Goal: Transaction & Acquisition: Purchase product/service

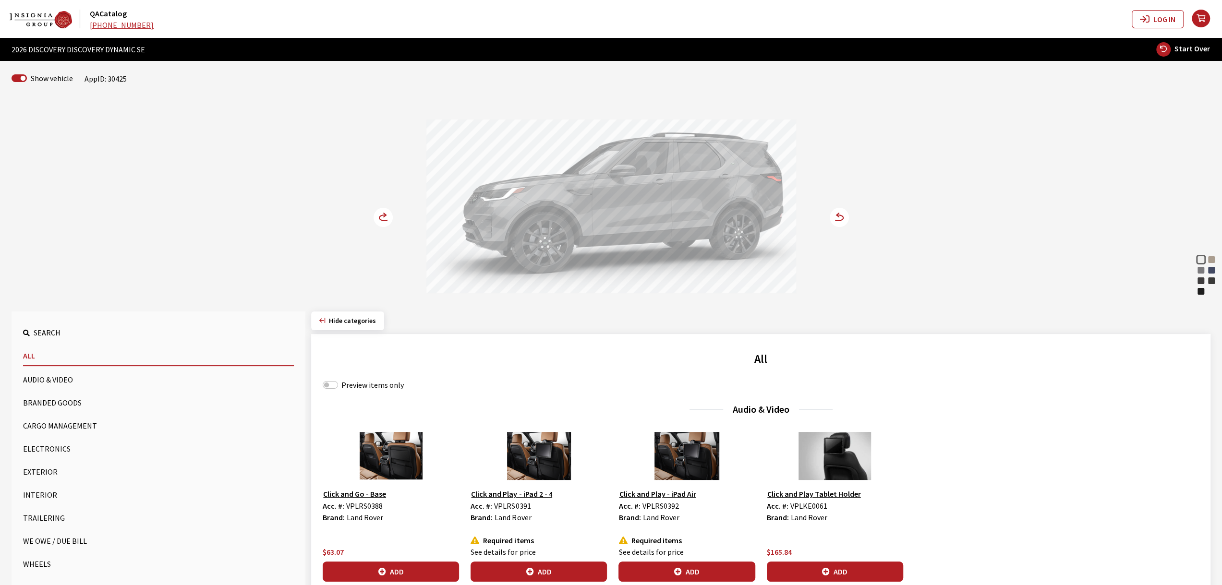
click at [380, 226] on circle at bounding box center [383, 217] width 19 height 19
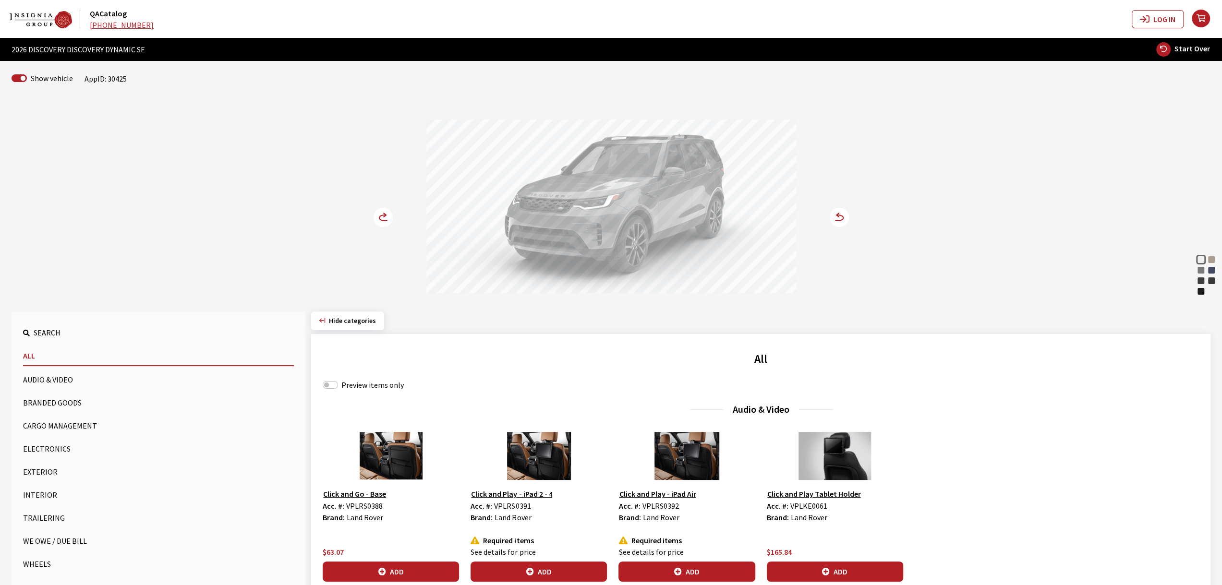
click at [380, 226] on circle at bounding box center [383, 217] width 19 height 19
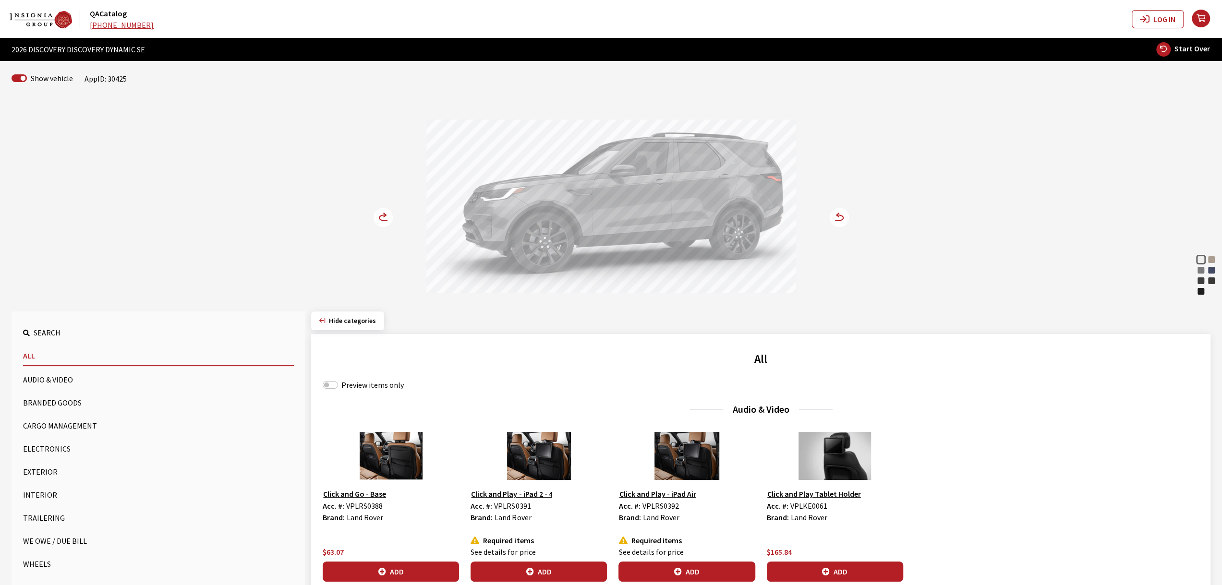
click at [380, 226] on circle at bounding box center [383, 217] width 19 height 19
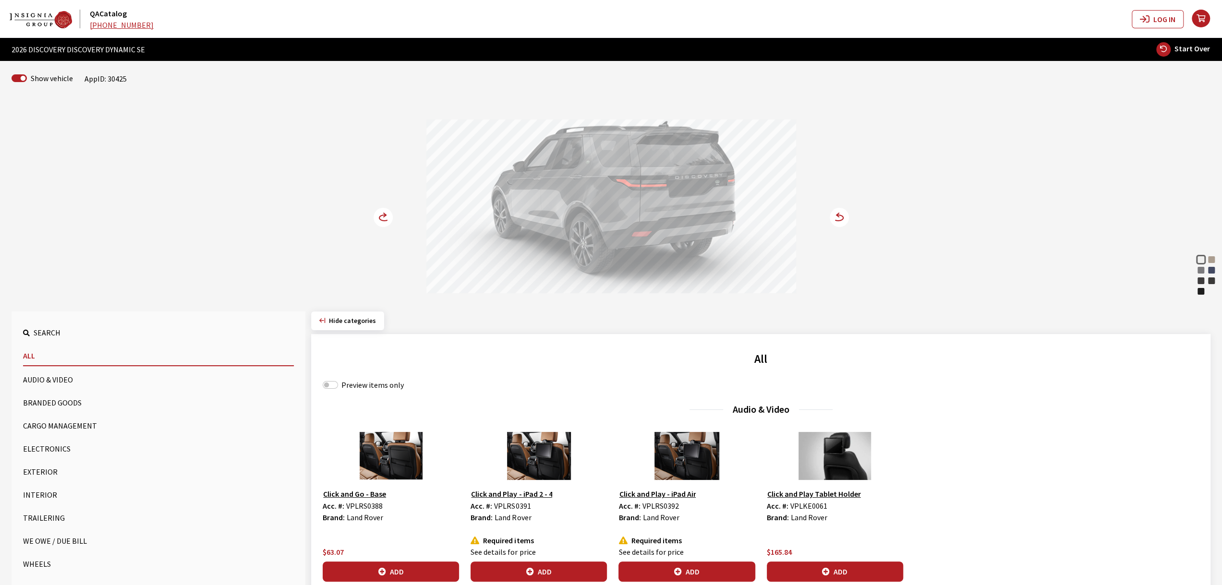
click at [380, 226] on circle at bounding box center [383, 217] width 19 height 19
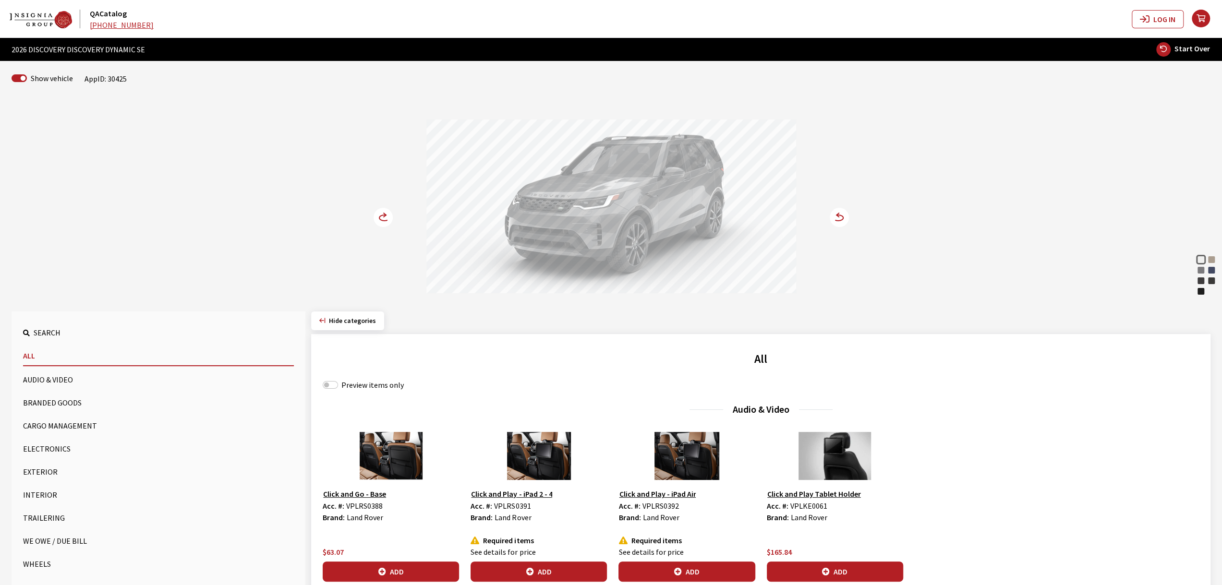
click at [40, 473] on button "Exterior" at bounding box center [158, 471] width 271 height 19
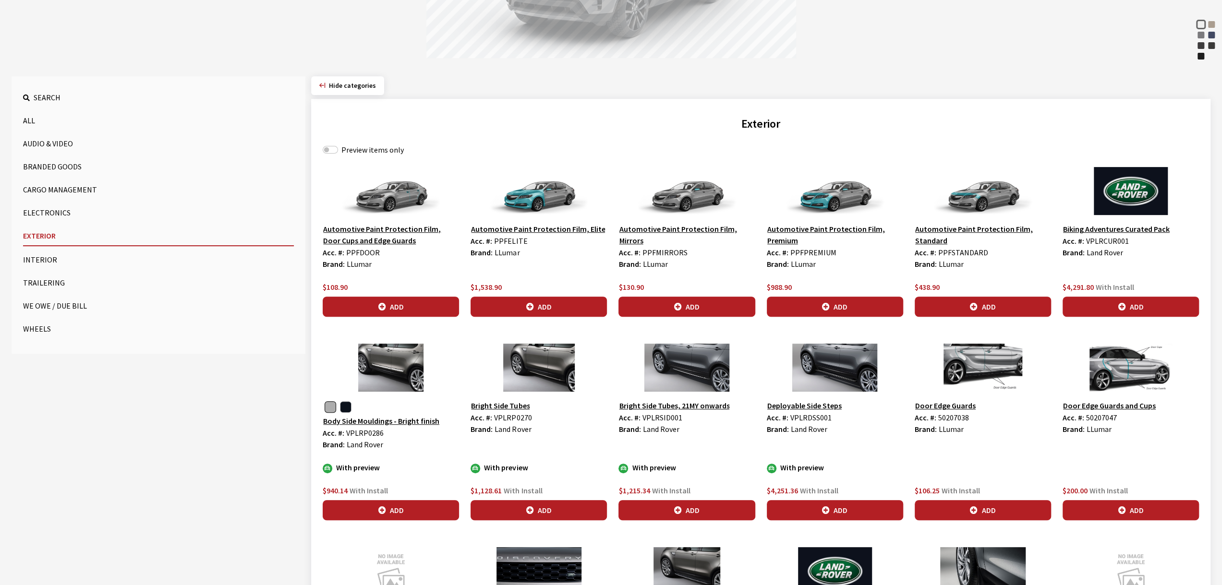
scroll to position [223, 0]
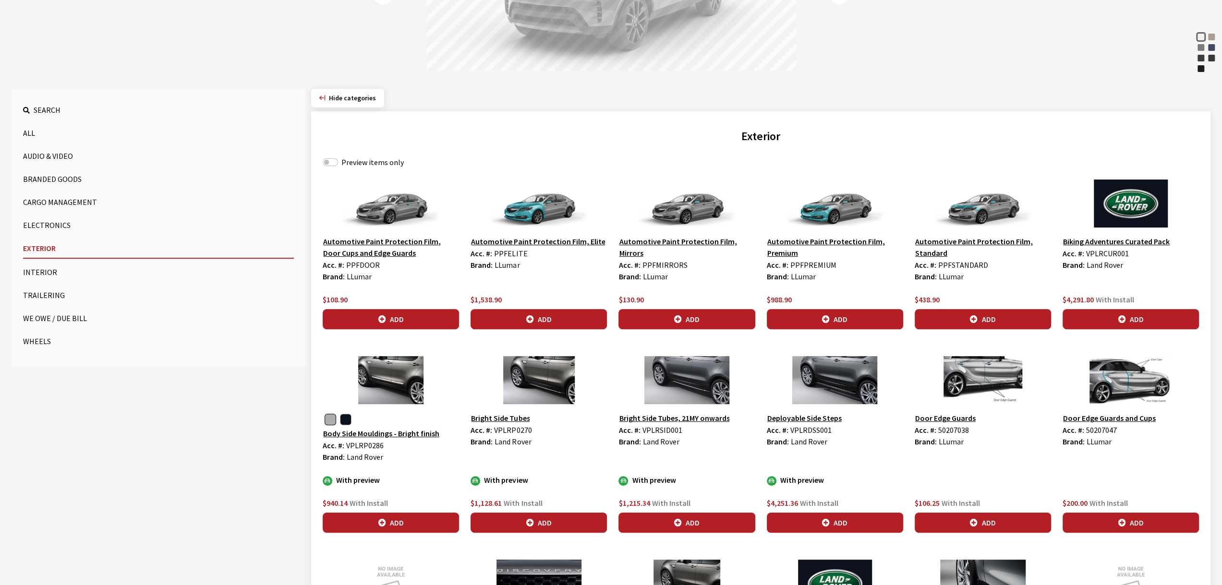
click at [68, 204] on button "Cargo Management" at bounding box center [158, 202] width 271 height 19
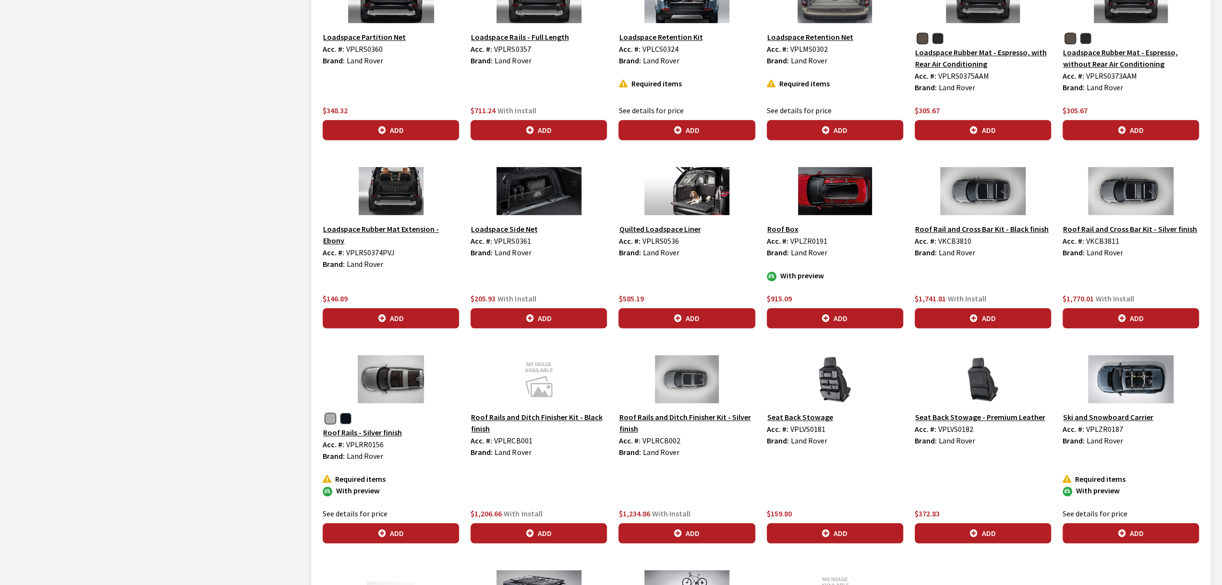
scroll to position [703, 0]
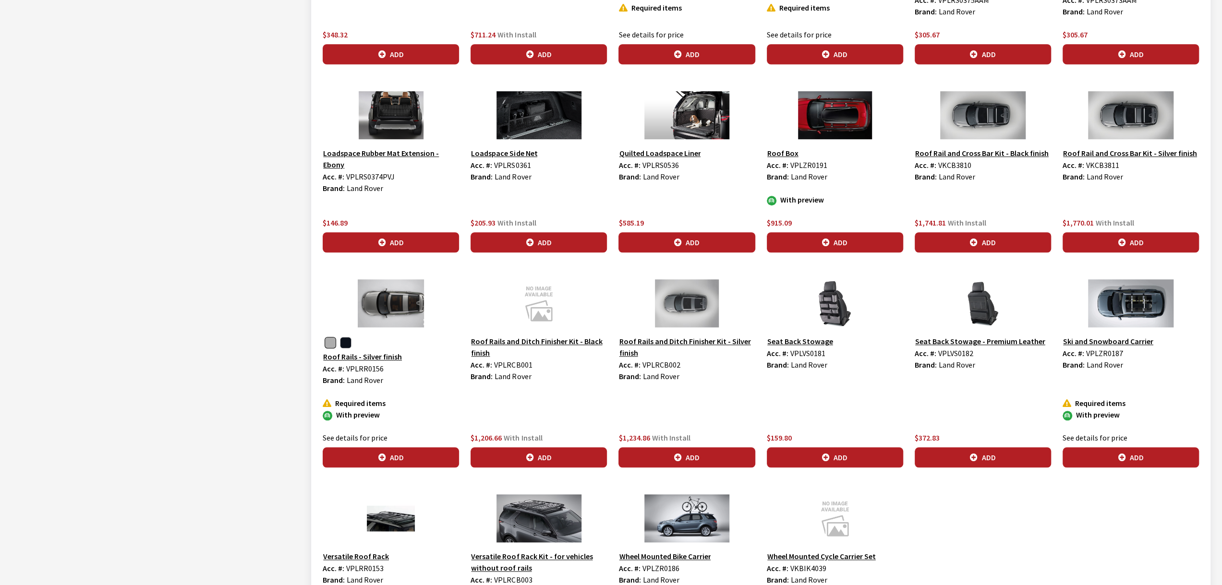
click at [676, 550] on button "Wheel Mounted Bike Carrier" at bounding box center [664, 556] width 93 height 12
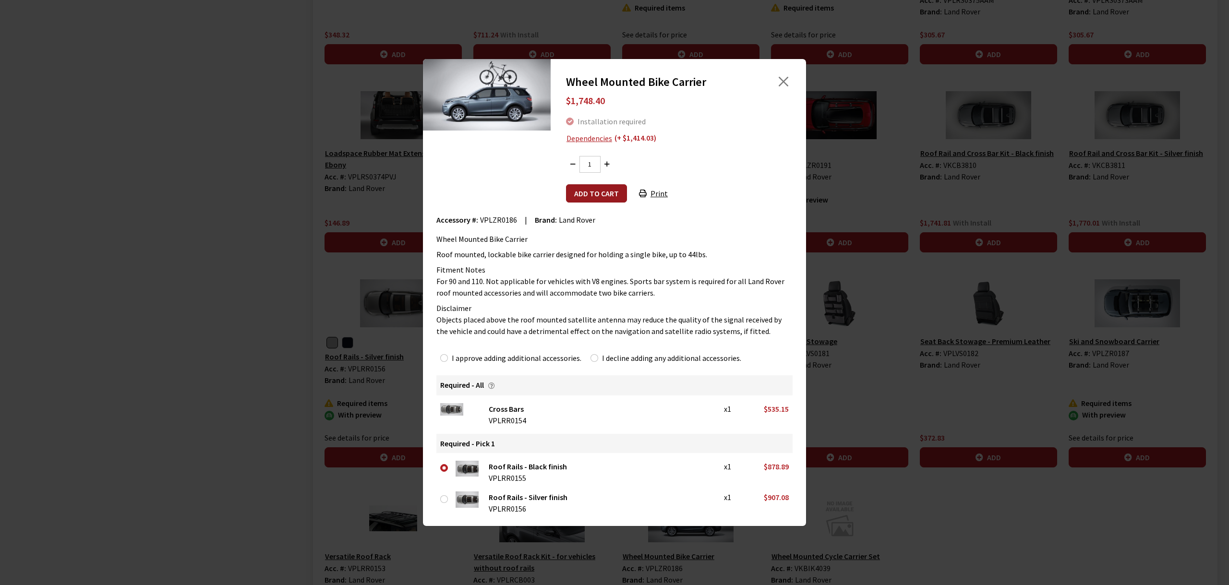
click at [596, 197] on button "Add to cart" at bounding box center [596, 193] width 61 height 18
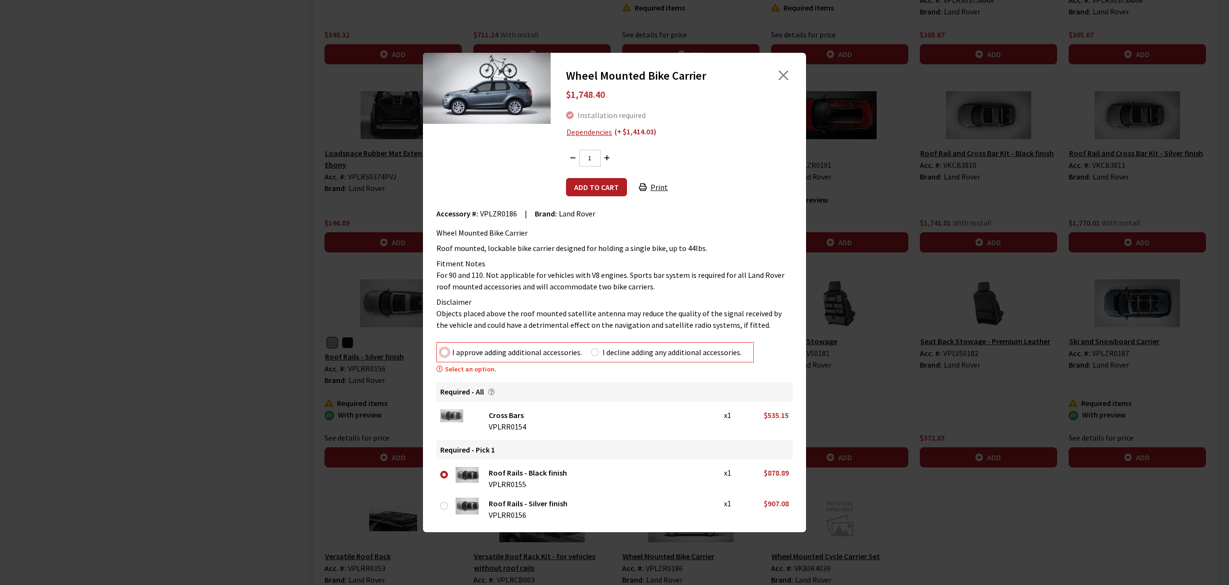
click at [443, 354] on input "I approve adding additional accessories." at bounding box center [445, 353] width 8 height 8
radio input "true"
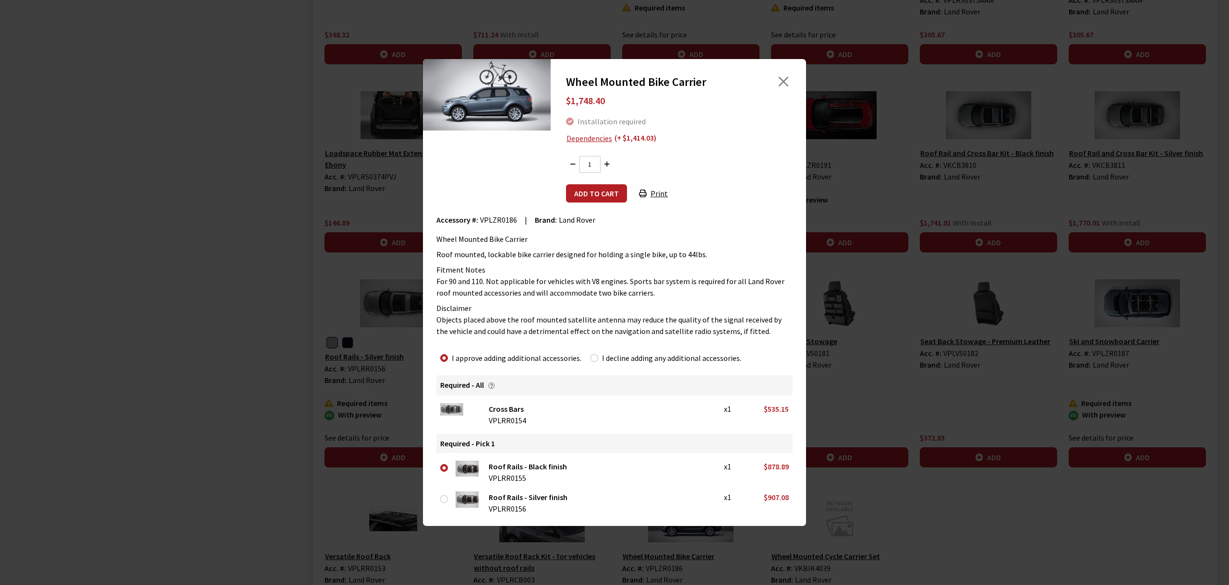
click at [588, 205] on div "Wheel Mounted Bike Carrier $1,748.40 Installation required Dependencies (+ $1,4…" at bounding box center [614, 293] width 345 height 444
click at [591, 198] on button "Add to cart" at bounding box center [596, 193] width 61 height 18
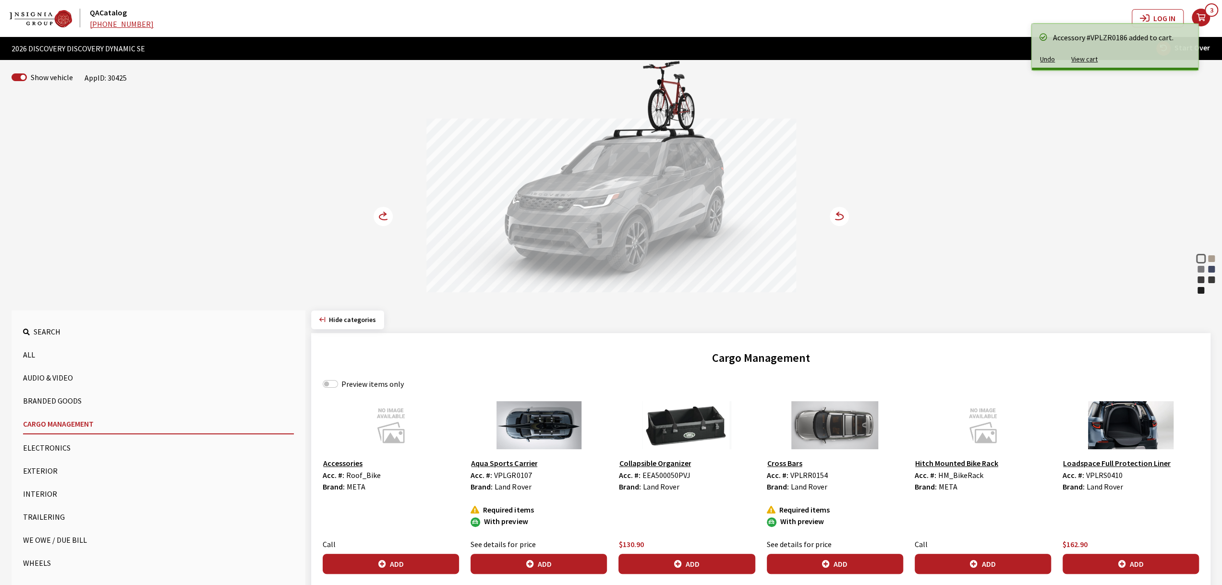
scroll to position [0, 0]
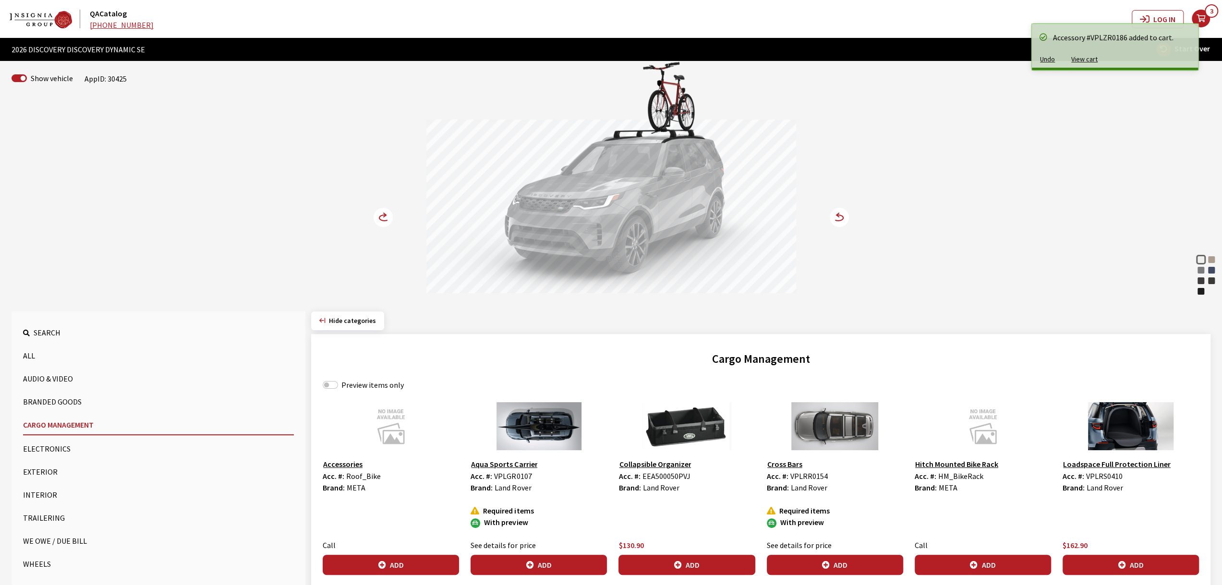
click at [380, 215] on circle at bounding box center [383, 217] width 19 height 19
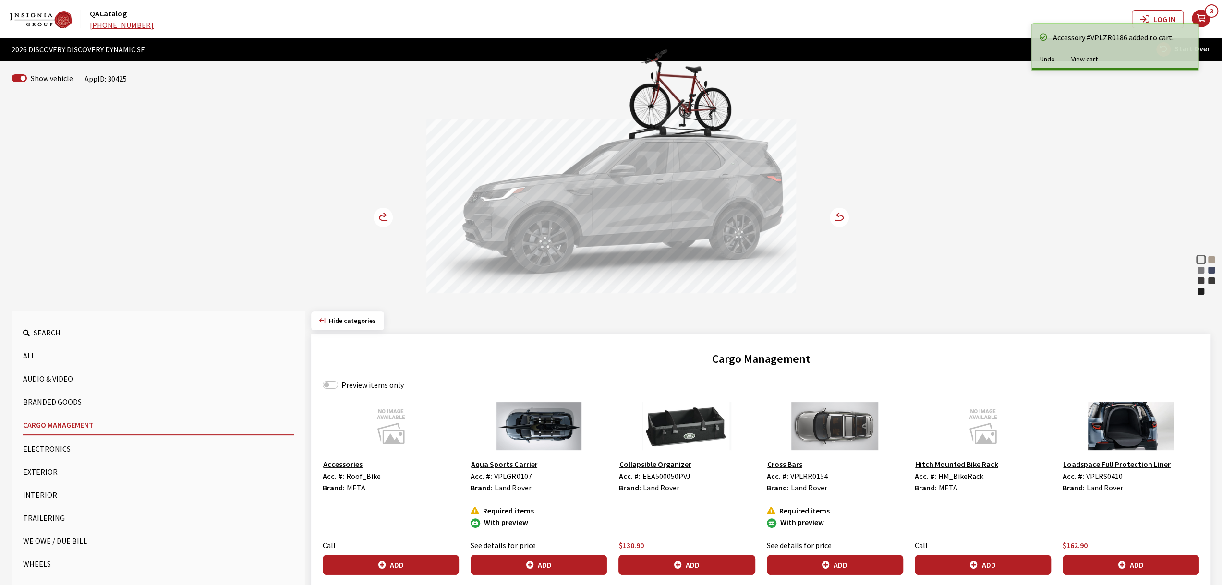
click at [380, 213] on circle at bounding box center [383, 217] width 19 height 19
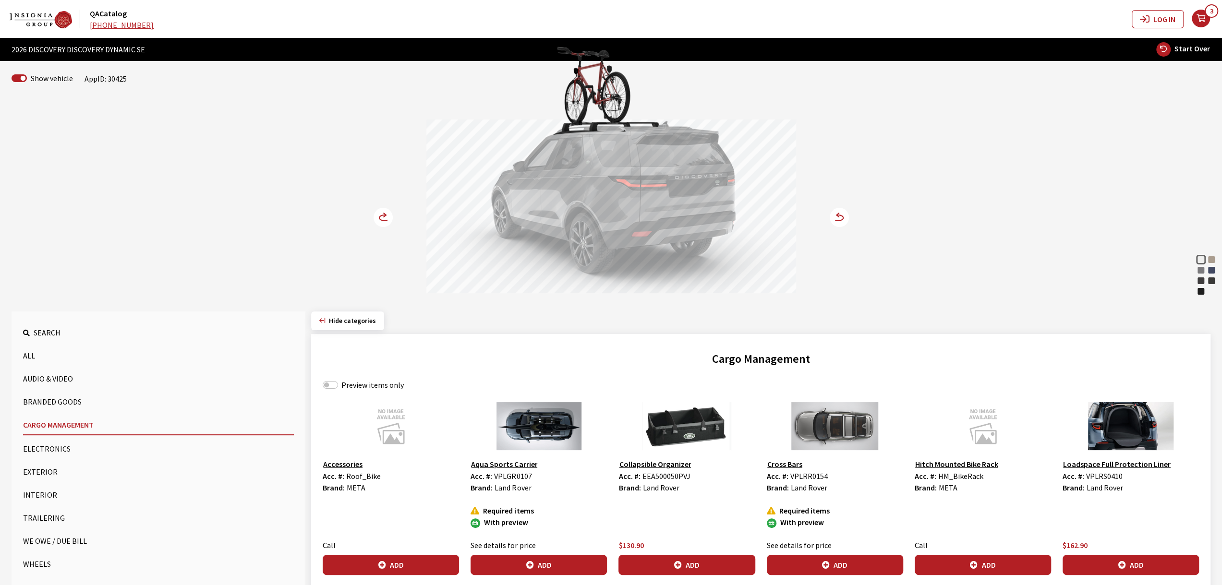
click at [376, 217] on circle at bounding box center [383, 217] width 19 height 19
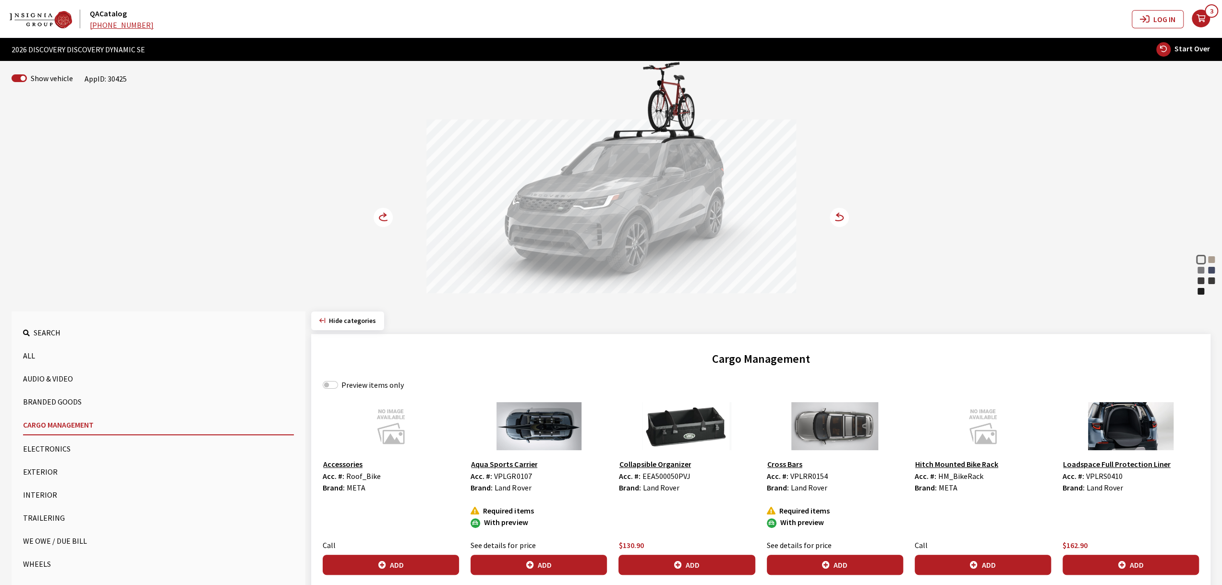
click at [376, 217] on circle at bounding box center [383, 217] width 19 height 19
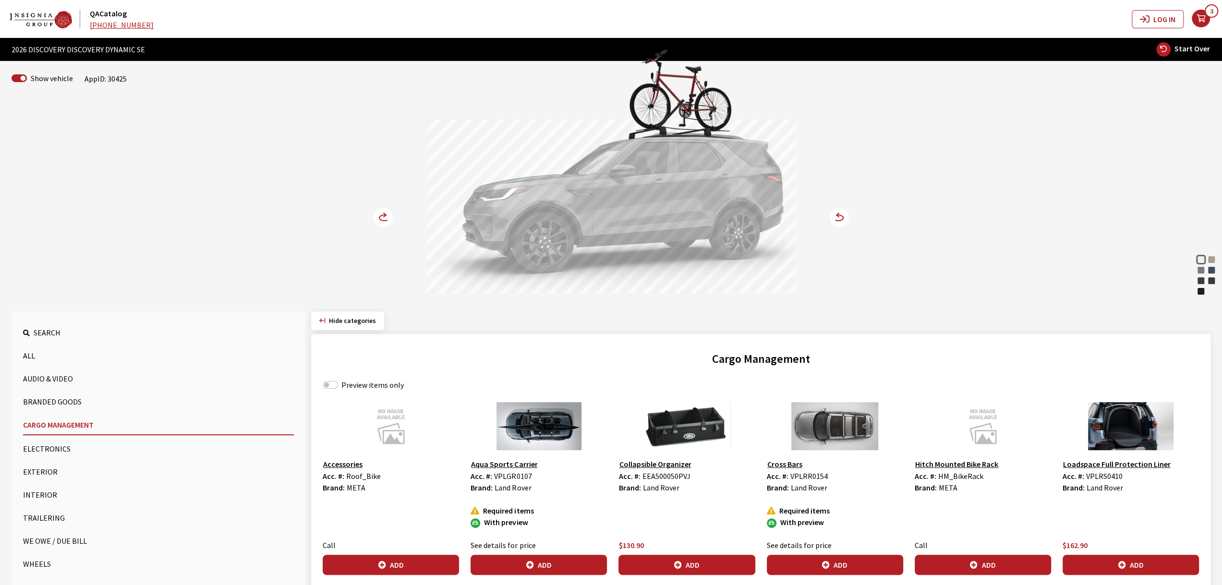
click at [376, 217] on circle at bounding box center [383, 217] width 19 height 19
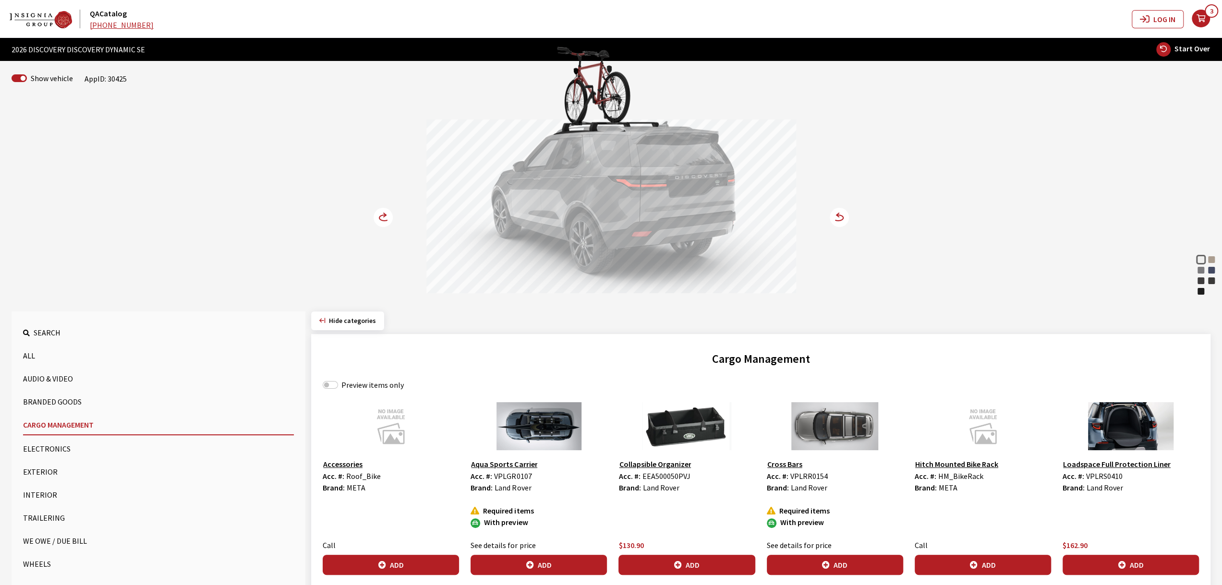
click at [376, 217] on circle at bounding box center [383, 217] width 19 height 19
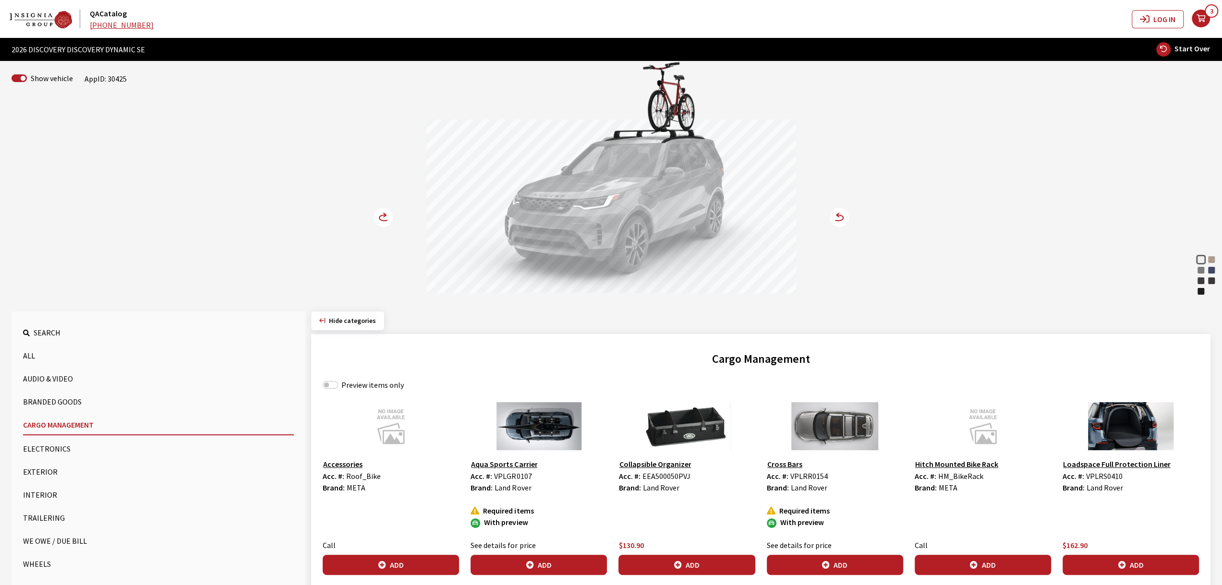
click at [376, 217] on circle at bounding box center [383, 217] width 19 height 19
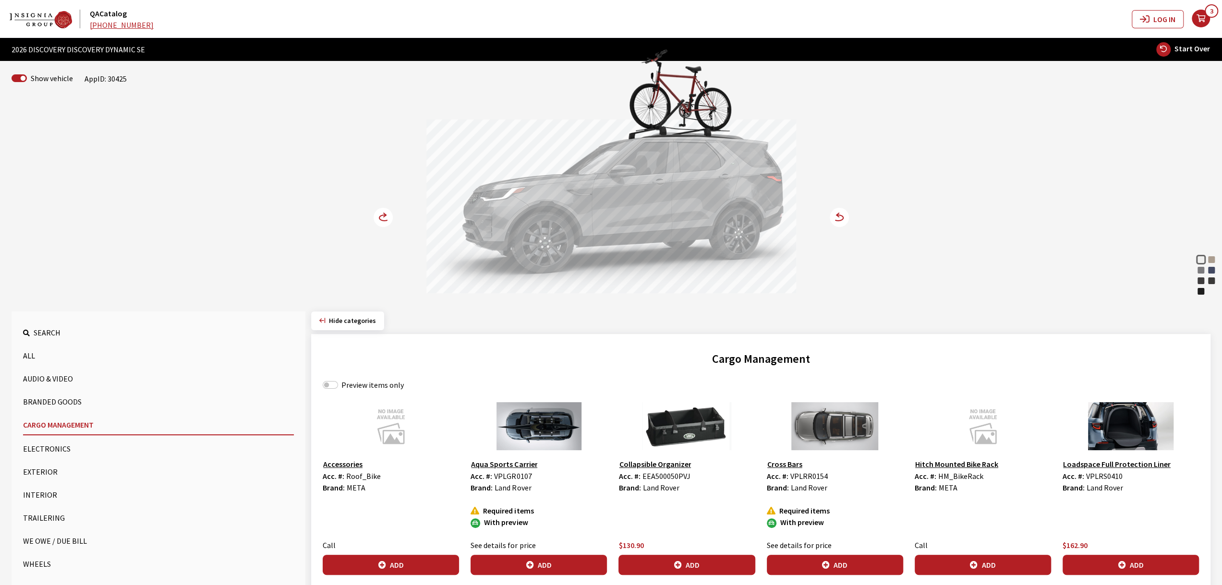
click at [376, 217] on circle at bounding box center [383, 217] width 19 height 19
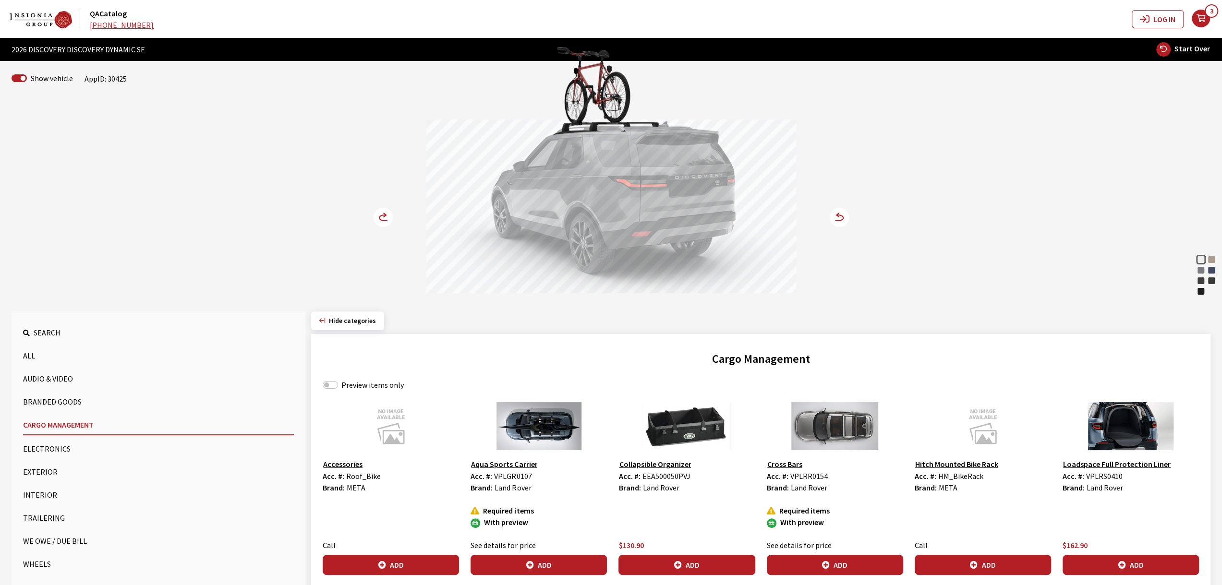
click at [376, 217] on circle at bounding box center [383, 217] width 19 height 19
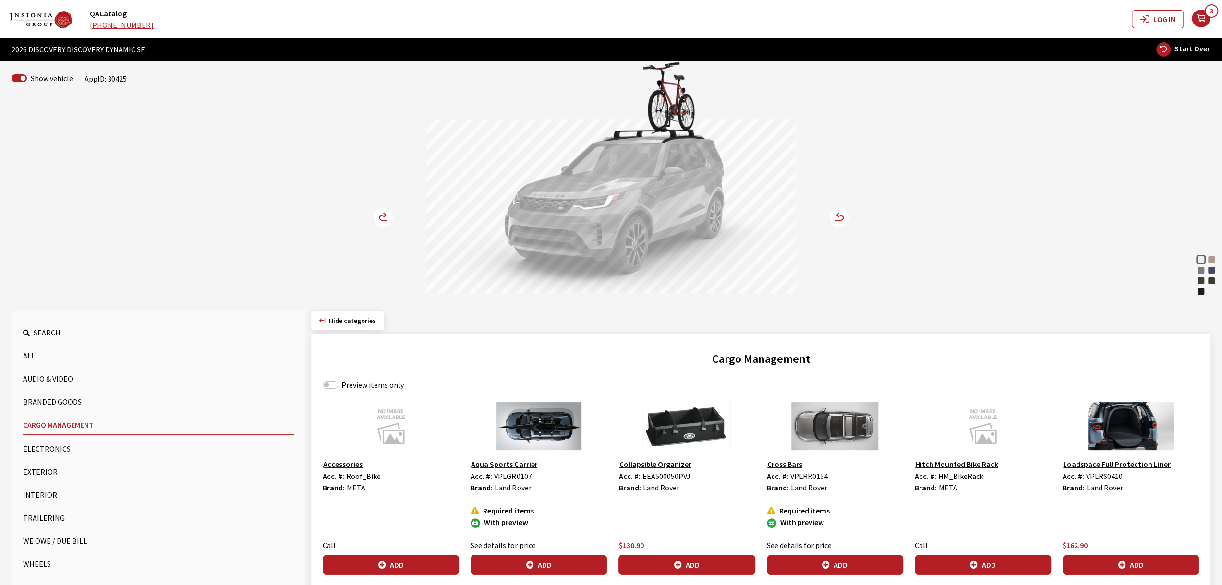
click at [376, 217] on circle at bounding box center [383, 217] width 19 height 19
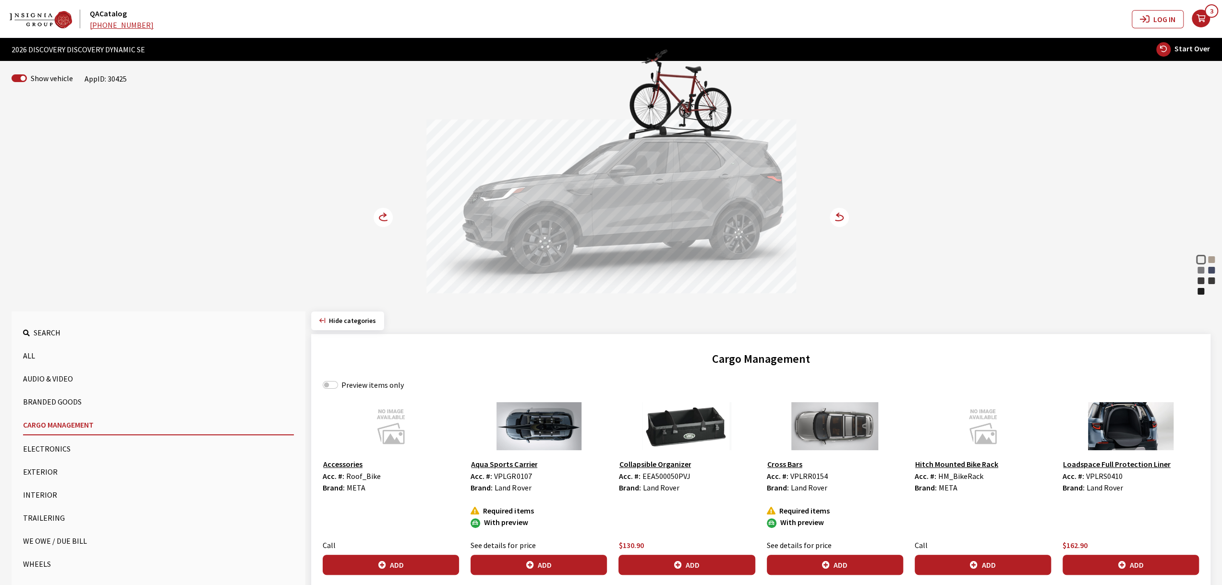
click at [376, 217] on circle at bounding box center [383, 217] width 19 height 19
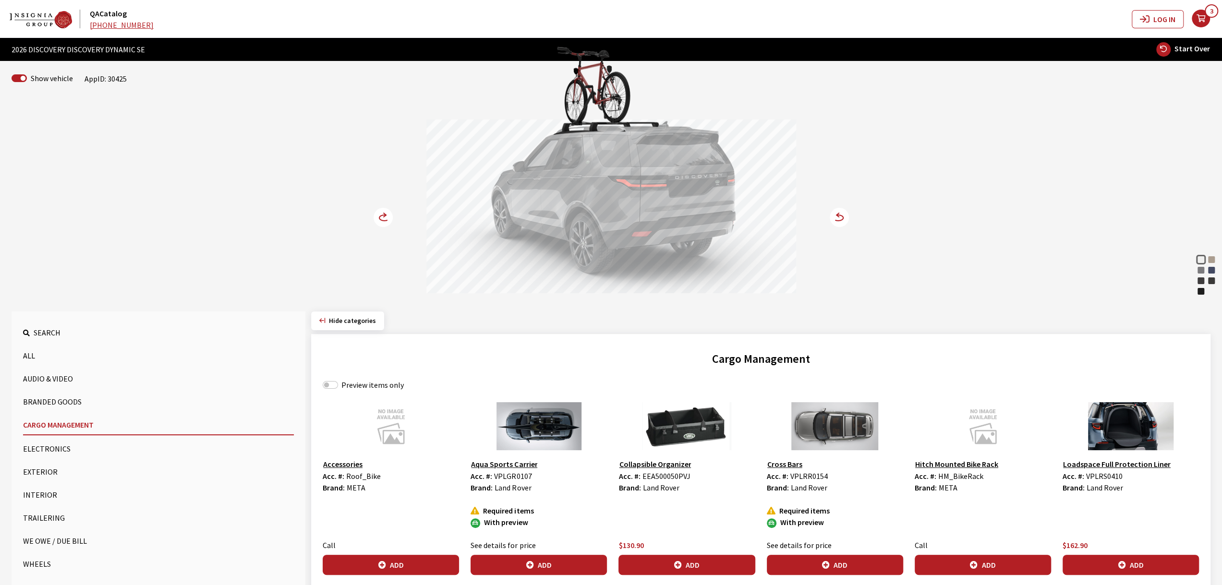
click at [385, 210] on circle at bounding box center [383, 217] width 19 height 19
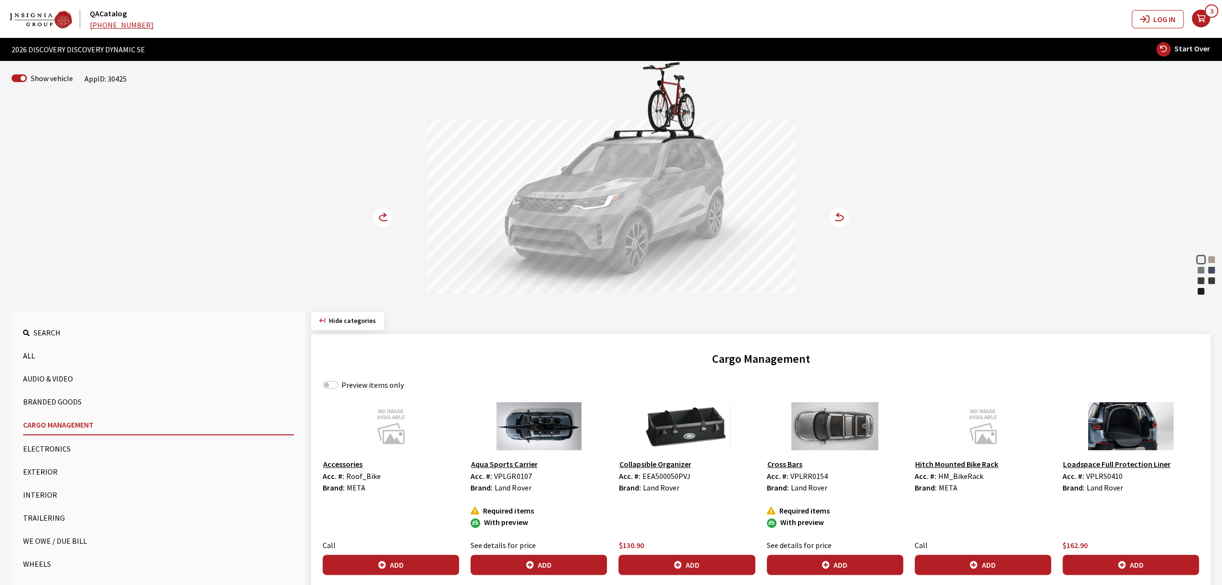
click at [385, 210] on circle at bounding box center [383, 217] width 19 height 19
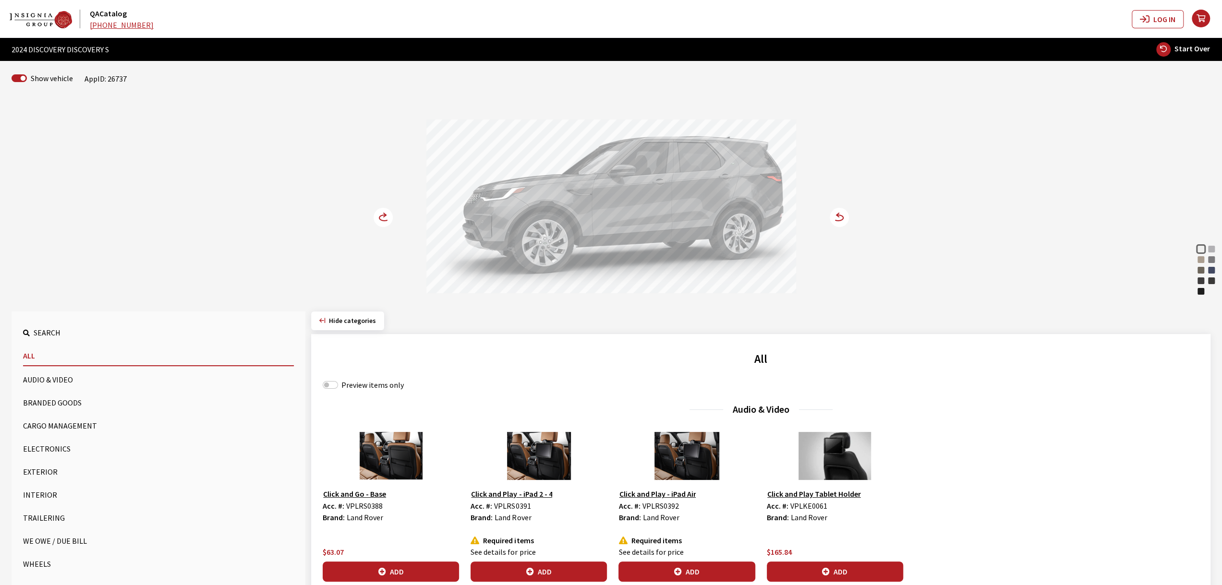
drag, startPoint x: 558, startPoint y: 177, endPoint x: 549, endPoint y: 177, distance: 9.1
click at [549, 177] on div at bounding box center [611, 208] width 370 height 177
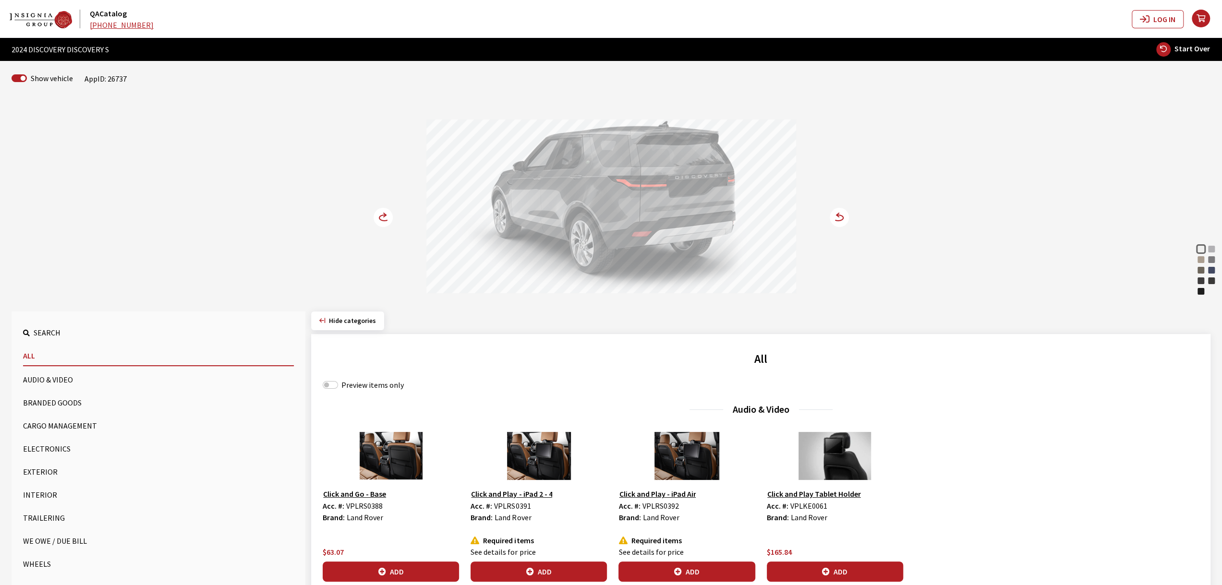
drag, startPoint x: 660, startPoint y: 149, endPoint x: 673, endPoint y: 149, distance: 13.5
click at [673, 149] on div at bounding box center [611, 208] width 370 height 177
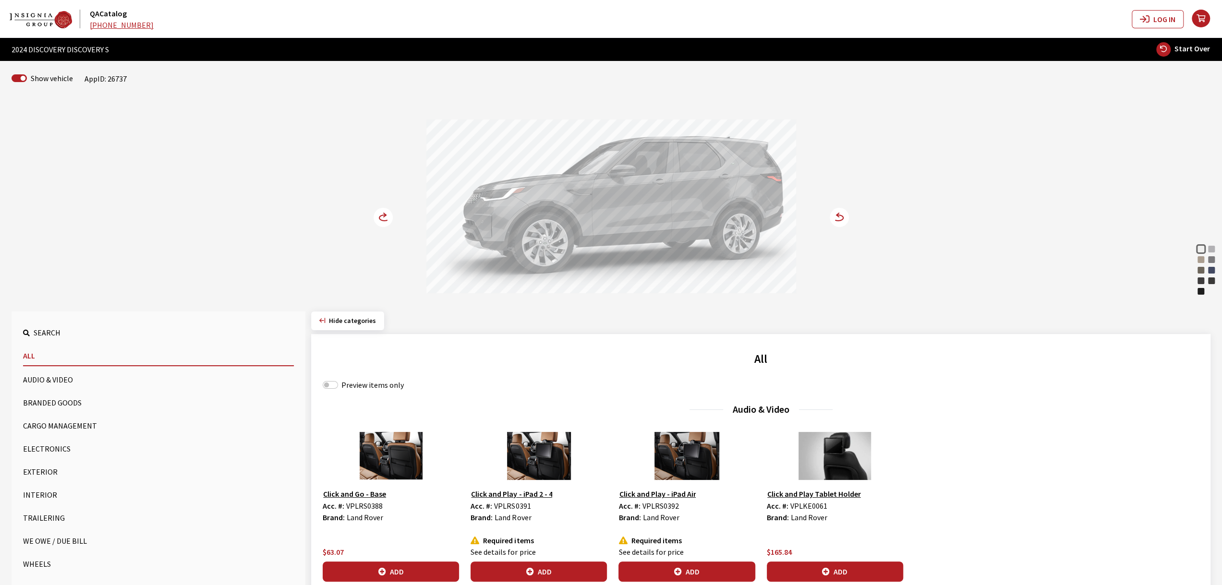
drag, startPoint x: 651, startPoint y: 149, endPoint x: 775, endPoint y: 149, distance: 124.3
click at [771, 149] on div at bounding box center [611, 208] width 370 height 177
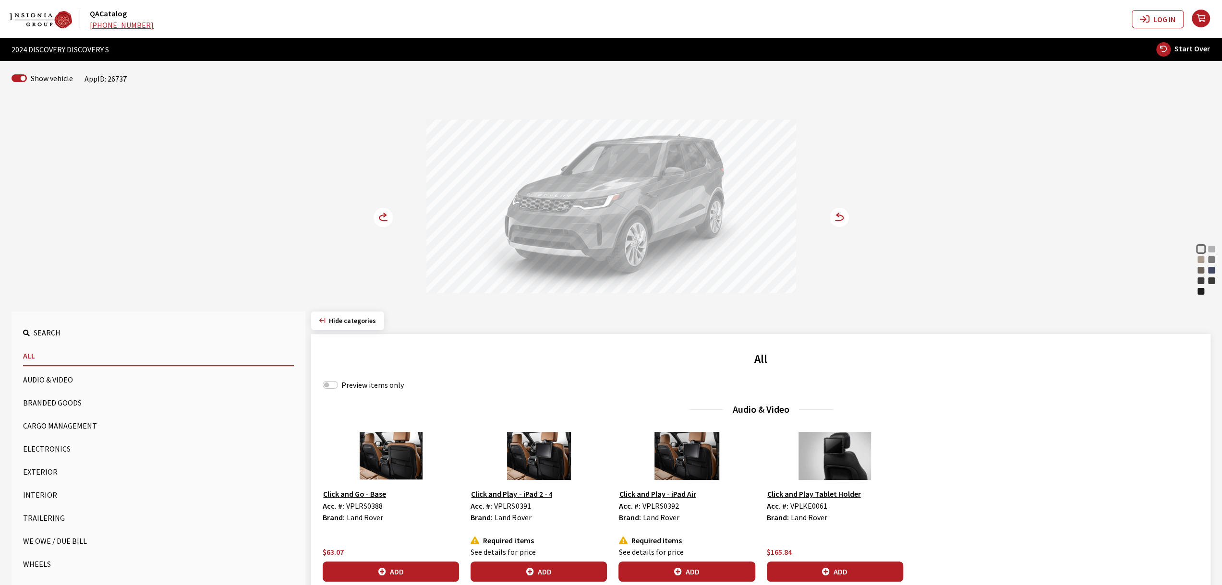
drag, startPoint x: 647, startPoint y: 154, endPoint x: 537, endPoint y: 156, distance: 110.0
click at [539, 156] on div at bounding box center [611, 208] width 370 height 177
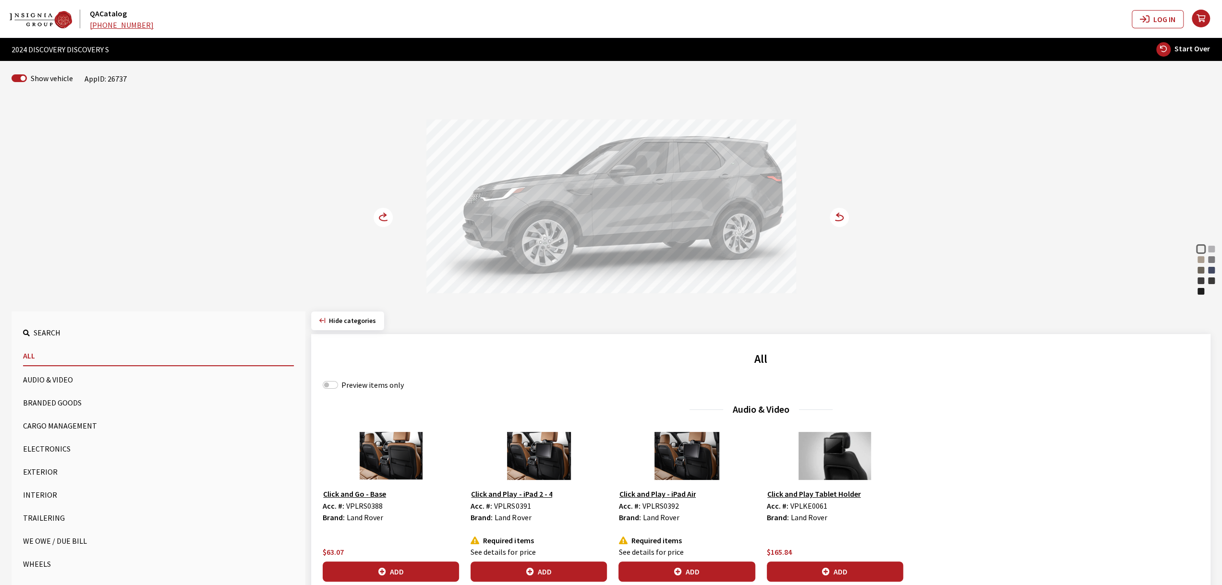
click at [843, 182] on div "Fuji White Hakuba Silver Lantau Bronze Eiger Grey Silicon Silver Varesine Blue …" at bounding box center [611, 198] width 634 height 196
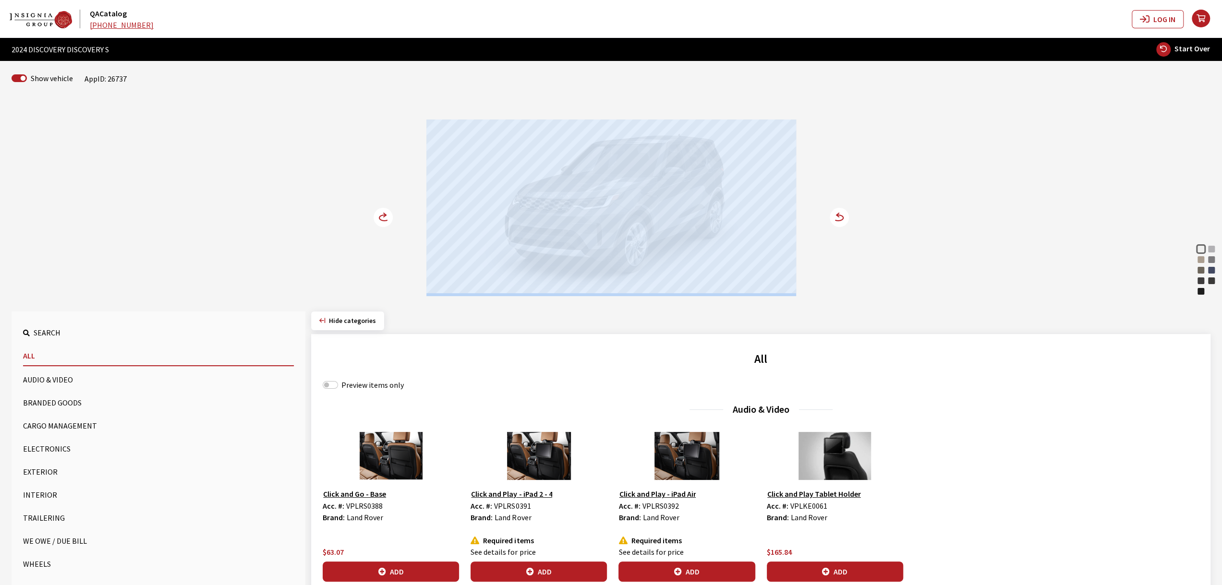
click at [914, 211] on div "Fuji White Hakuba Silver Lantau Bronze Eiger Grey Silicon Silver Varesine Blue …" at bounding box center [611, 198] width 634 height 196
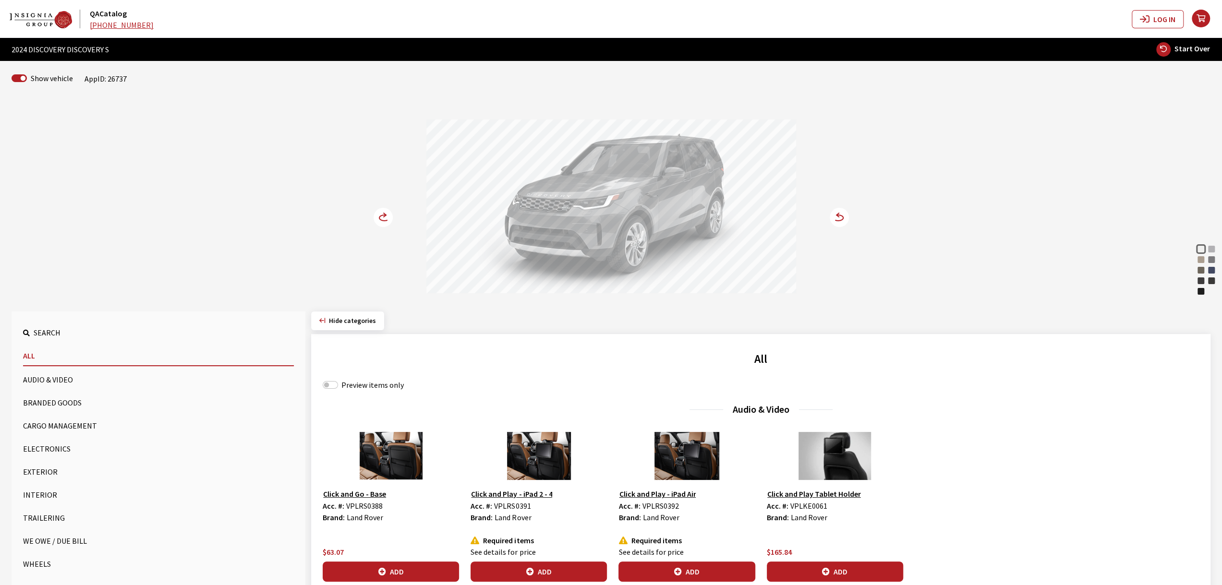
click at [600, 206] on div at bounding box center [611, 208] width 370 height 177
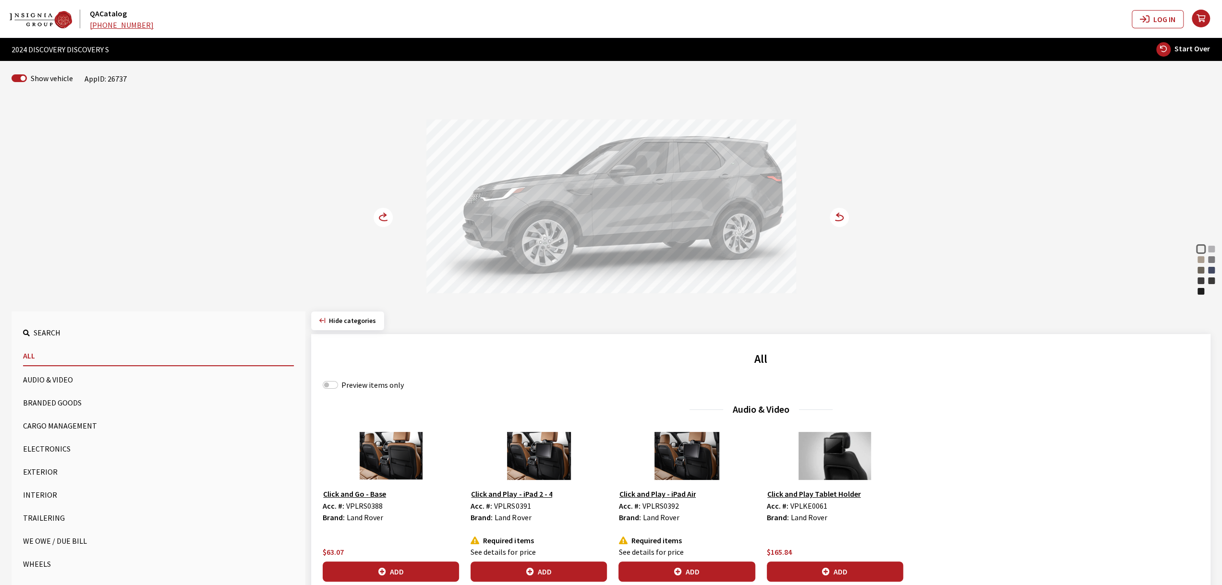
drag, startPoint x: 618, startPoint y: 184, endPoint x: 541, endPoint y: 190, distance: 77.5
click at [568, 186] on div at bounding box center [611, 208] width 370 height 177
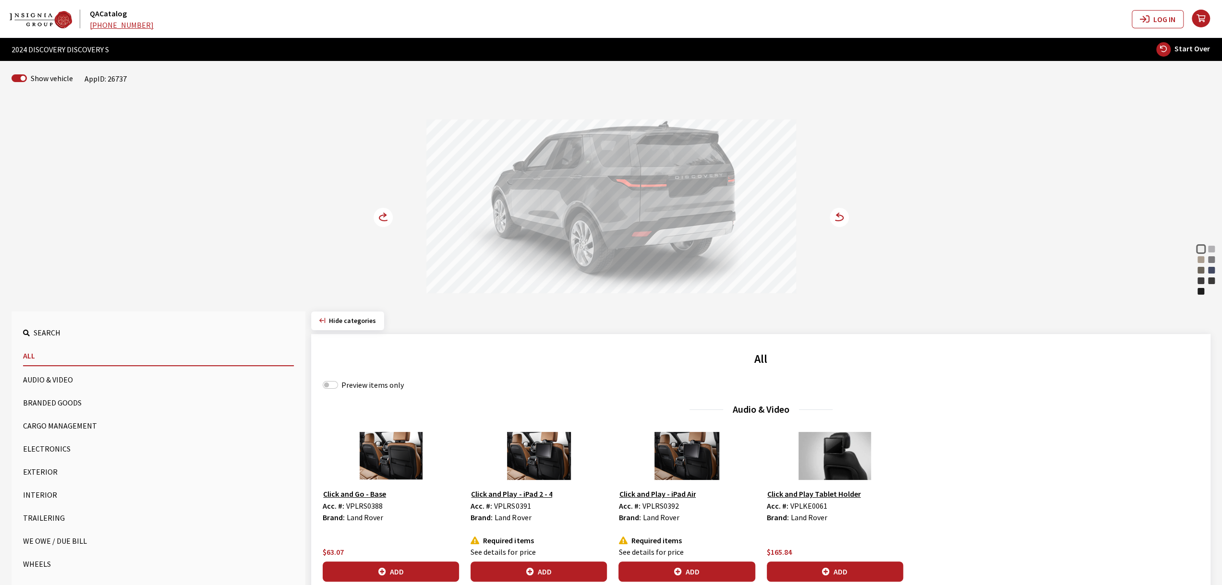
drag, startPoint x: 642, startPoint y: 169, endPoint x: 686, endPoint y: 170, distance: 43.2
click at [676, 169] on div at bounding box center [611, 208] width 370 height 177
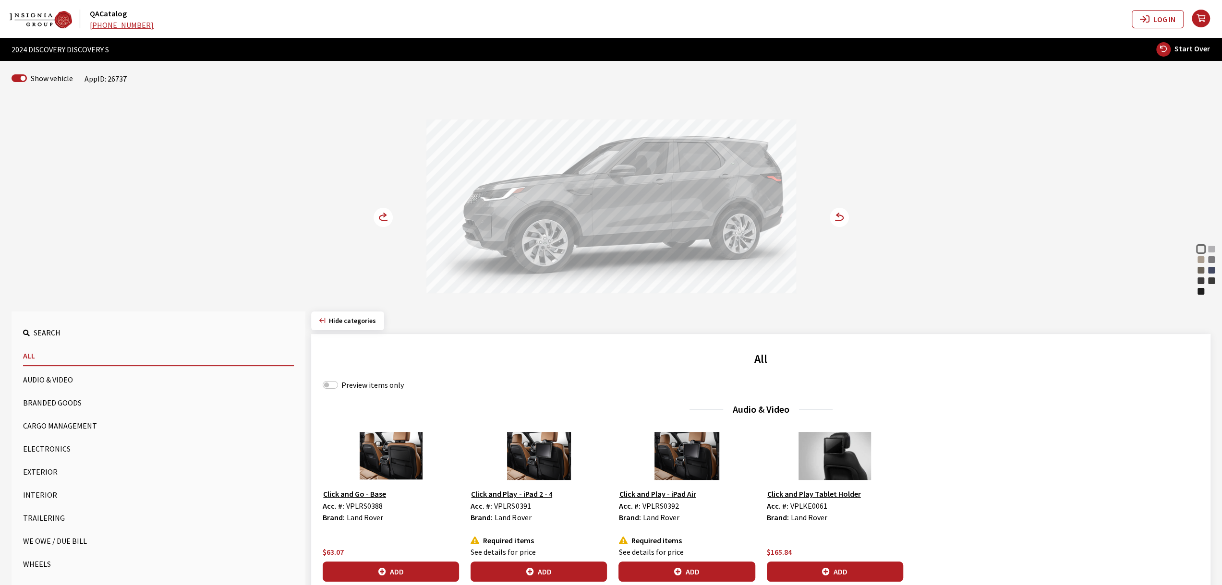
click at [707, 170] on div at bounding box center [611, 208] width 370 height 177
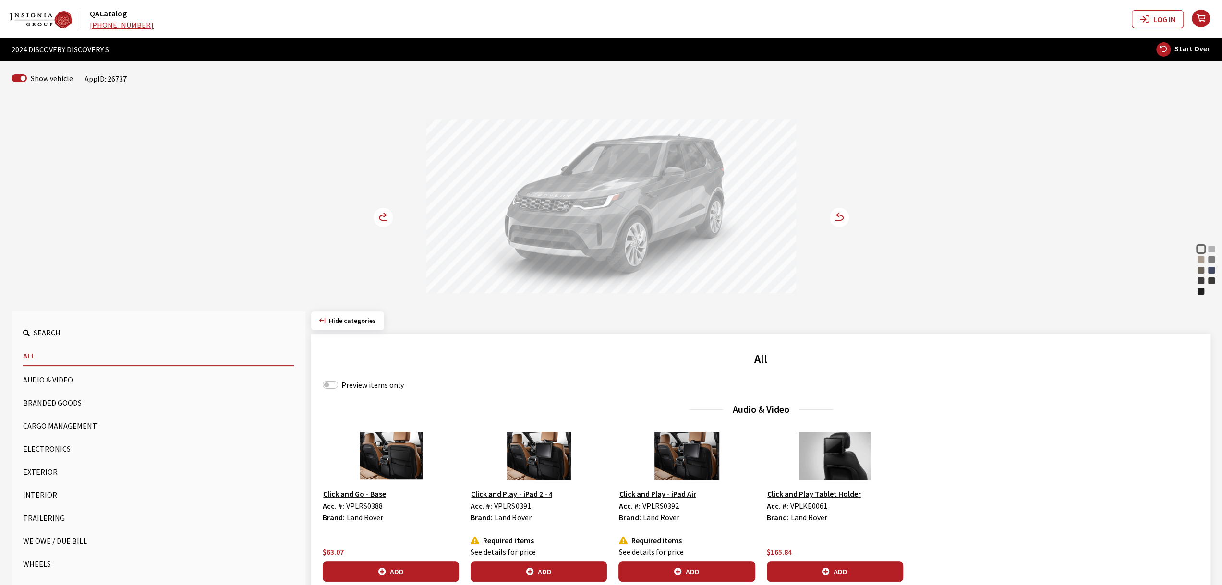
drag, startPoint x: 632, startPoint y: 174, endPoint x: 613, endPoint y: 175, distance: 18.7
click at [614, 174] on div at bounding box center [611, 208] width 370 height 177
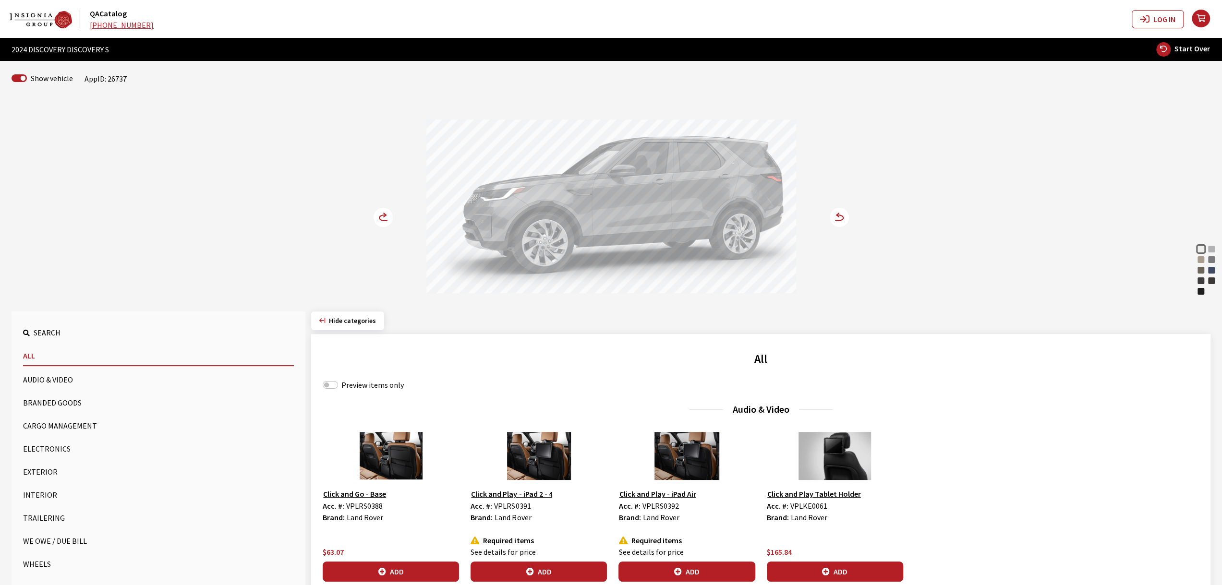
click at [608, 171] on div at bounding box center [611, 208] width 370 height 177
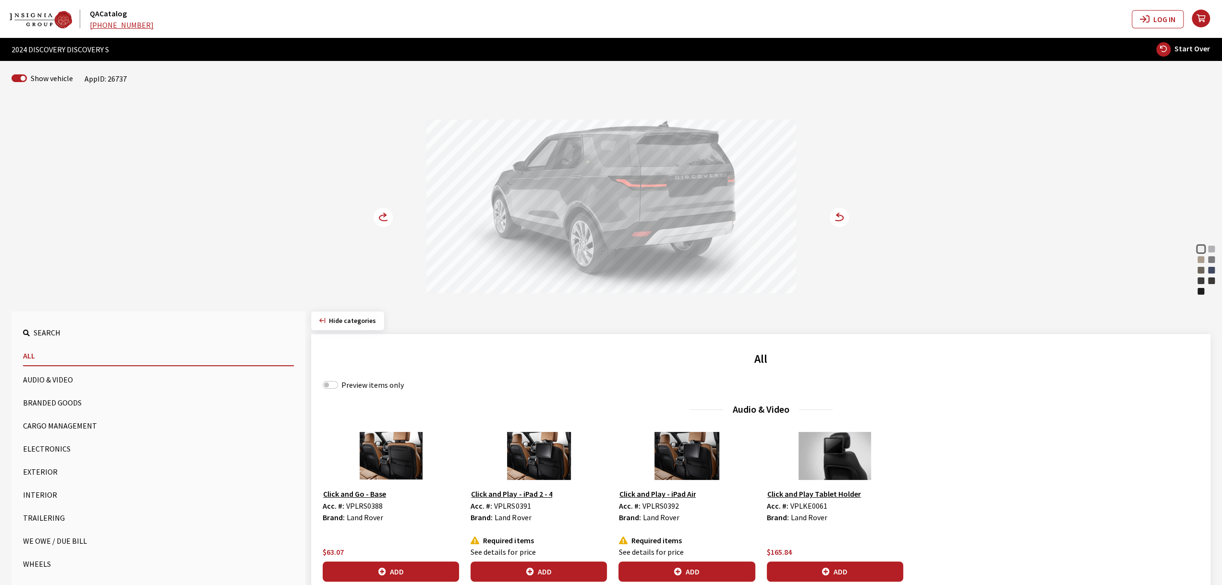
drag, startPoint x: 475, startPoint y: 170, endPoint x: 625, endPoint y: 171, distance: 149.8
click at [591, 170] on div at bounding box center [611, 208] width 370 height 177
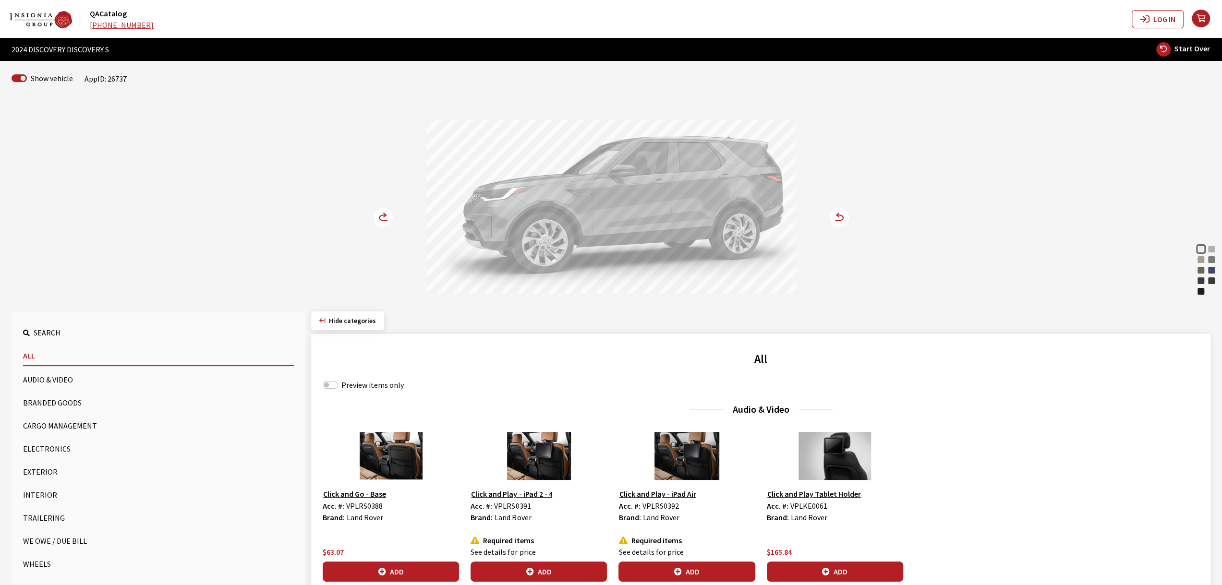
drag, startPoint x: 635, startPoint y: 171, endPoint x: 772, endPoint y: 171, distance: 137.3
click at [753, 171] on div at bounding box center [611, 208] width 370 height 177
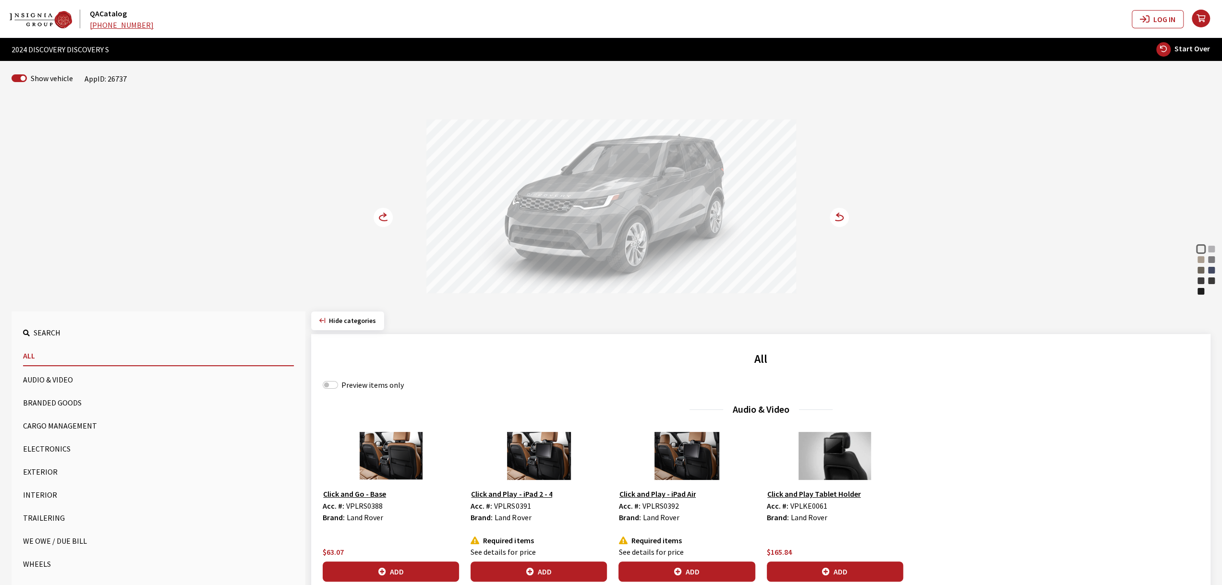
drag, startPoint x: 546, startPoint y: 166, endPoint x: 520, endPoint y: 166, distance: 25.9
click at [522, 166] on div at bounding box center [611, 208] width 370 height 177
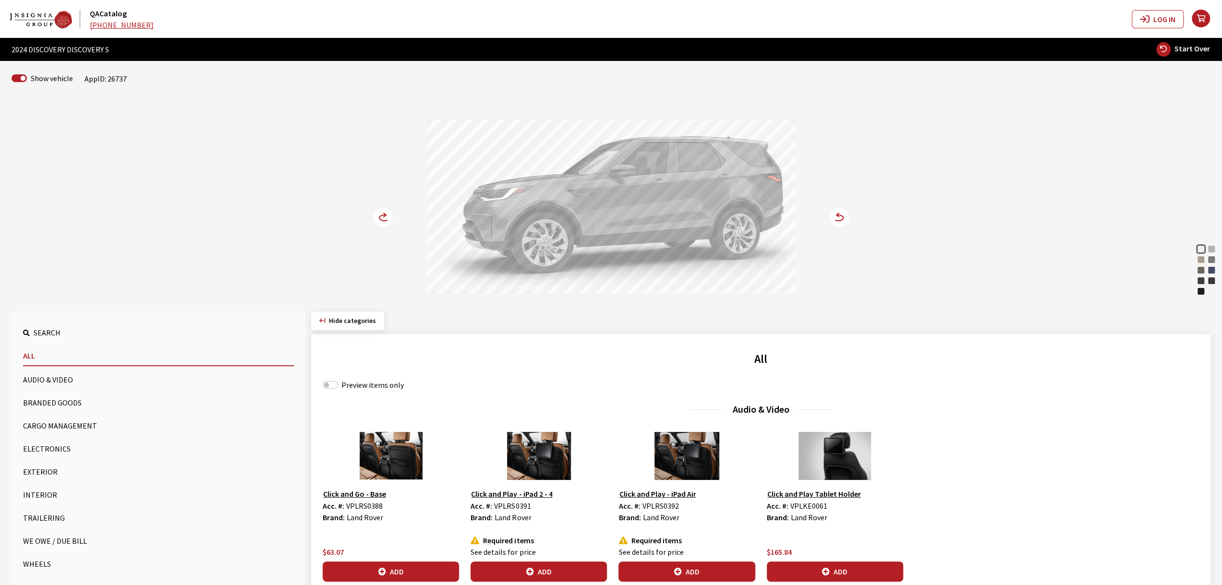
drag, startPoint x: 629, startPoint y: 212, endPoint x: 542, endPoint y: 217, distance: 87.1
click at [582, 211] on div at bounding box center [611, 208] width 370 height 177
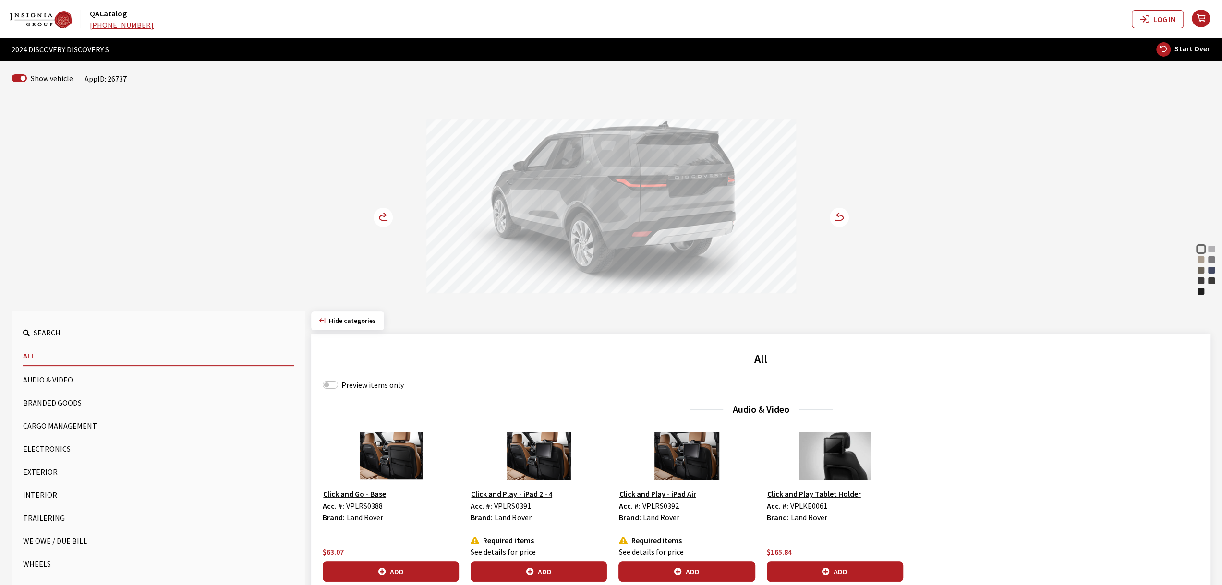
drag, startPoint x: 594, startPoint y: 214, endPoint x: 712, endPoint y: 214, distance: 118.1
click at [686, 214] on div at bounding box center [611, 208] width 370 height 177
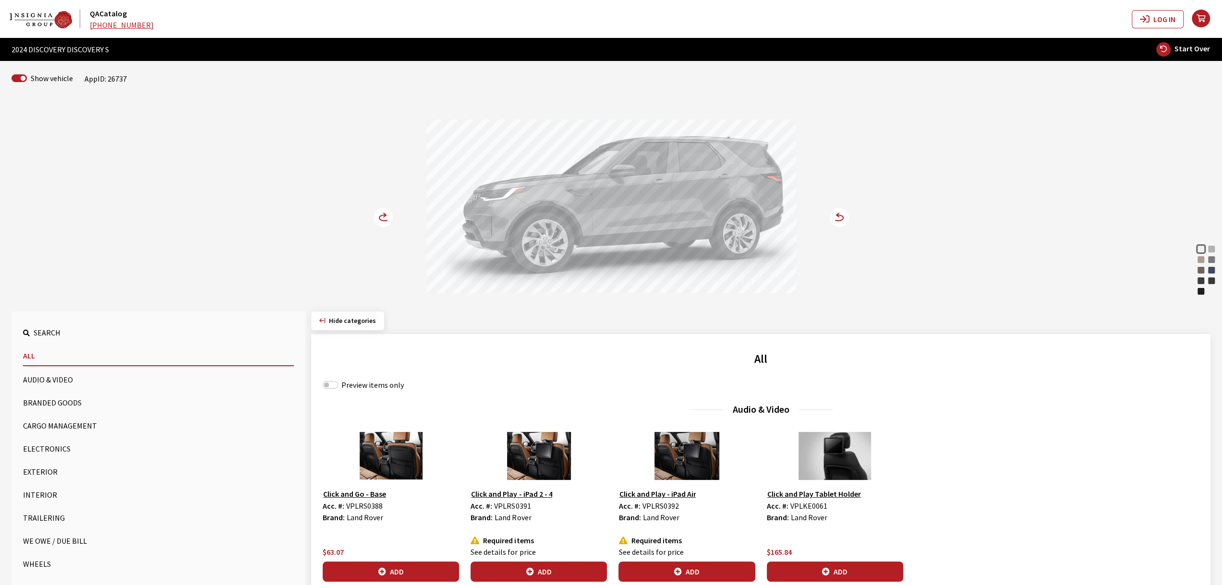
click at [549, 211] on div at bounding box center [611, 208] width 370 height 177
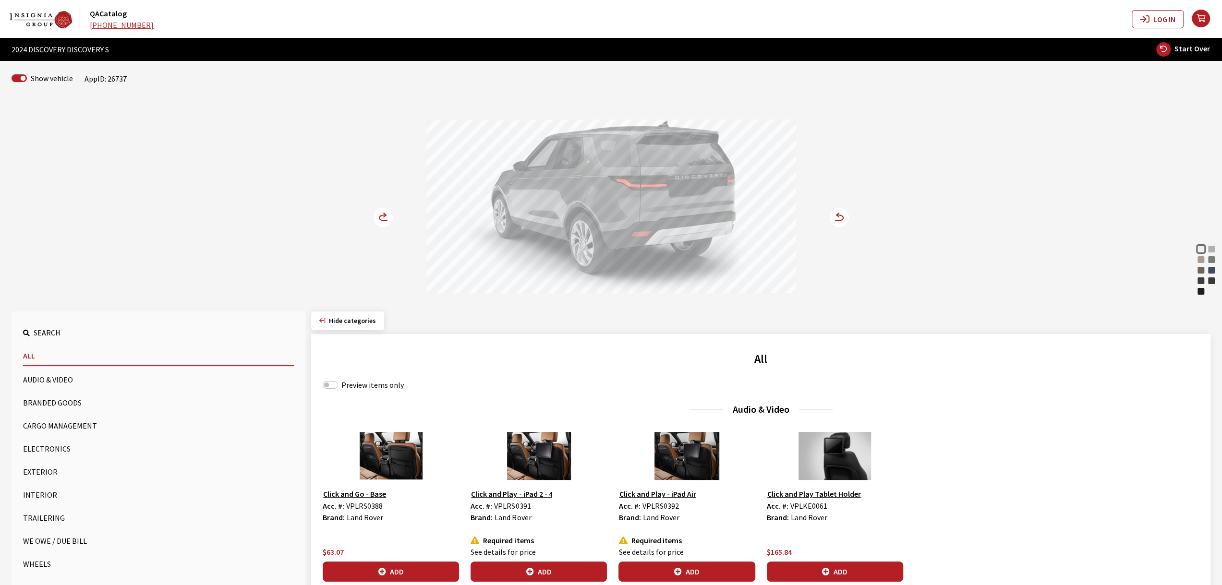
click at [1212, 278] on div "Carpathian Grey" at bounding box center [1211, 281] width 10 height 10
click at [1212, 268] on div "Varesine Blue" at bounding box center [1211, 270] width 10 height 10
click at [1211, 247] on div "Hakuba Silver" at bounding box center [1211, 249] width 10 height 10
click at [1199, 256] on div "Lantau Bronze" at bounding box center [1201, 260] width 10 height 10
click at [1199, 251] on div "Fuji White" at bounding box center [1201, 249] width 10 height 10
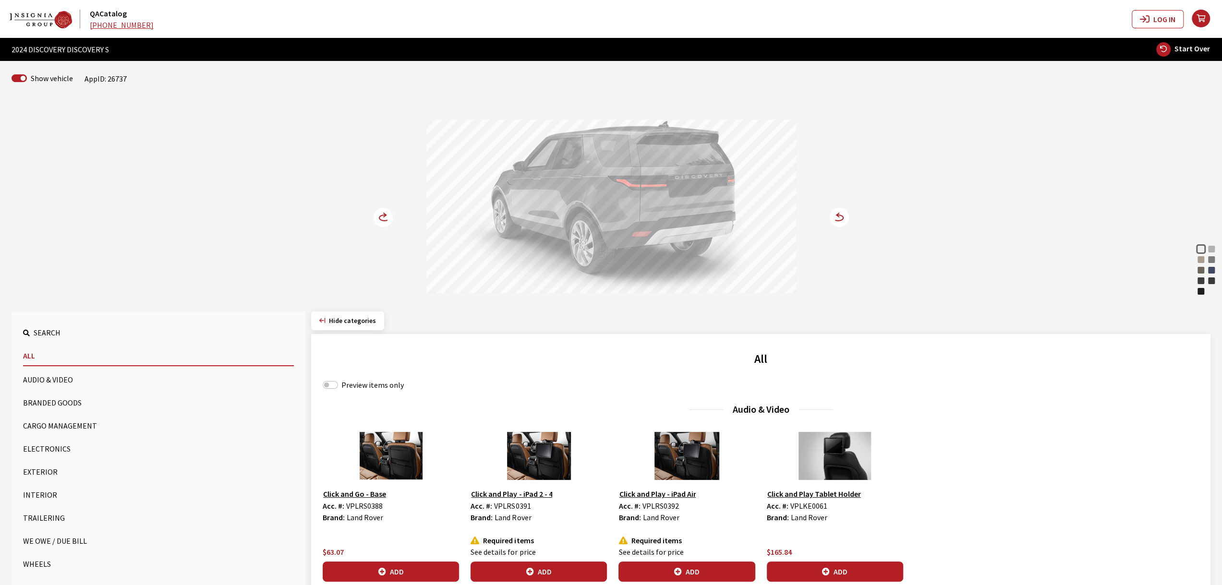
click at [616, 229] on div at bounding box center [611, 208] width 370 height 177
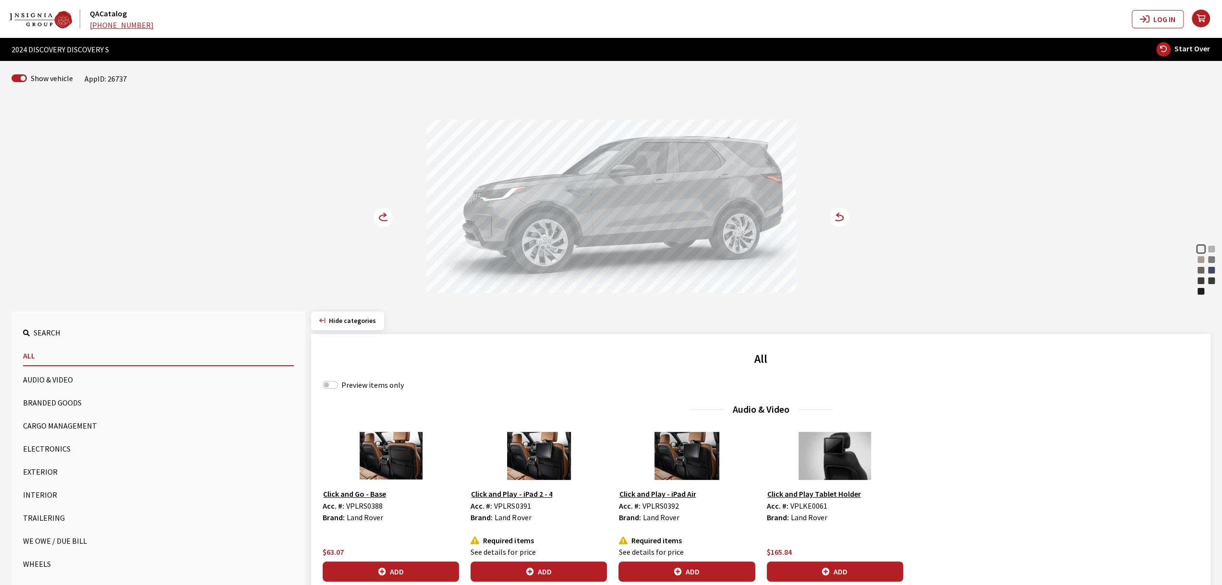
drag, startPoint x: 652, startPoint y: 228, endPoint x: 669, endPoint y: 230, distance: 17.4
click at [664, 229] on div at bounding box center [611, 208] width 370 height 177
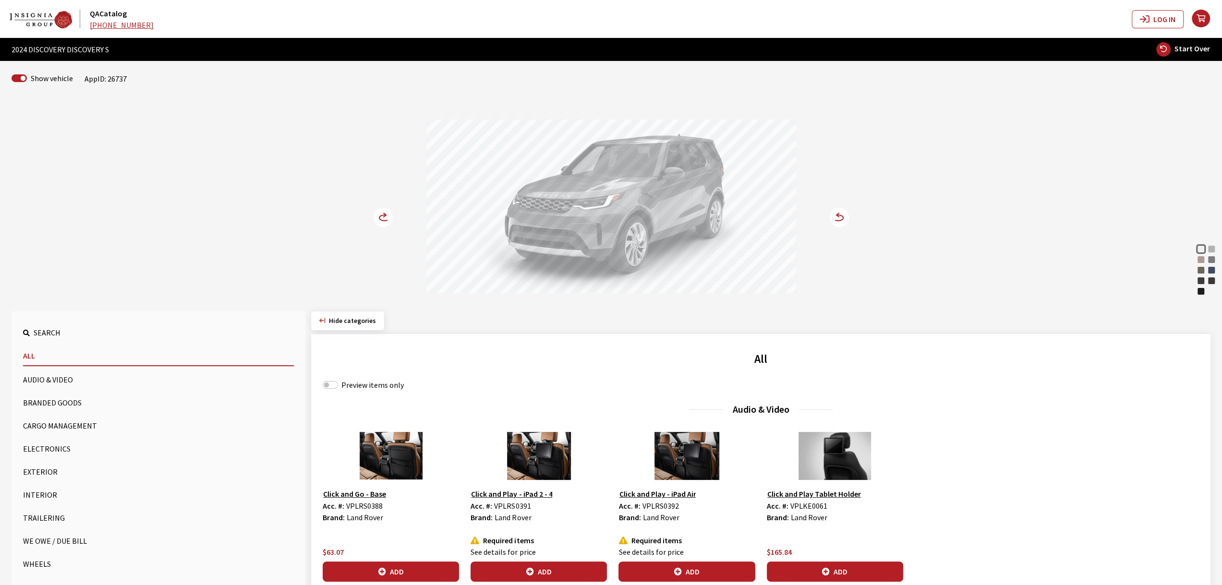
click at [1198, 268] on div "Silicon Silver" at bounding box center [1201, 270] width 10 height 10
click at [1215, 268] on div "Varesine Blue" at bounding box center [1211, 270] width 10 height 10
click at [1213, 258] on div "Eiger Grey" at bounding box center [1211, 260] width 10 height 10
click at [1213, 245] on div "Hakuba Silver" at bounding box center [1211, 249] width 10 height 10
click at [1201, 250] on div "Fuji White" at bounding box center [1201, 249] width 10 height 10
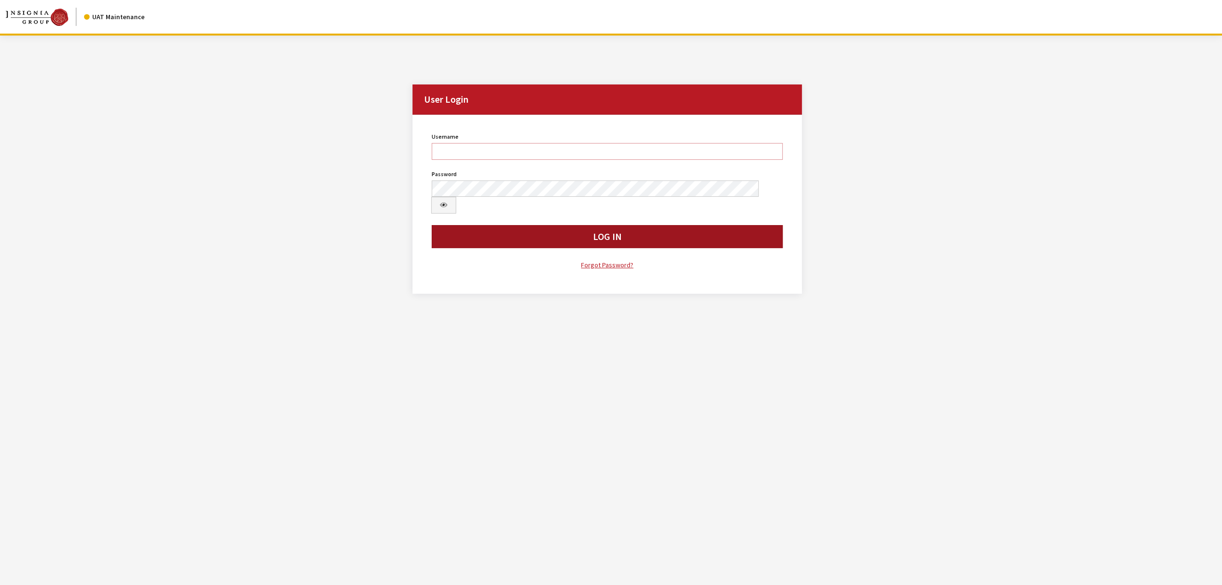
type input "jswartwout"
click at [551, 225] on button "Log In" at bounding box center [607, 236] width 351 height 23
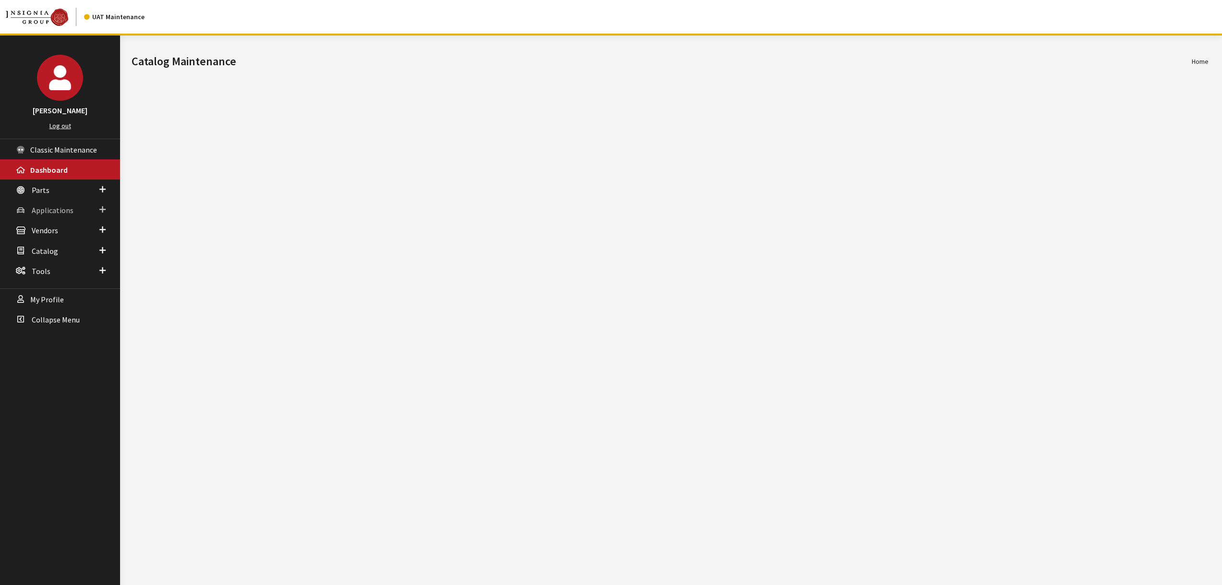
click at [51, 213] on span "Applications" at bounding box center [53, 210] width 42 height 10
click at [61, 245] on link "Application Search" at bounding box center [60, 247] width 120 height 18
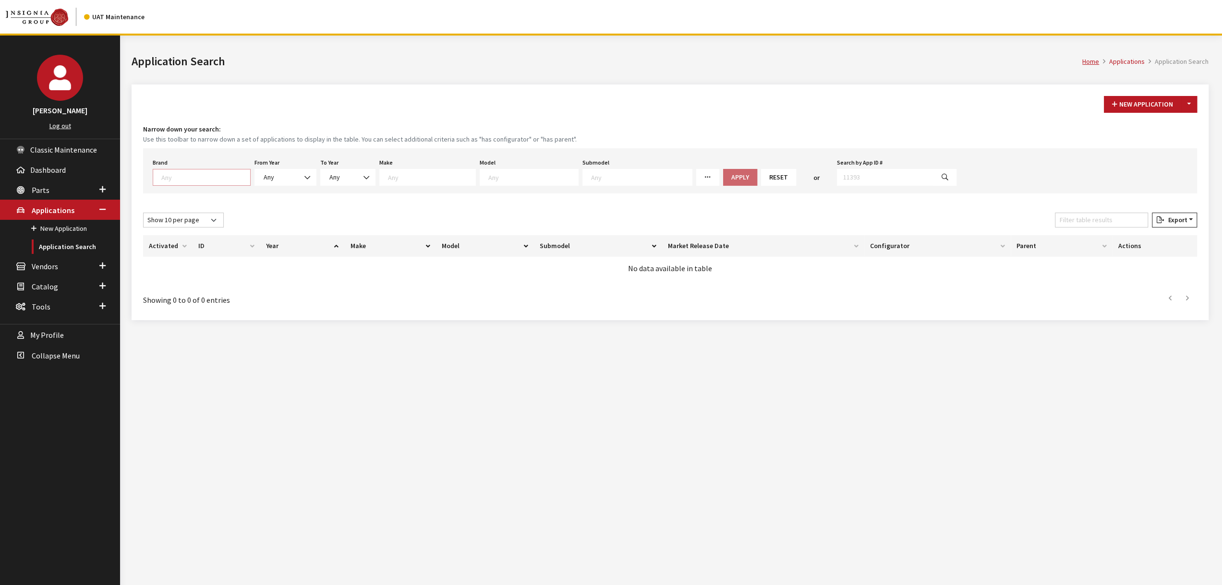
click at [177, 179] on textarea "Search" at bounding box center [205, 177] width 89 height 9
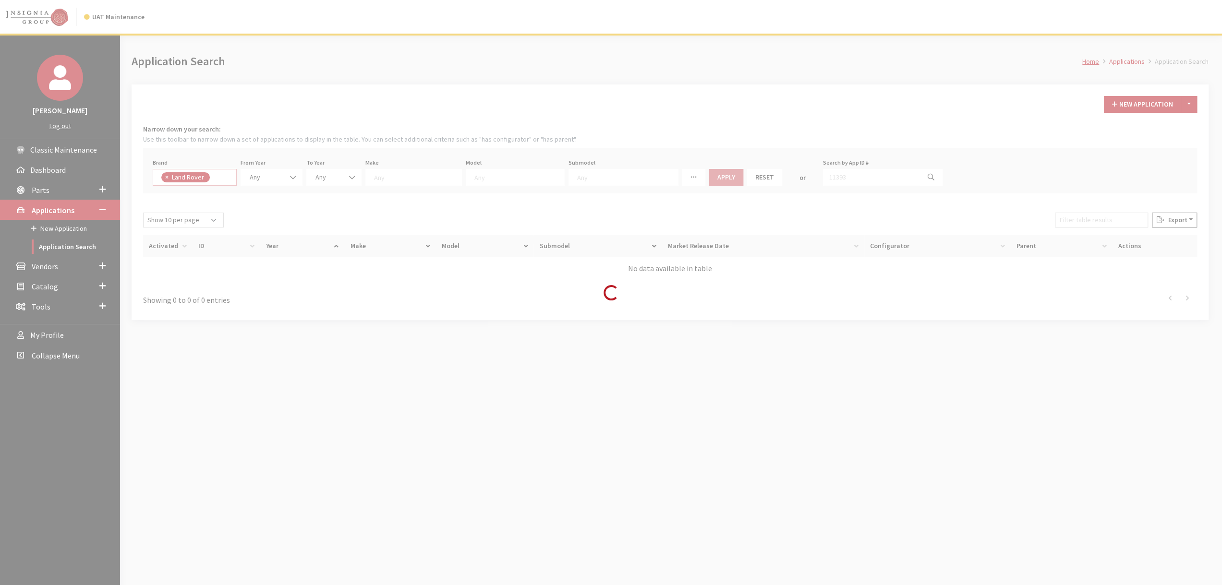
select select "550"
select select
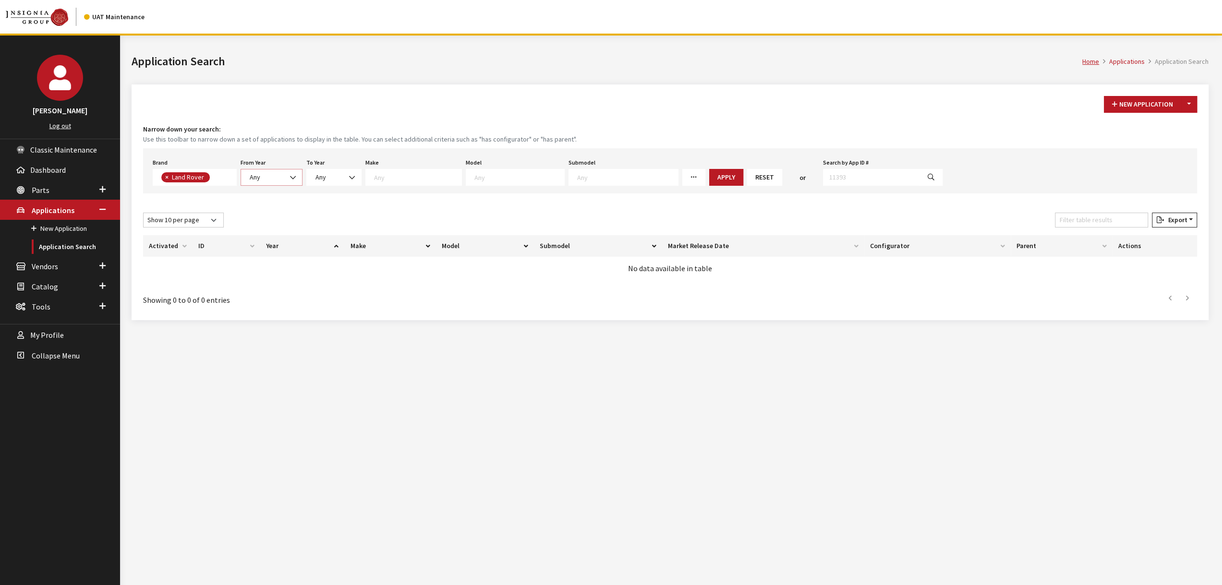
click at [273, 177] on span "Any" at bounding box center [271, 177] width 49 height 10
select select "2026"
select select
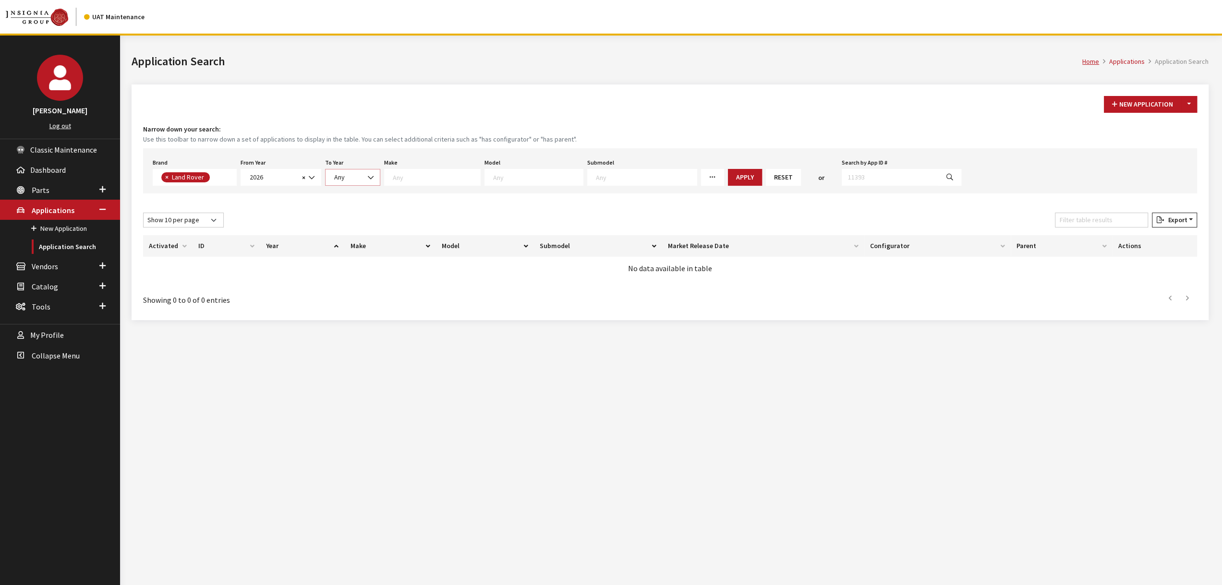
click at [359, 175] on span "Any" at bounding box center [352, 177] width 43 height 10
click at [417, 184] on span at bounding box center [432, 177] width 96 height 17
click at [493, 180] on textarea "Search" at bounding box center [538, 177] width 90 height 9
drag, startPoint x: 427, startPoint y: 178, endPoint x: 428, endPoint y: 183, distance: 5.3
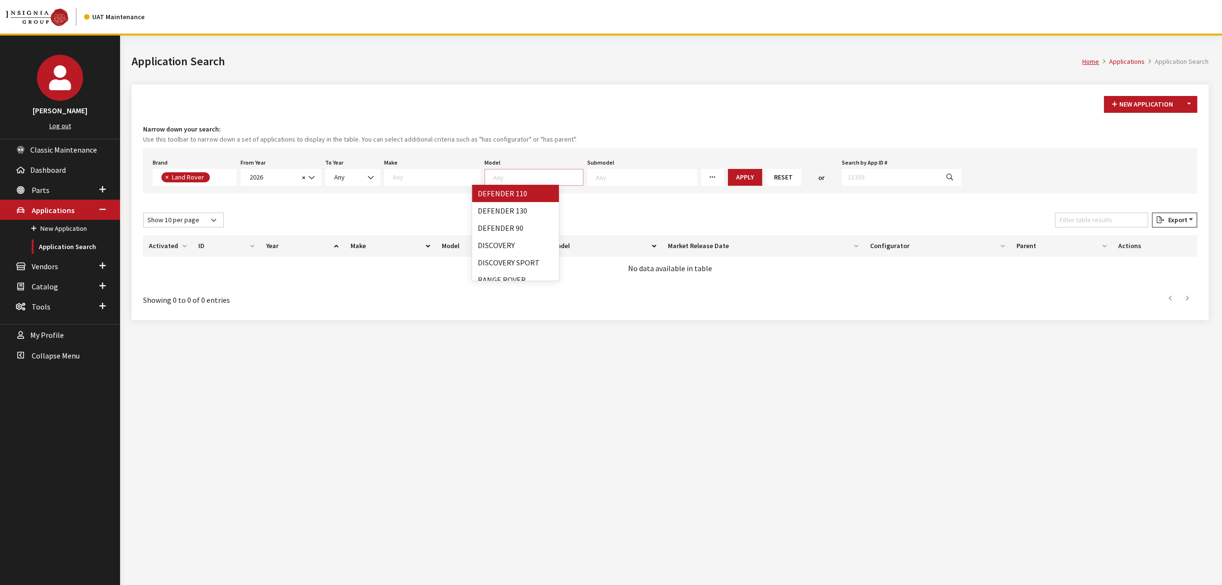
click at [427, 178] on textarea "Search" at bounding box center [436, 177] width 87 height 9
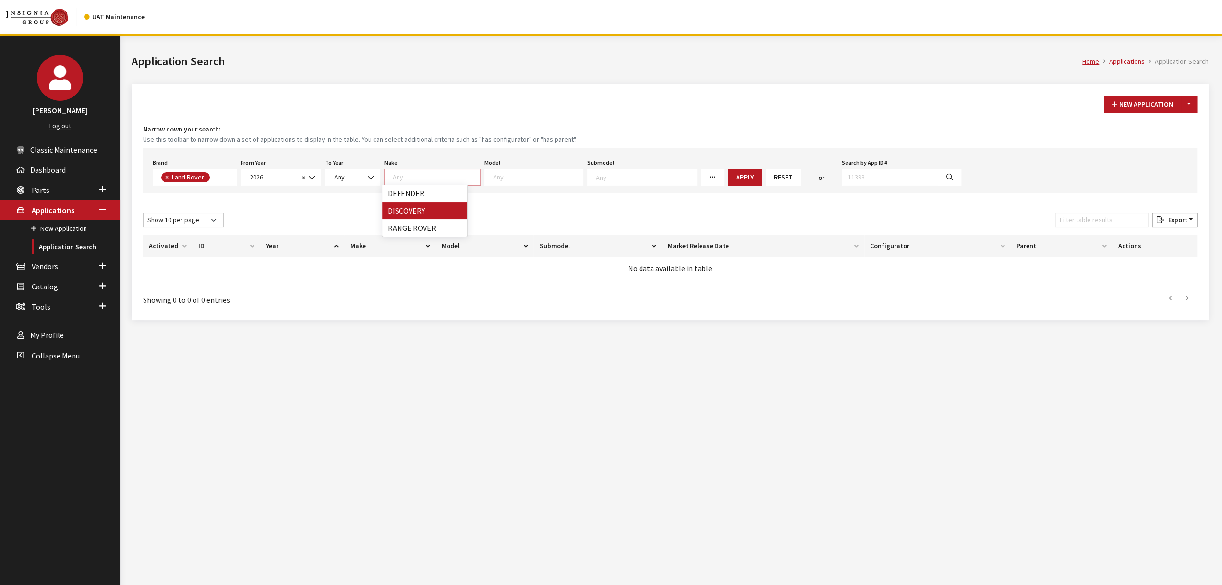
select select "65"
select select
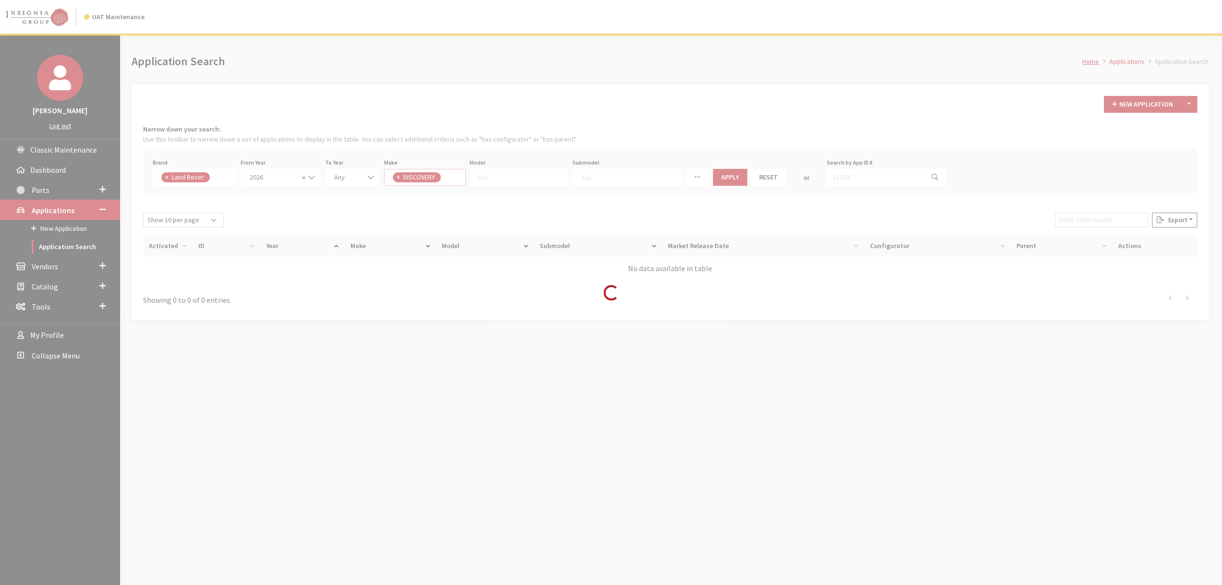
scroll to position [0, 0]
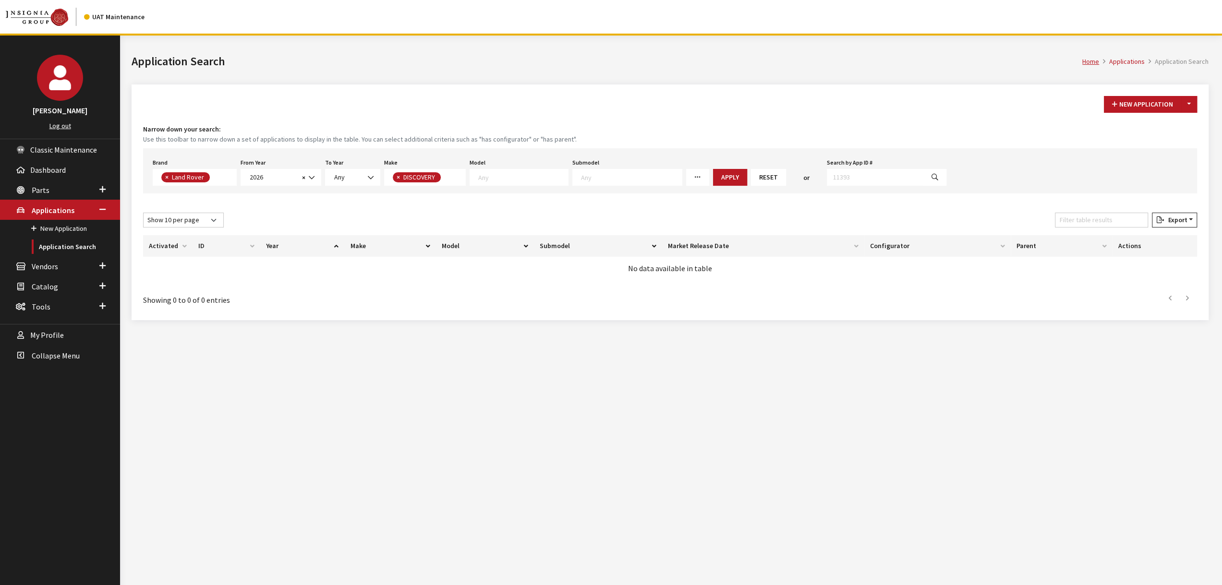
click at [538, 177] on textarea "Search" at bounding box center [523, 177] width 90 height 9
select select "1346"
select select
click at [699, 177] on button "Apply" at bounding box center [716, 177] width 34 height 17
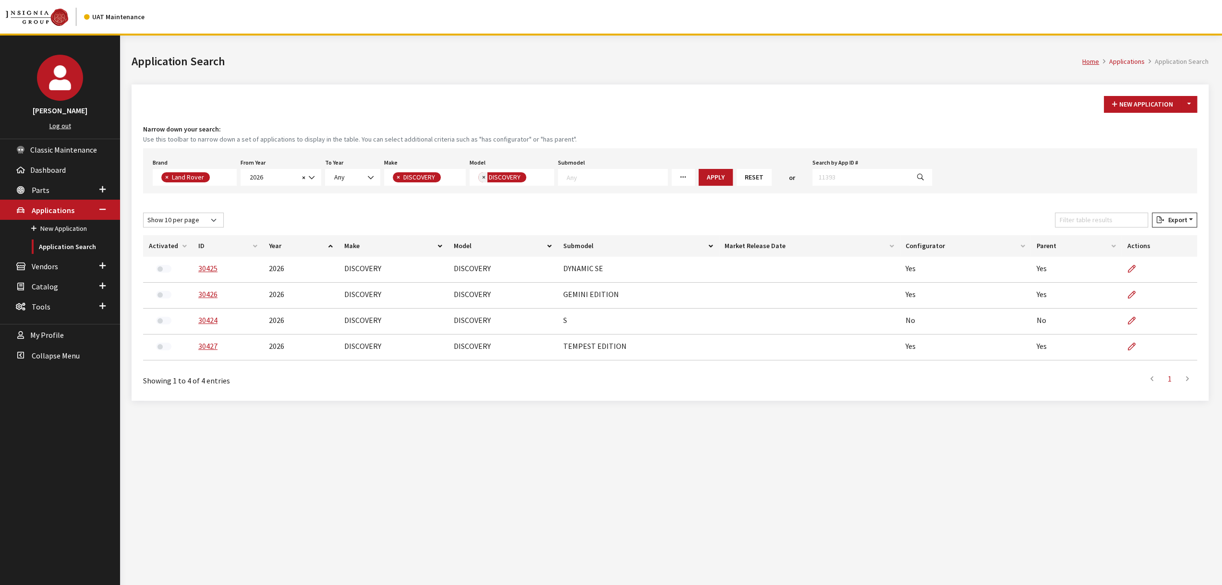
drag, startPoint x: 478, startPoint y: 175, endPoint x: 487, endPoint y: 175, distance: 8.6
click at [478, 175] on button "×" at bounding box center [483, 177] width 10 height 10
select select
click at [515, 177] on textarea "Search" at bounding box center [523, 177] width 90 height 9
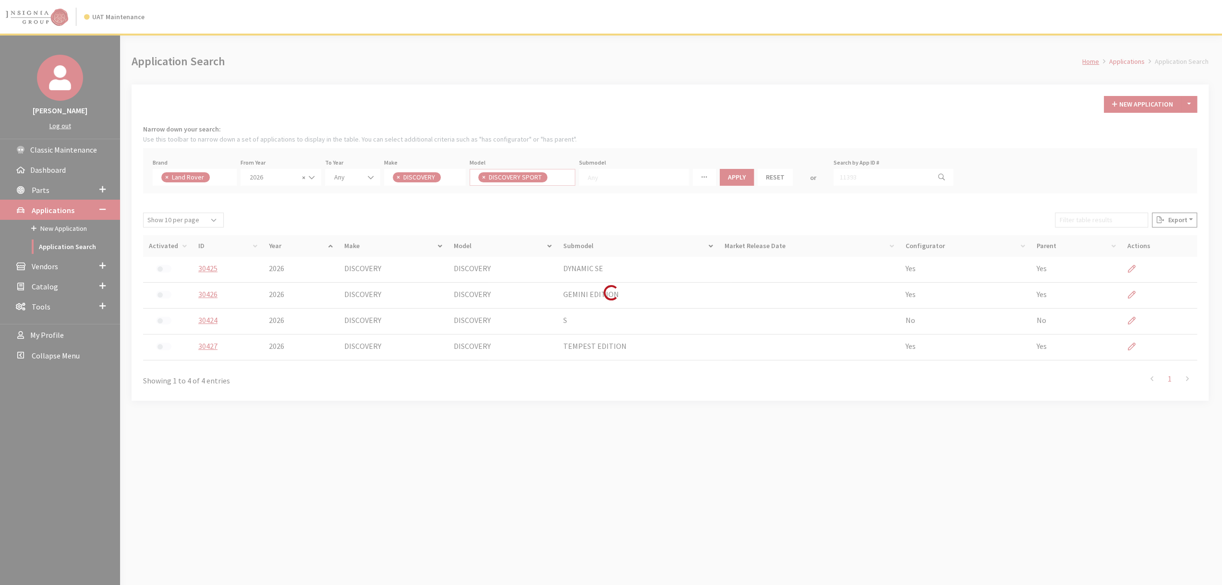
select select "1347"
select select
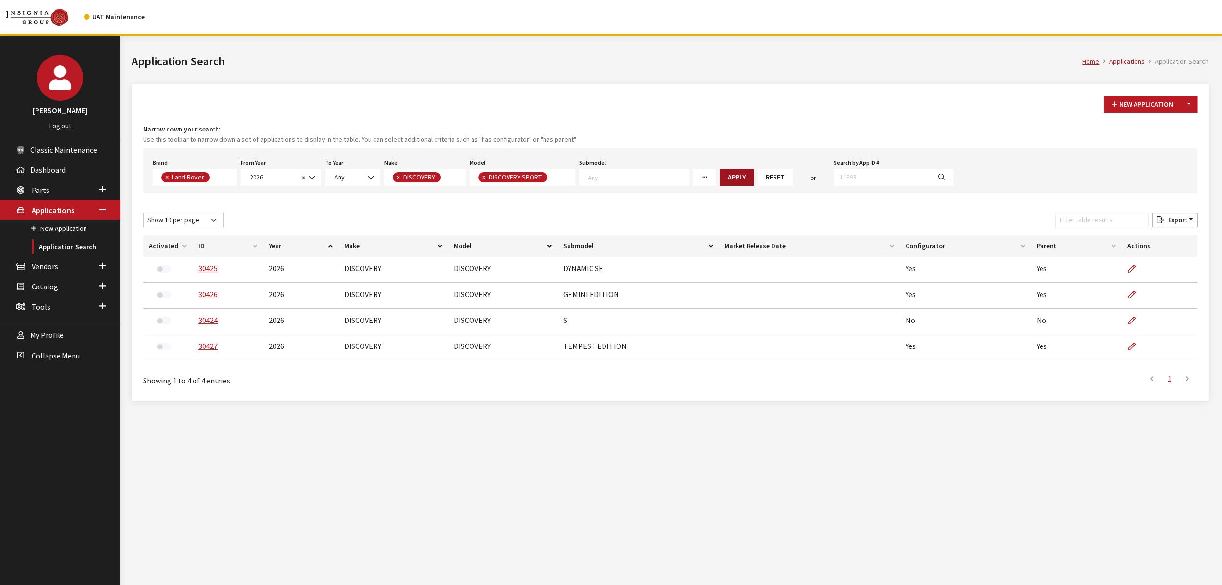
click at [720, 176] on button "Apply" at bounding box center [737, 177] width 34 height 17
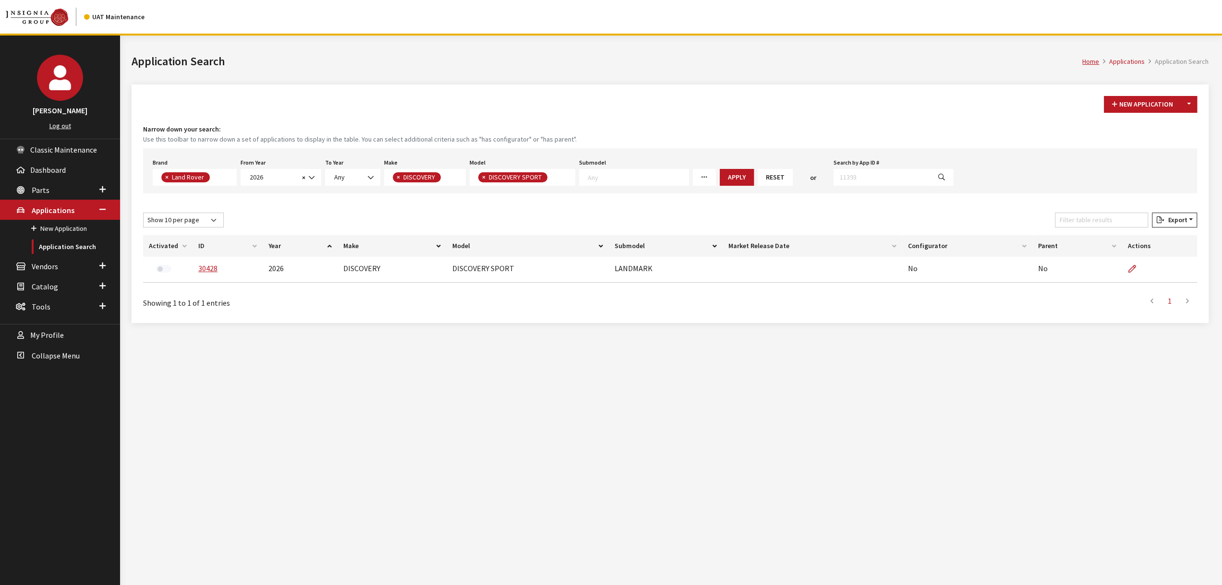
click at [478, 173] on button "×" at bounding box center [483, 177] width 10 height 10
select select
click at [483, 174] on textarea "Search" at bounding box center [523, 177] width 90 height 9
select select "1346"
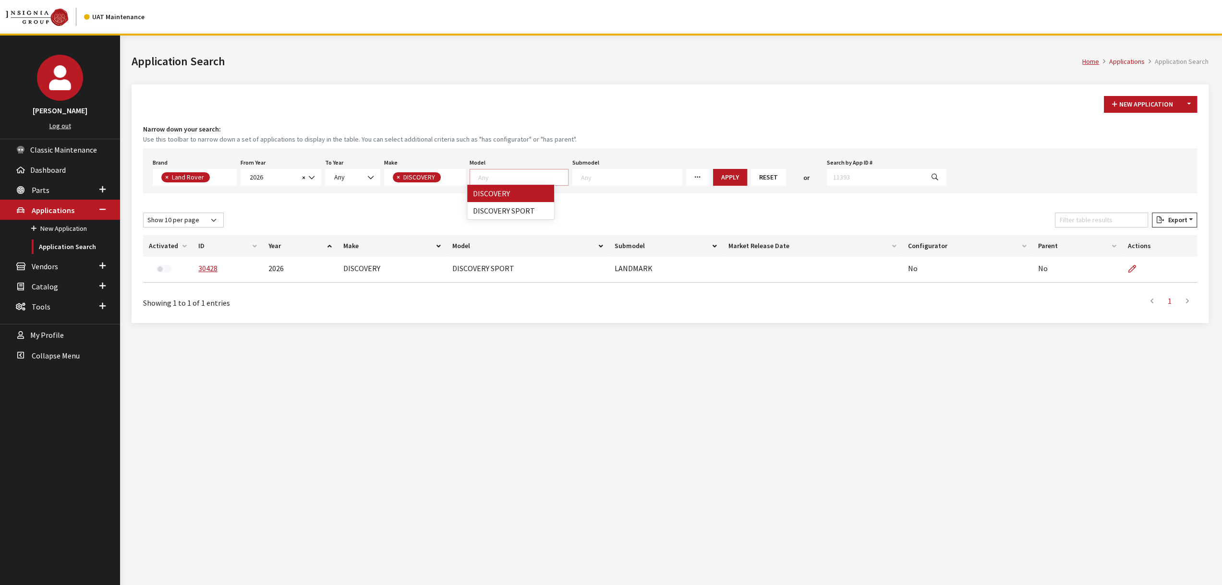
select select
click at [702, 175] on button "Apply" at bounding box center [716, 177] width 34 height 17
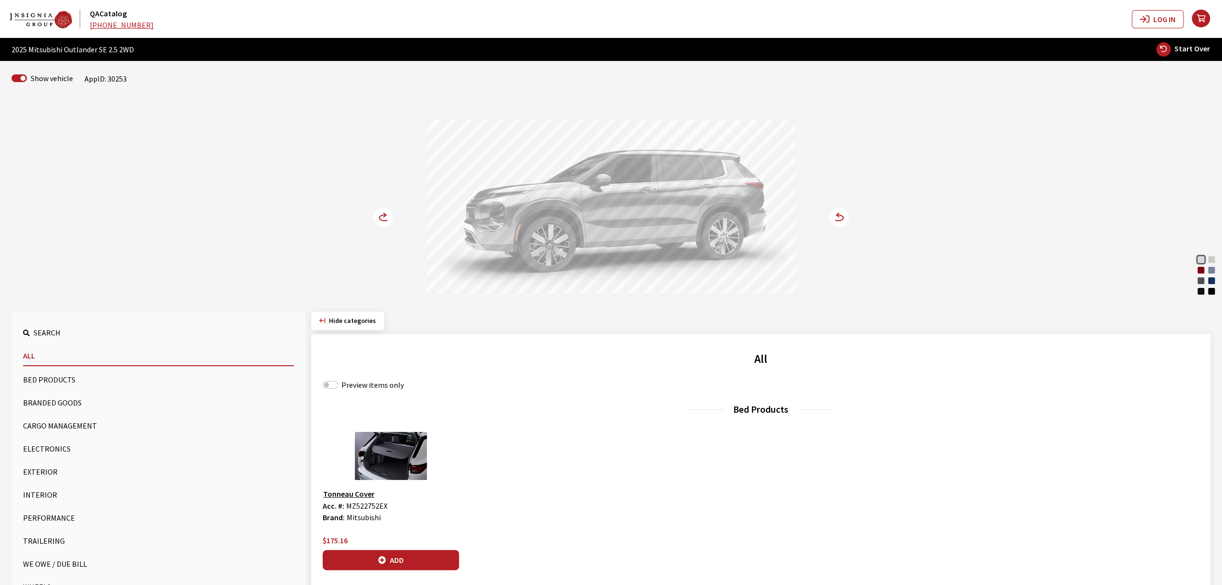
click at [390, 215] on icon at bounding box center [389, 218] width 7 height 8
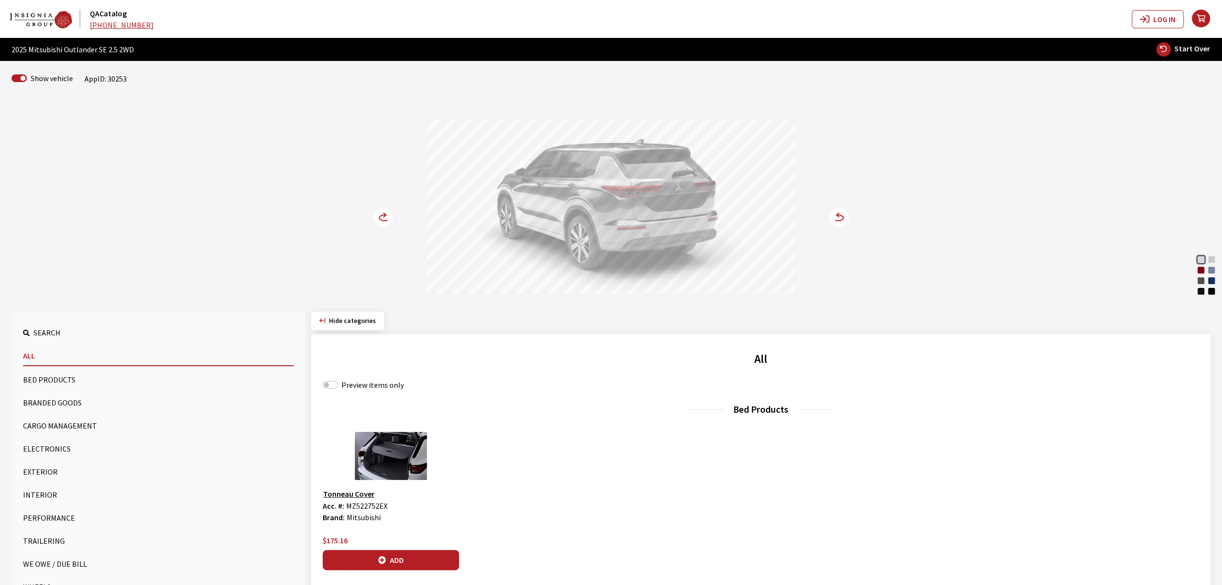
click at [841, 216] on circle at bounding box center [839, 217] width 19 height 19
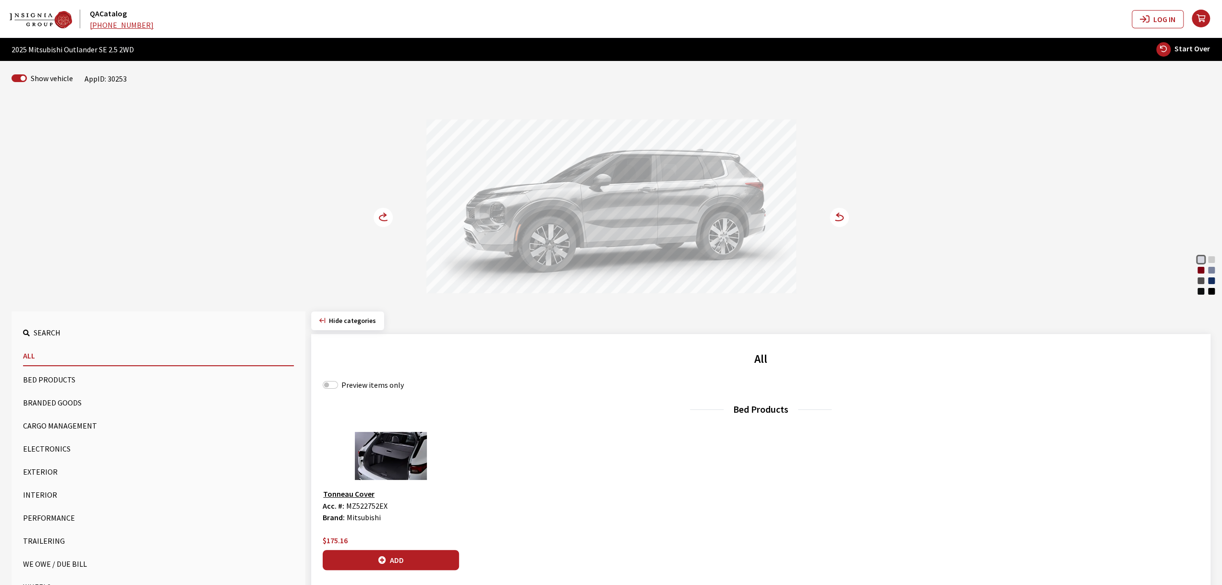
click at [841, 216] on circle at bounding box center [839, 217] width 19 height 19
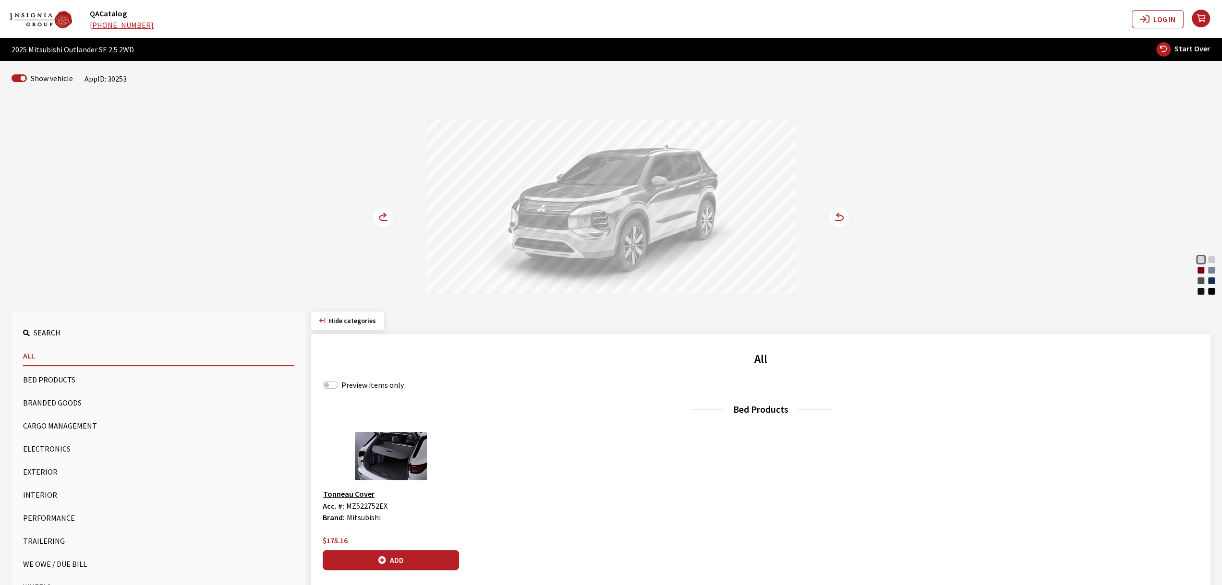
click at [841, 216] on circle at bounding box center [839, 217] width 19 height 19
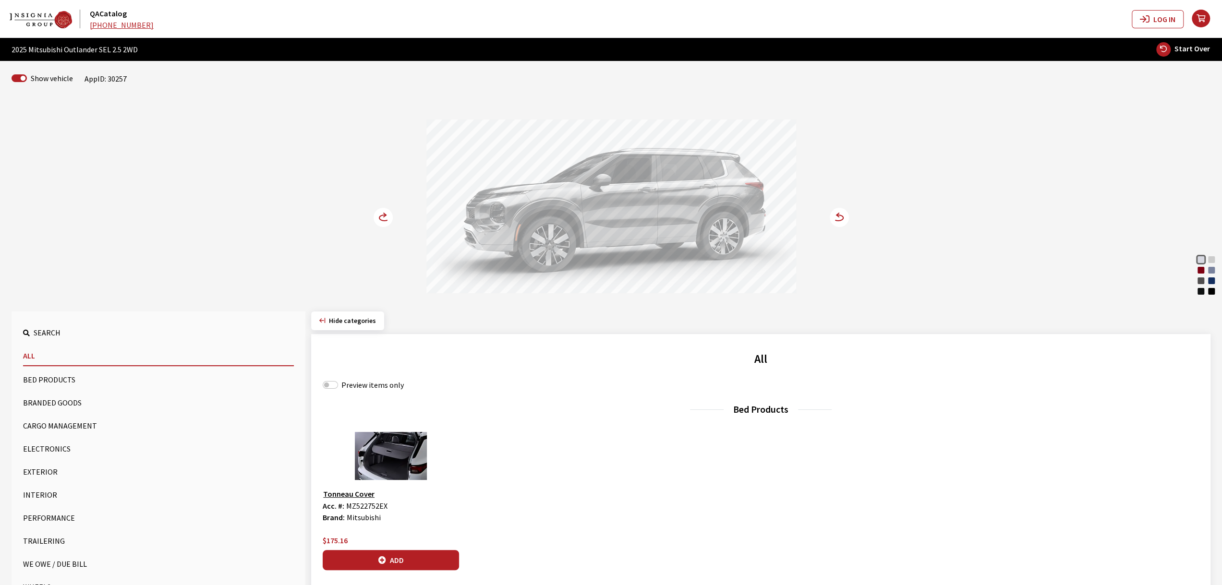
click at [377, 215] on circle at bounding box center [383, 217] width 19 height 19
click at [381, 220] on circle at bounding box center [383, 217] width 19 height 19
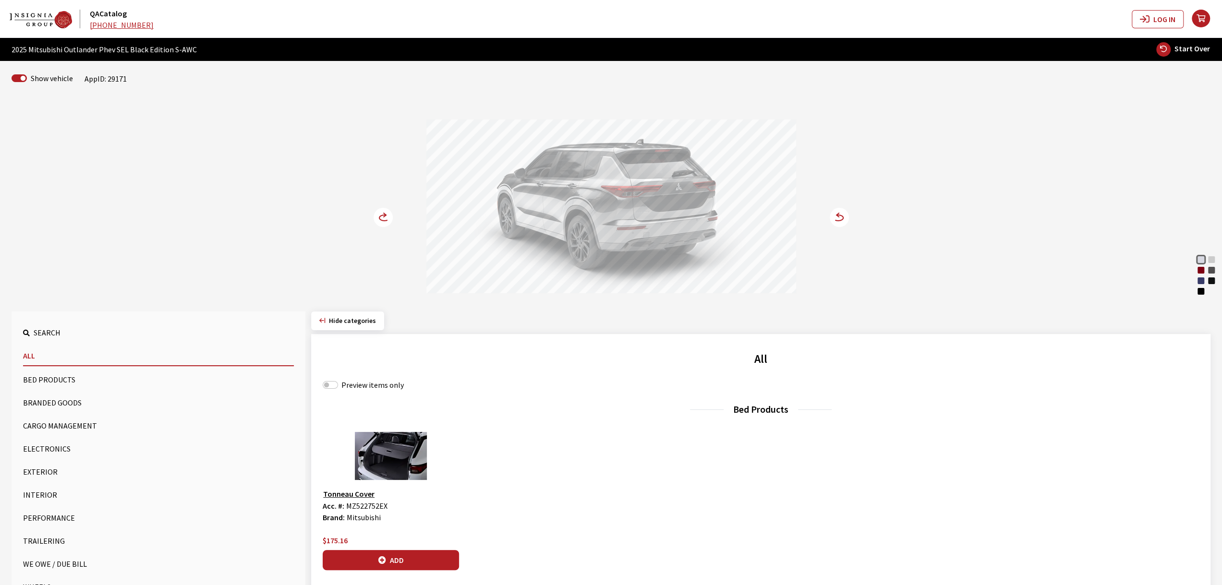
click at [381, 220] on circle at bounding box center [383, 217] width 19 height 19
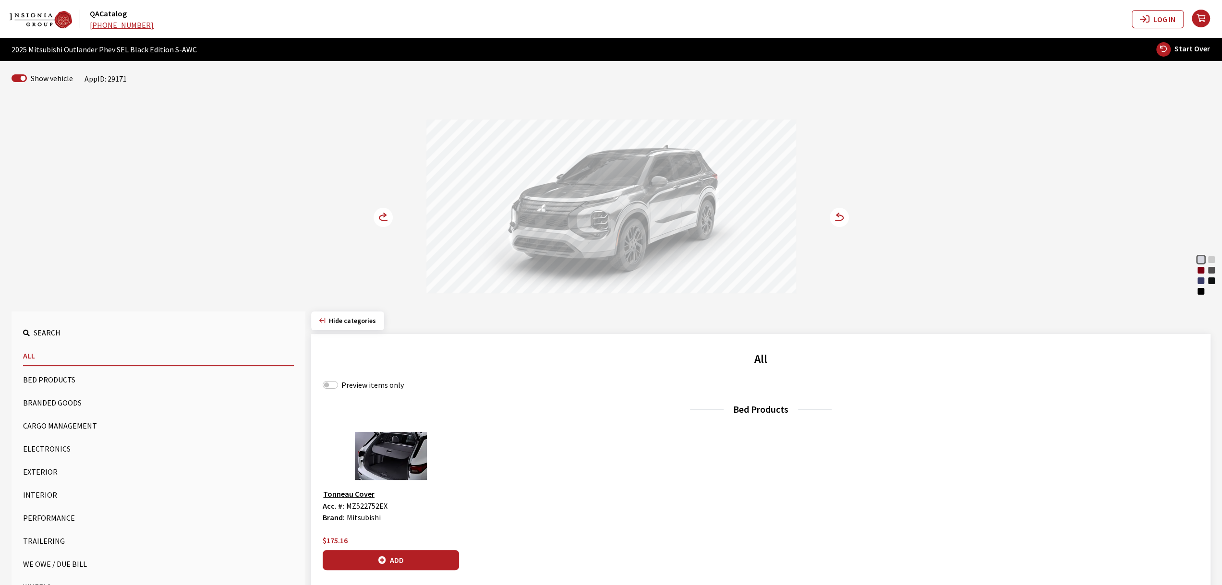
click at [381, 220] on circle at bounding box center [383, 217] width 19 height 19
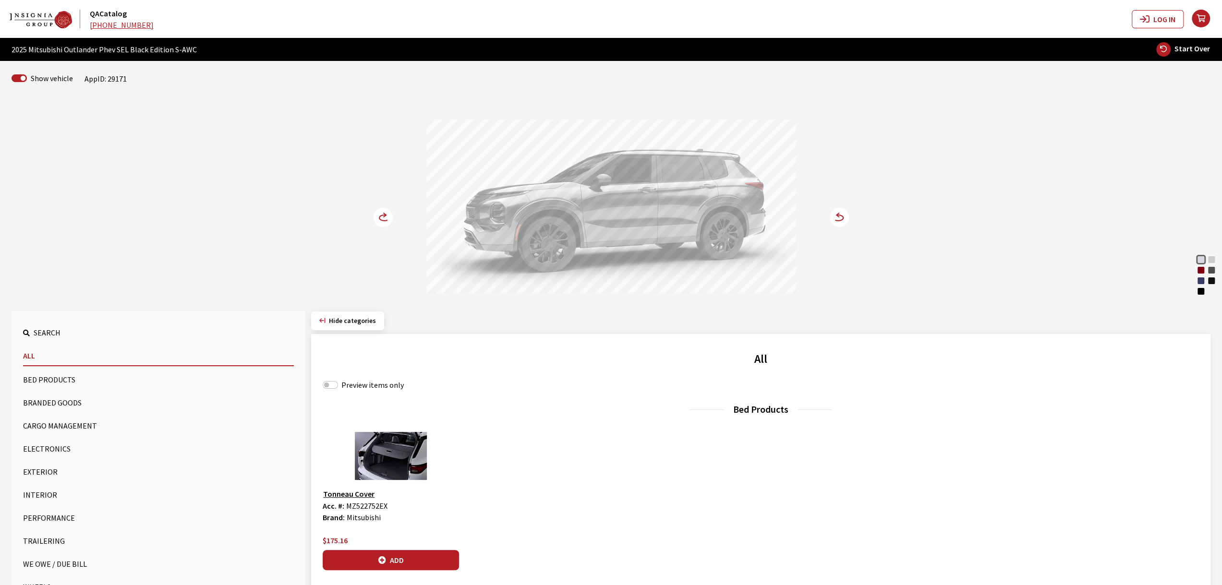
click at [837, 212] on circle at bounding box center [839, 217] width 19 height 19
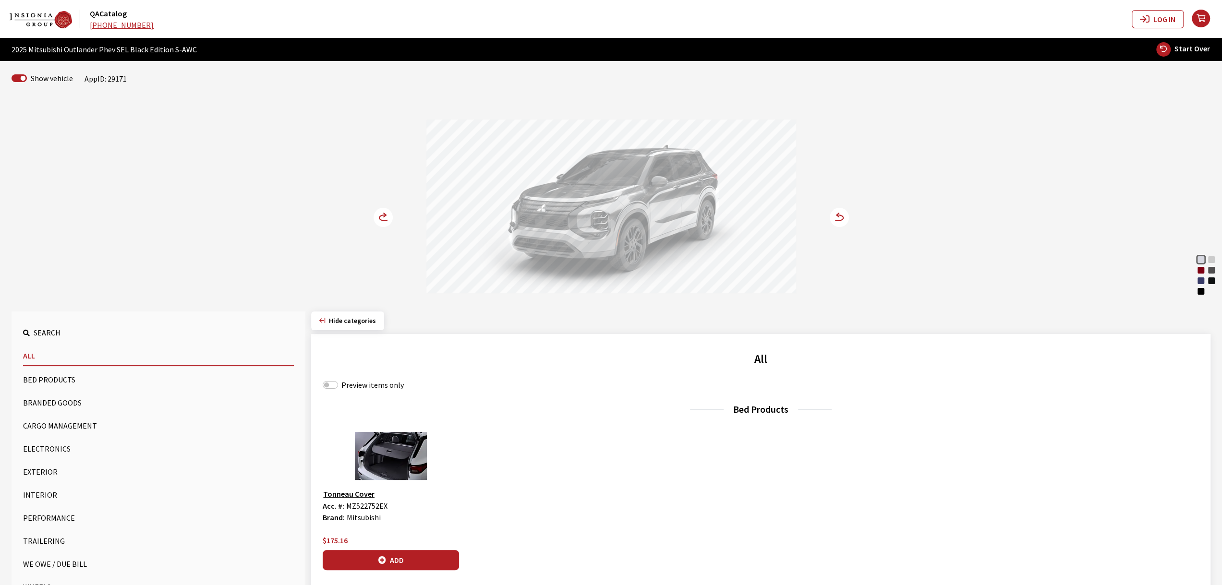
click at [837, 212] on circle at bounding box center [839, 217] width 19 height 19
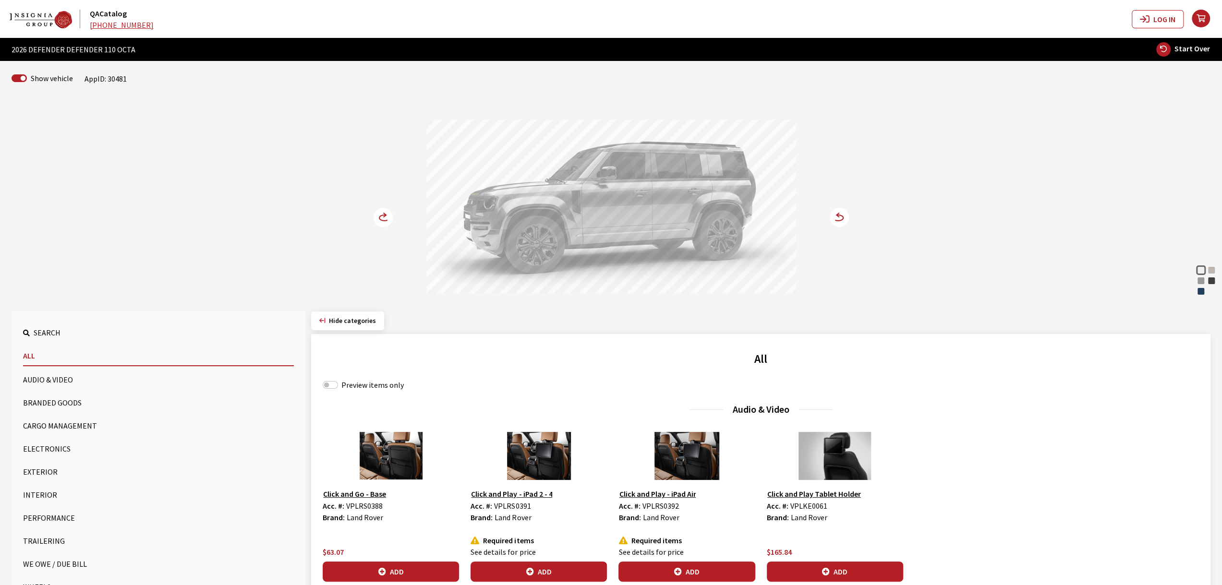
click at [387, 220] on icon at bounding box center [389, 218] width 7 height 8
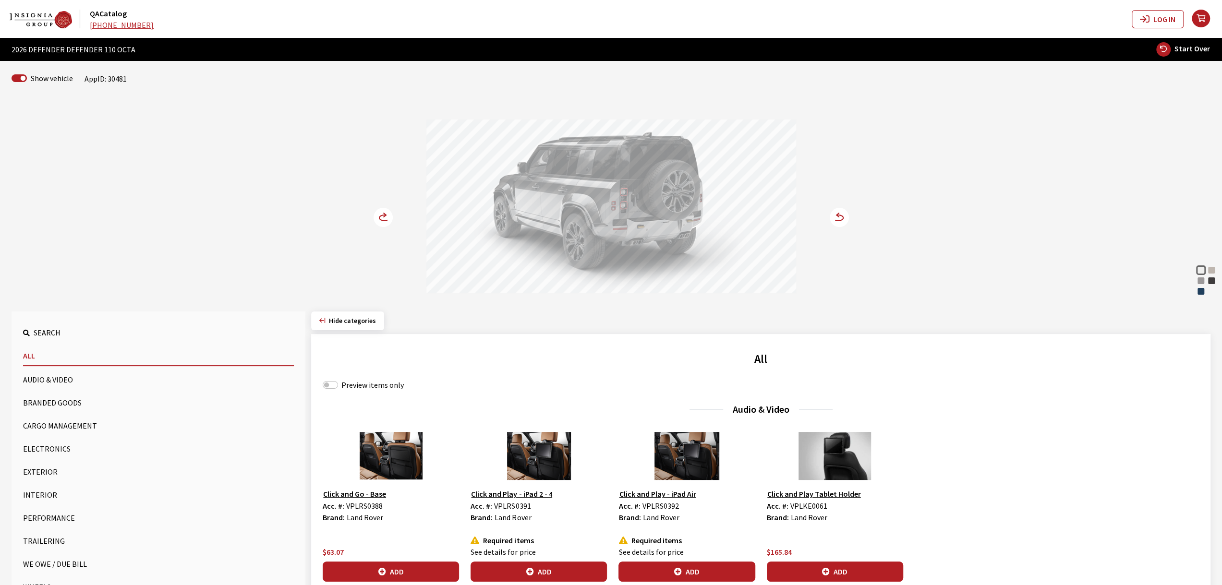
click at [387, 220] on icon at bounding box center [389, 218] width 7 height 8
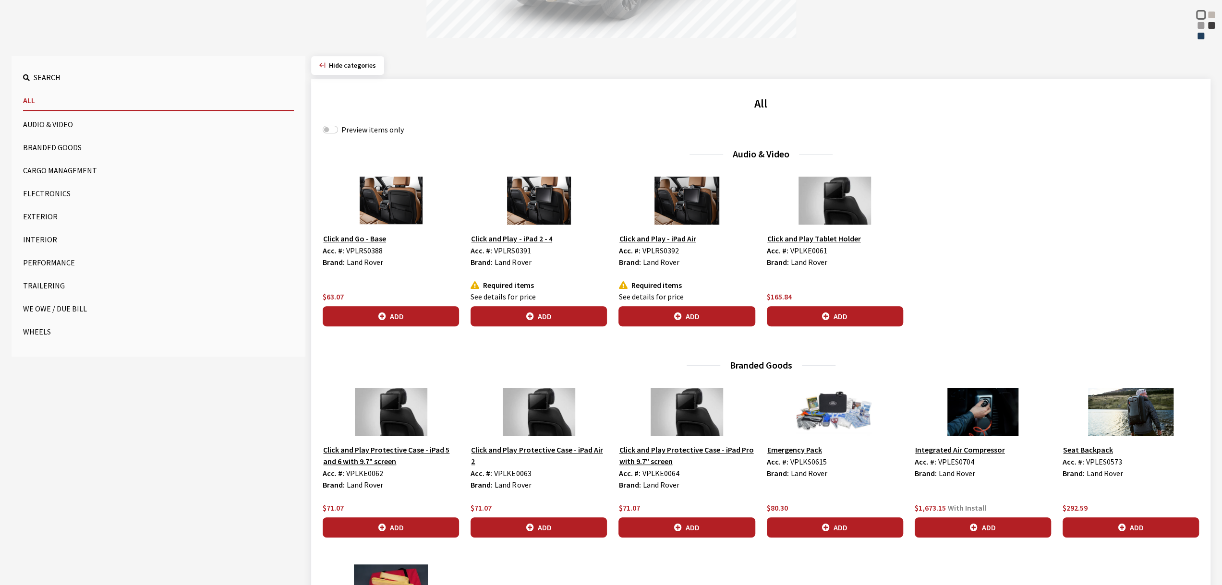
scroll to position [288, 0]
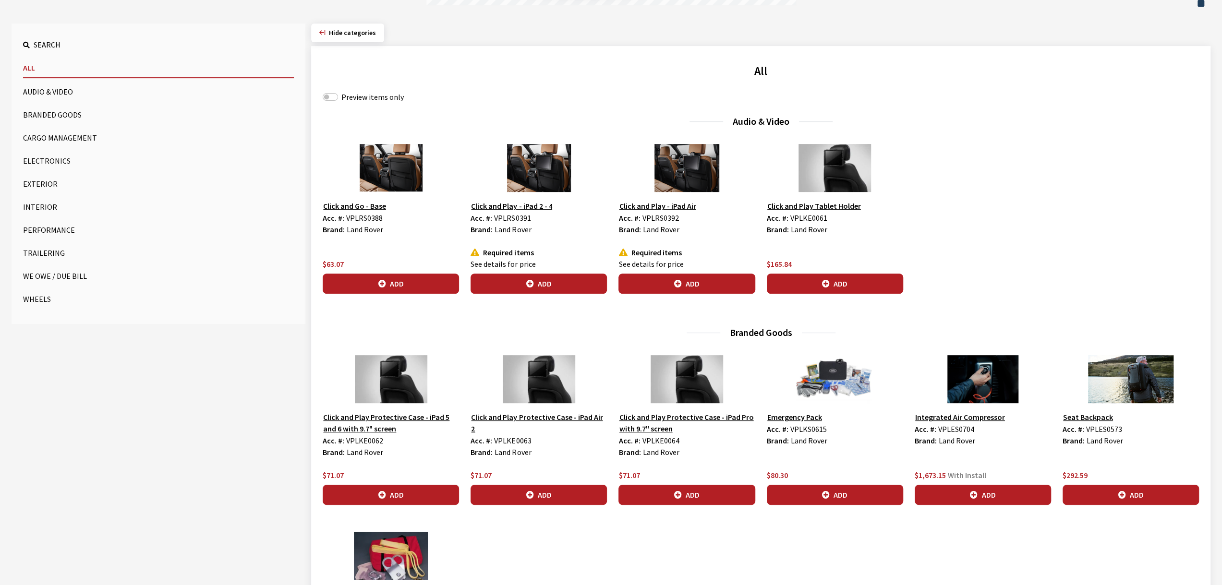
click at [42, 181] on button "Exterior" at bounding box center [158, 183] width 271 height 19
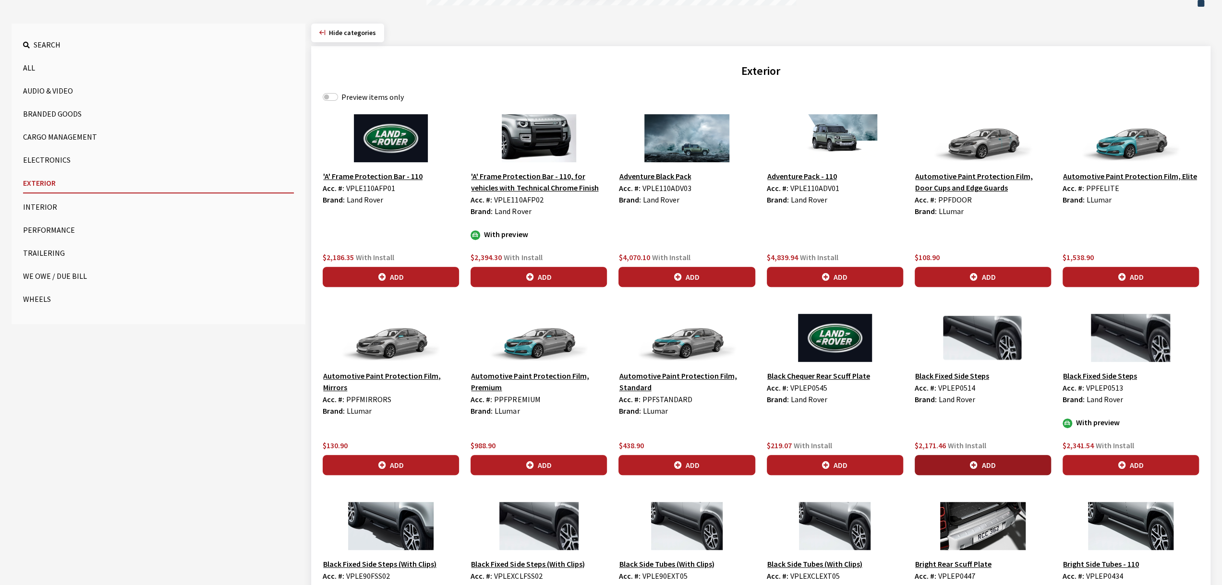
click at [979, 467] on button "Add" at bounding box center [983, 465] width 136 height 20
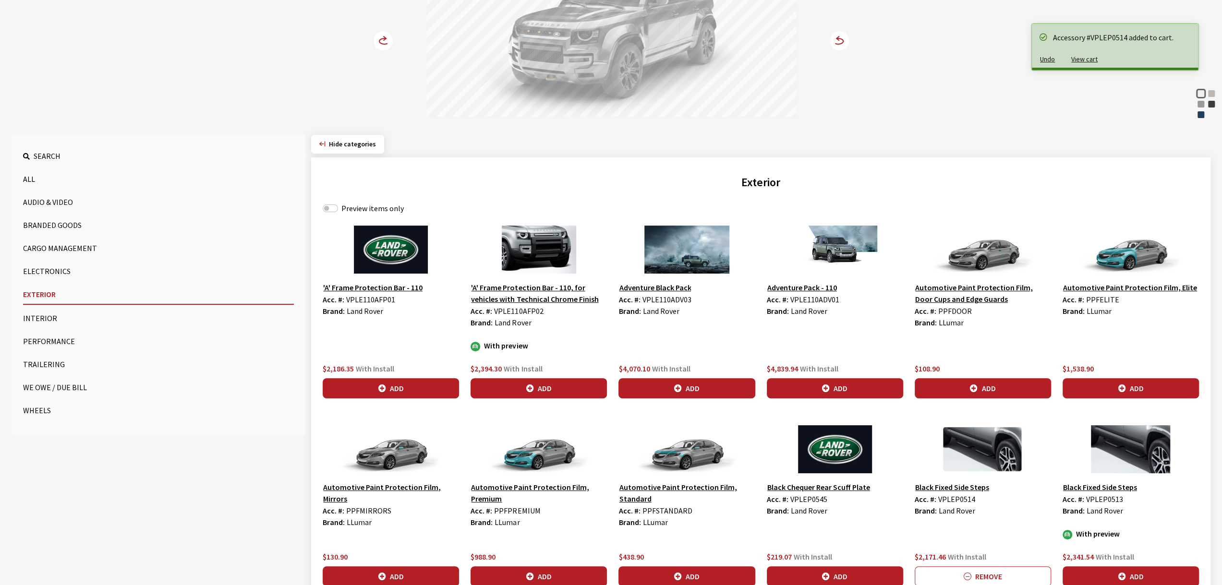
scroll to position [192, 0]
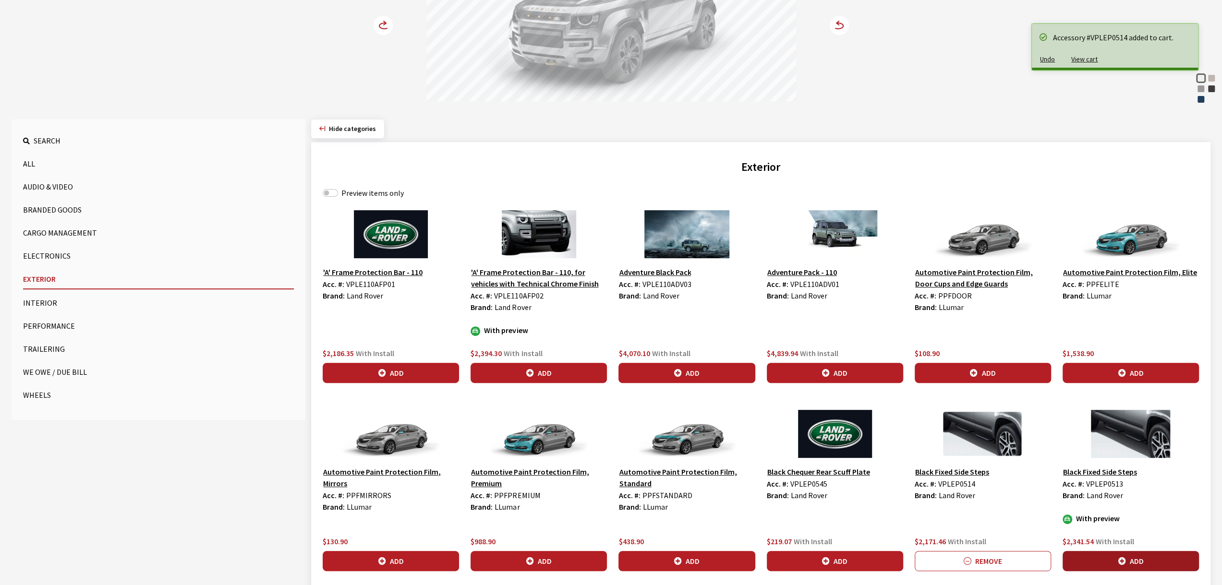
click at [1124, 555] on button "Add" at bounding box center [1130, 561] width 136 height 20
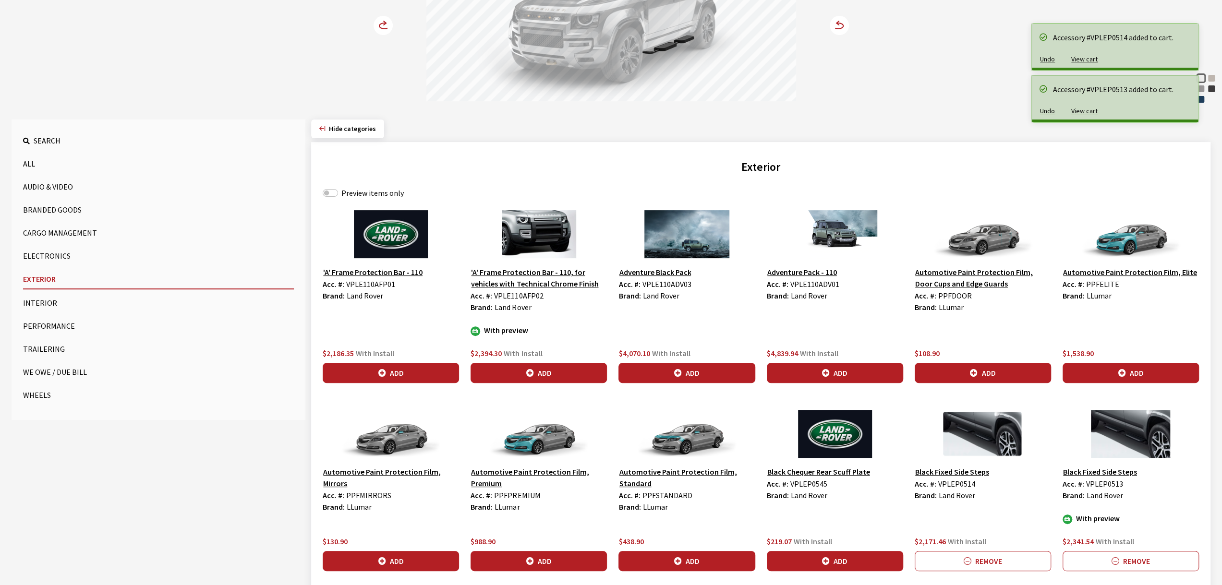
click at [376, 19] on circle at bounding box center [383, 25] width 19 height 19
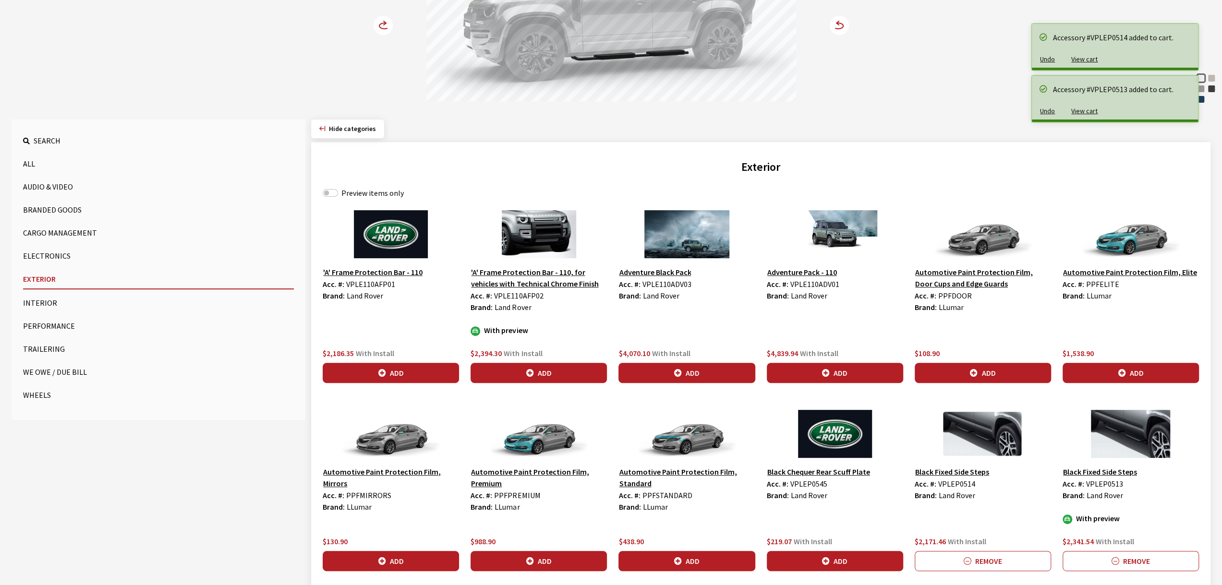
click at [376, 19] on circle at bounding box center [383, 25] width 19 height 19
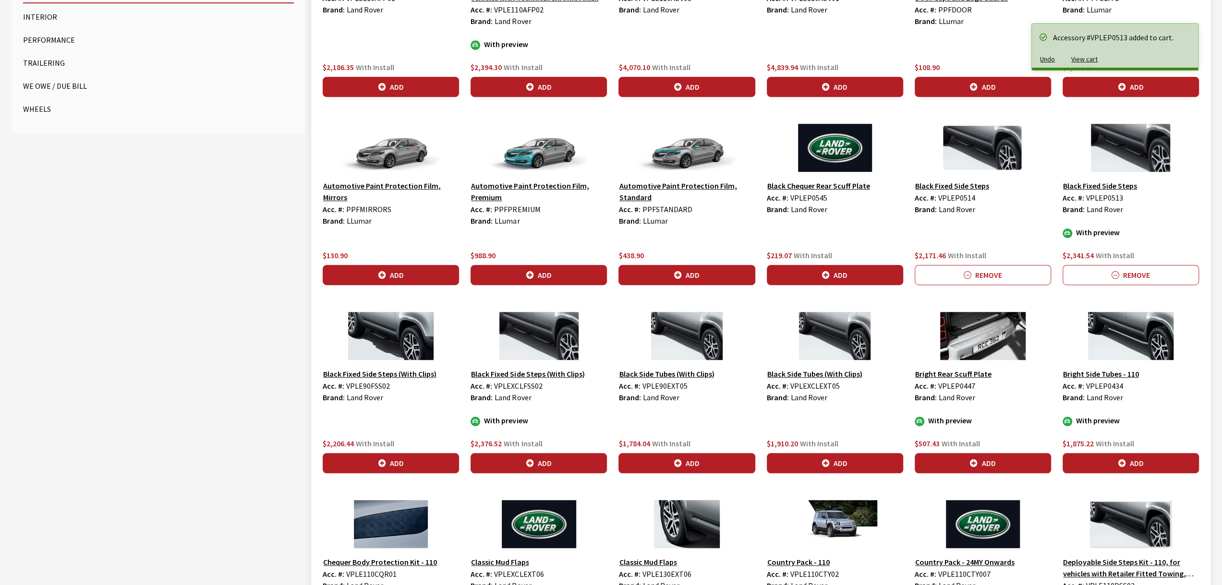
scroll to position [480, 0]
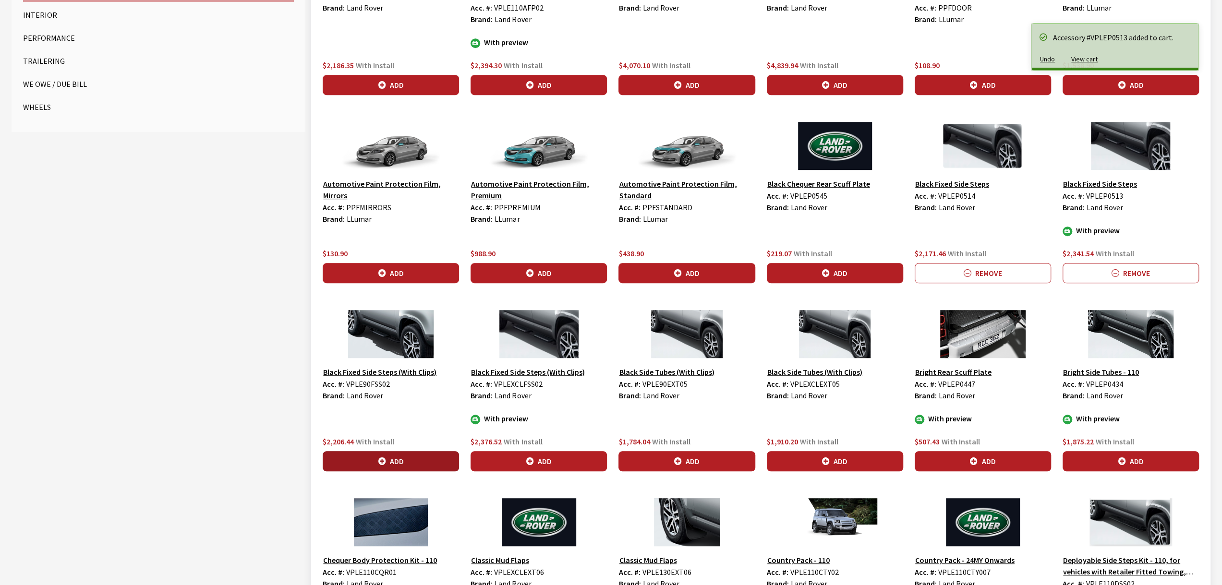
click at [380, 463] on button "Add" at bounding box center [391, 461] width 136 height 20
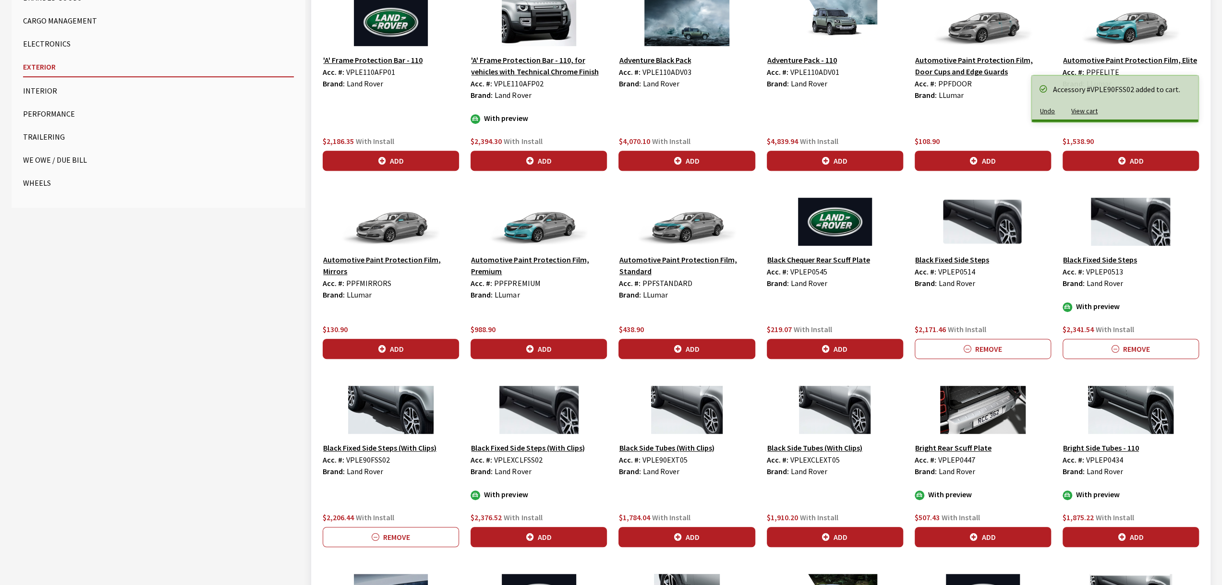
scroll to position [432, 0]
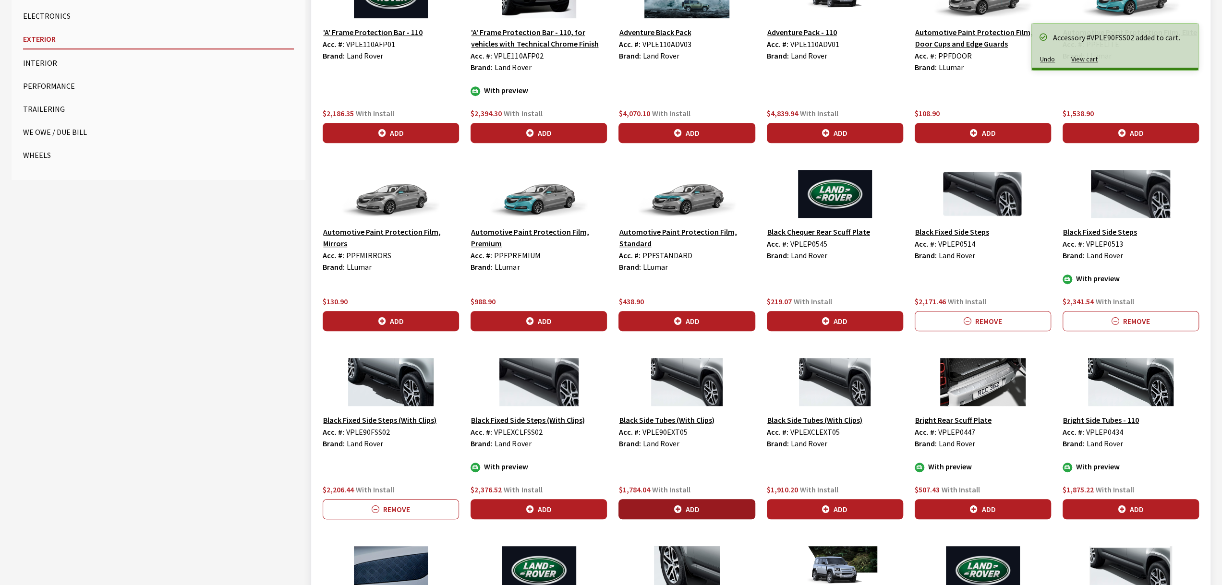
click at [697, 512] on button "Add" at bounding box center [686, 509] width 136 height 20
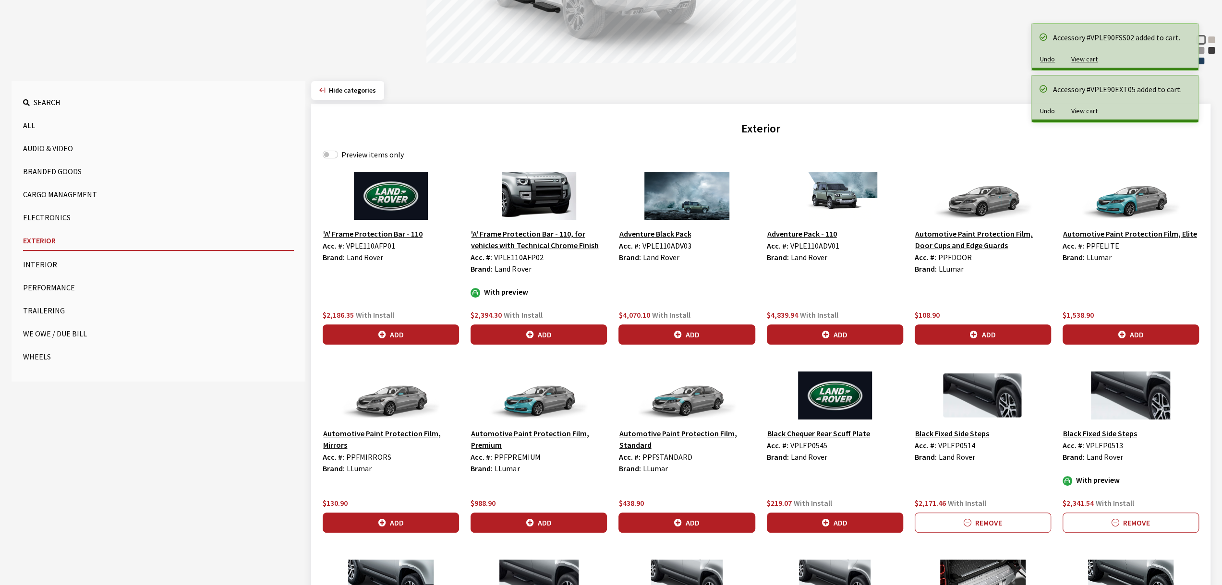
scroll to position [144, 0]
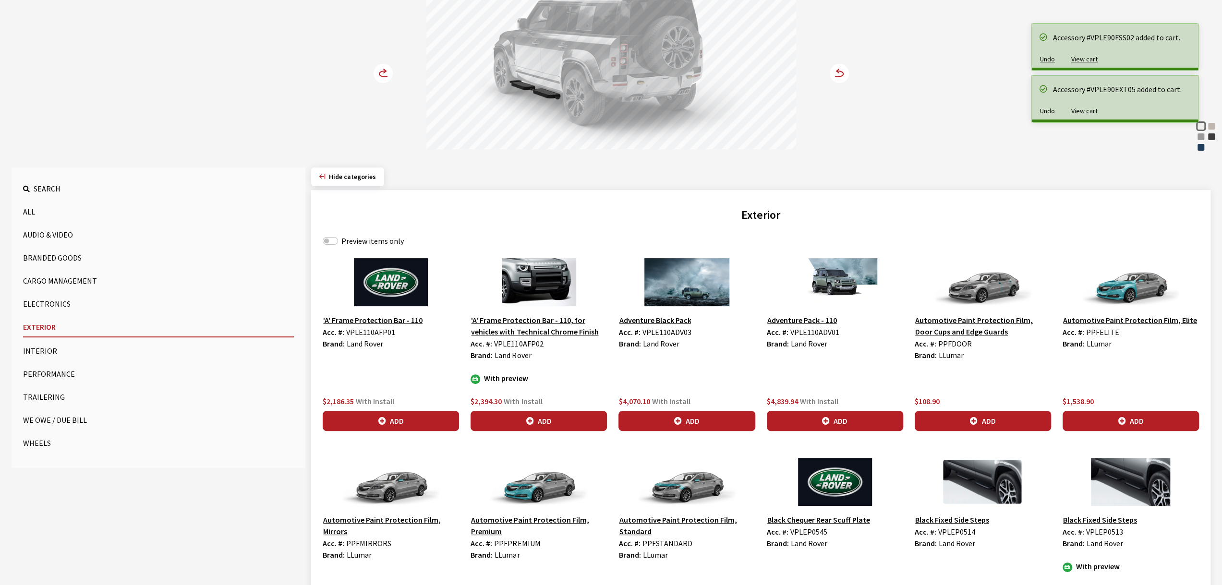
click at [377, 59] on div "Fuji [PERSON_NAME] Copper Borasco Grey Charente Grey Sargasso Blue Fuji [PERSON…" at bounding box center [611, 54] width 634 height 196
click at [381, 69] on circle at bounding box center [383, 73] width 19 height 19
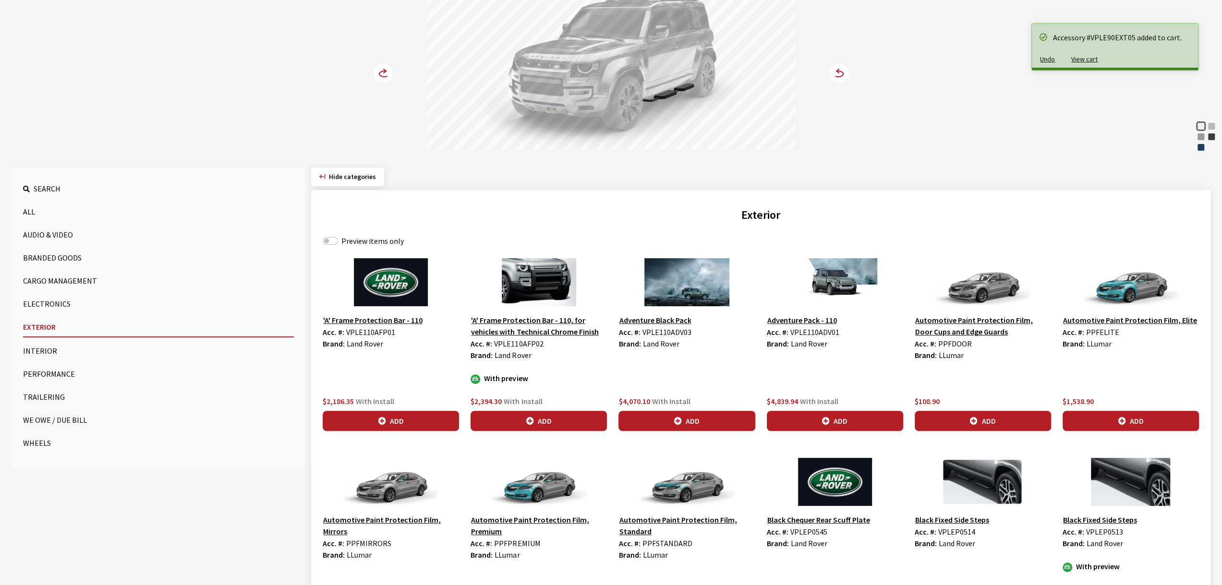
click at [381, 69] on circle at bounding box center [383, 73] width 19 height 19
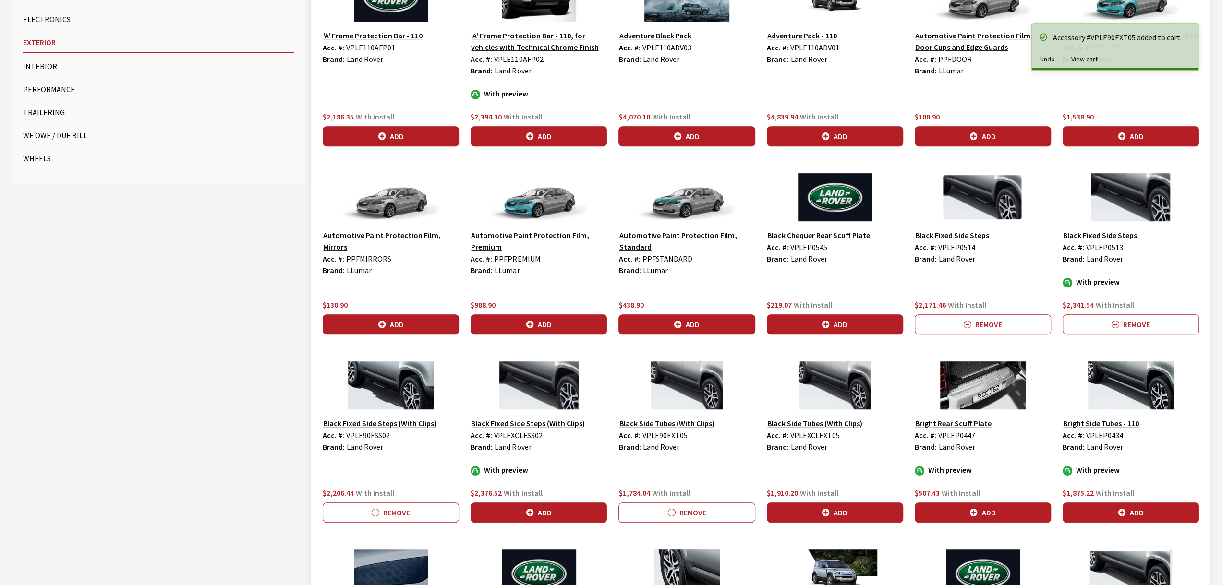
scroll to position [480, 0]
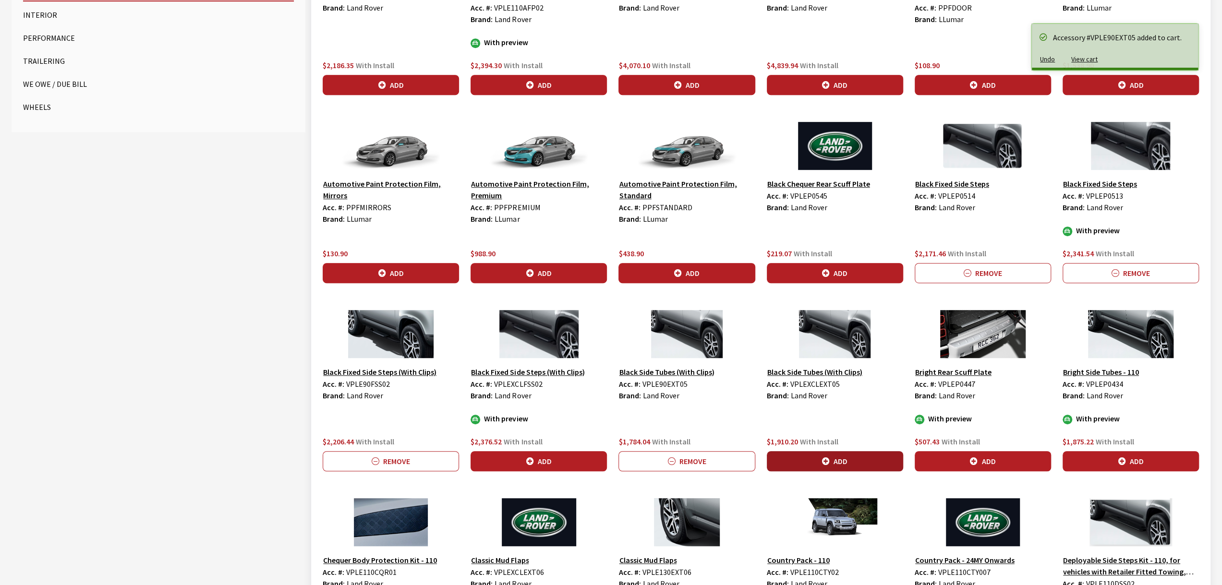
click at [859, 452] on button "Add" at bounding box center [835, 461] width 136 height 20
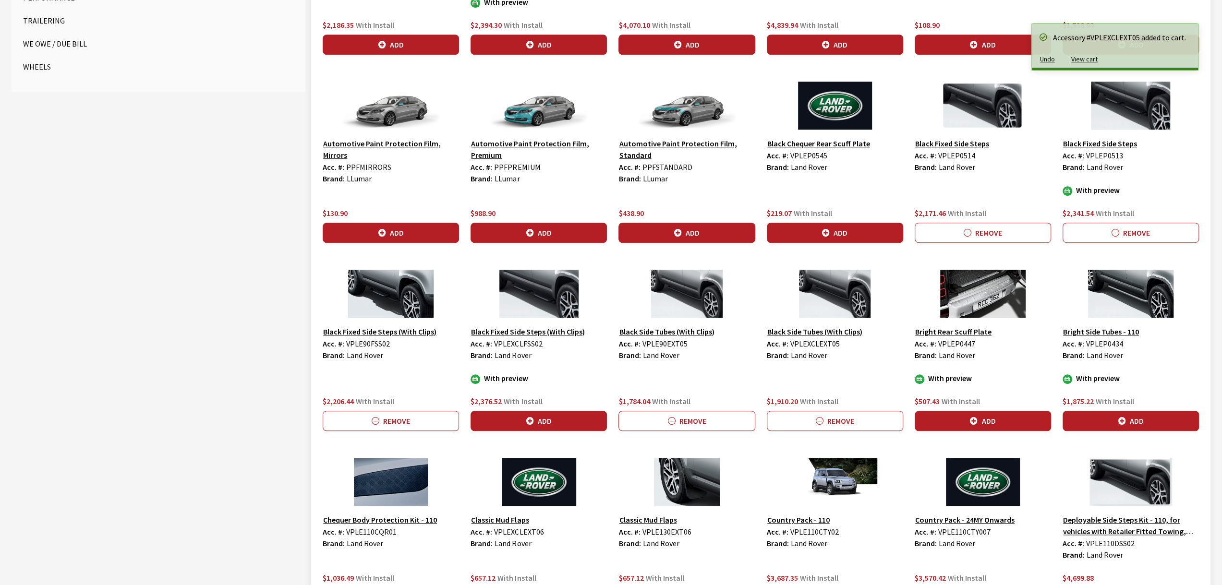
scroll to position [528, 0]
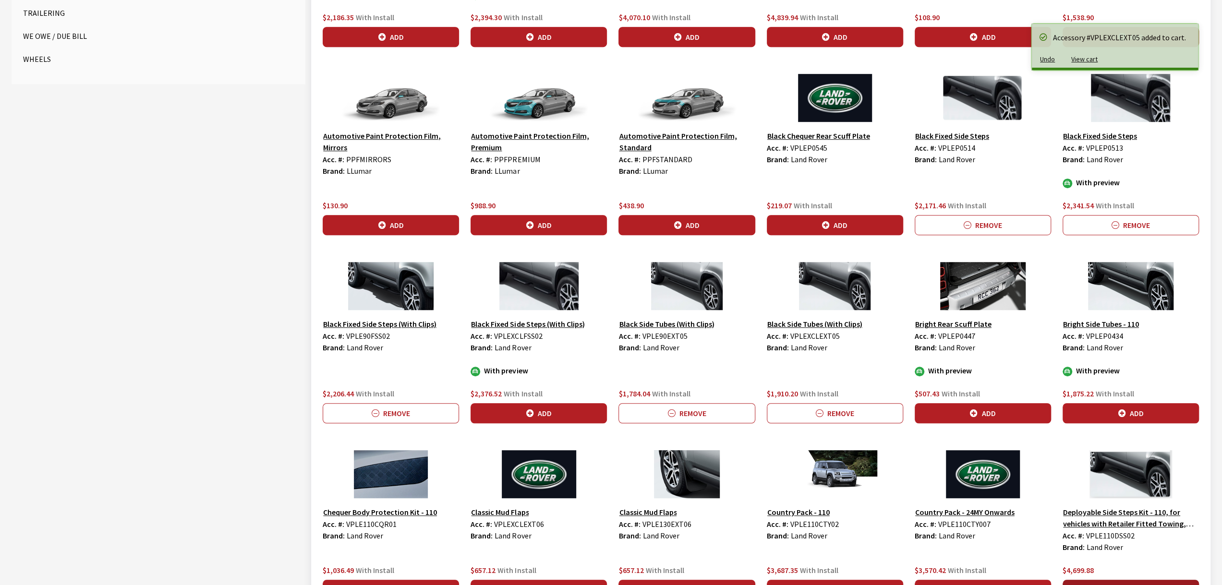
click at [1147, 580] on button "Add" at bounding box center [1130, 590] width 136 height 20
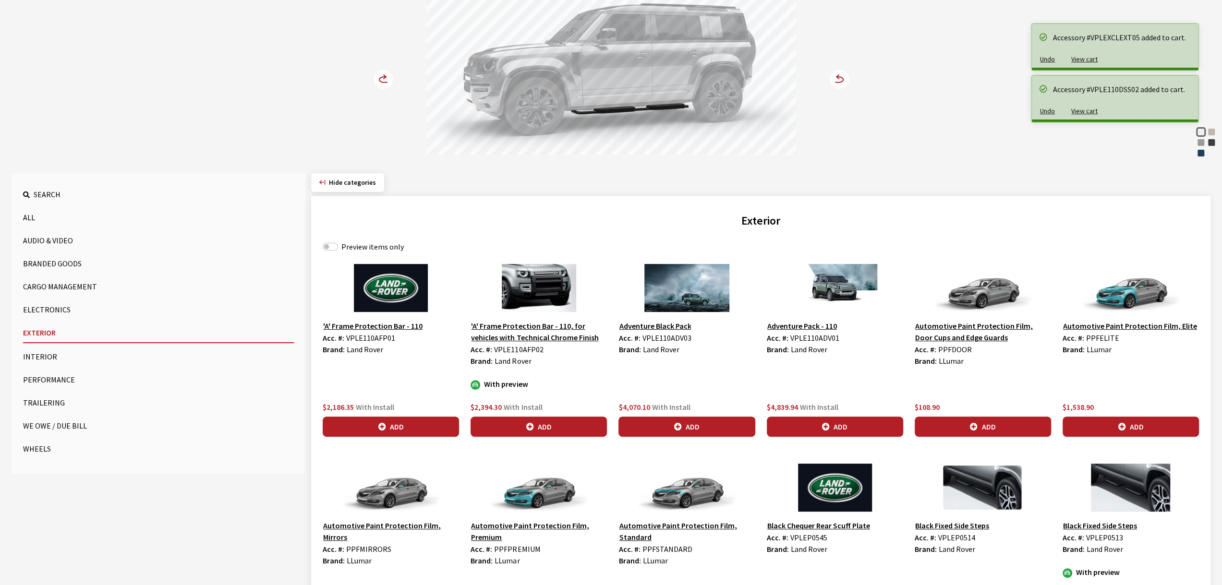
scroll to position [96, 0]
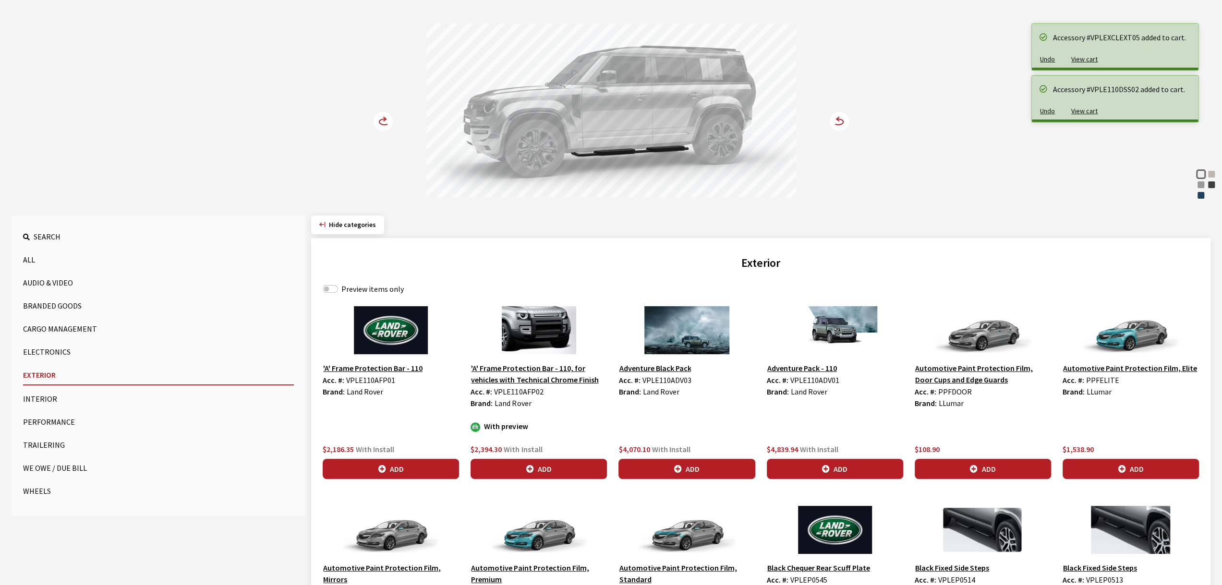
click at [385, 116] on circle at bounding box center [383, 121] width 19 height 19
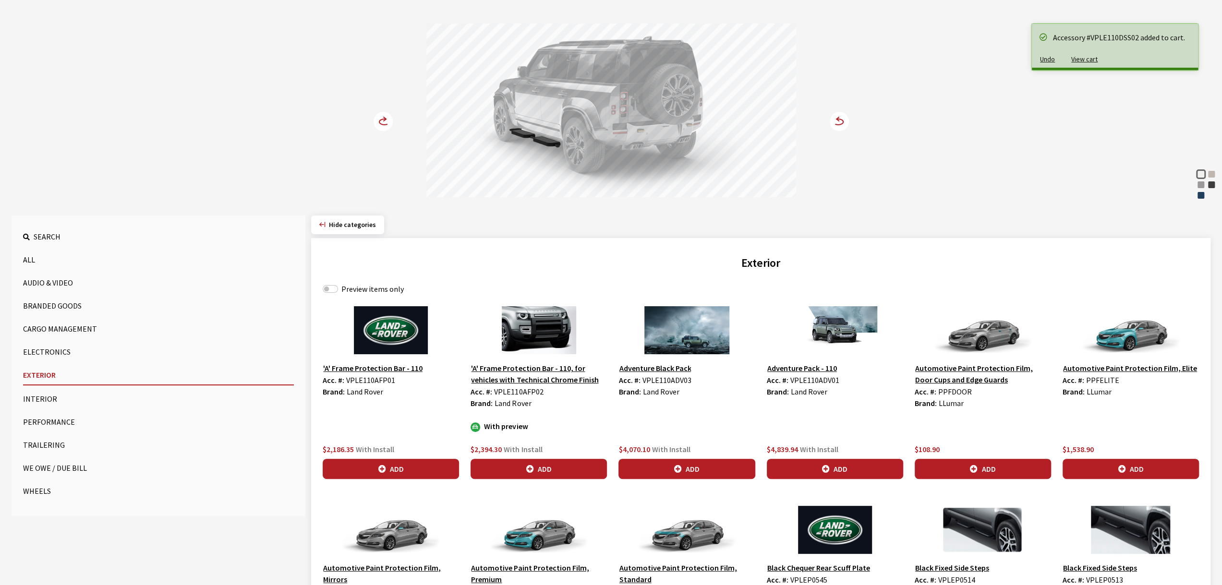
click at [390, 119] on icon at bounding box center [389, 122] width 7 height 8
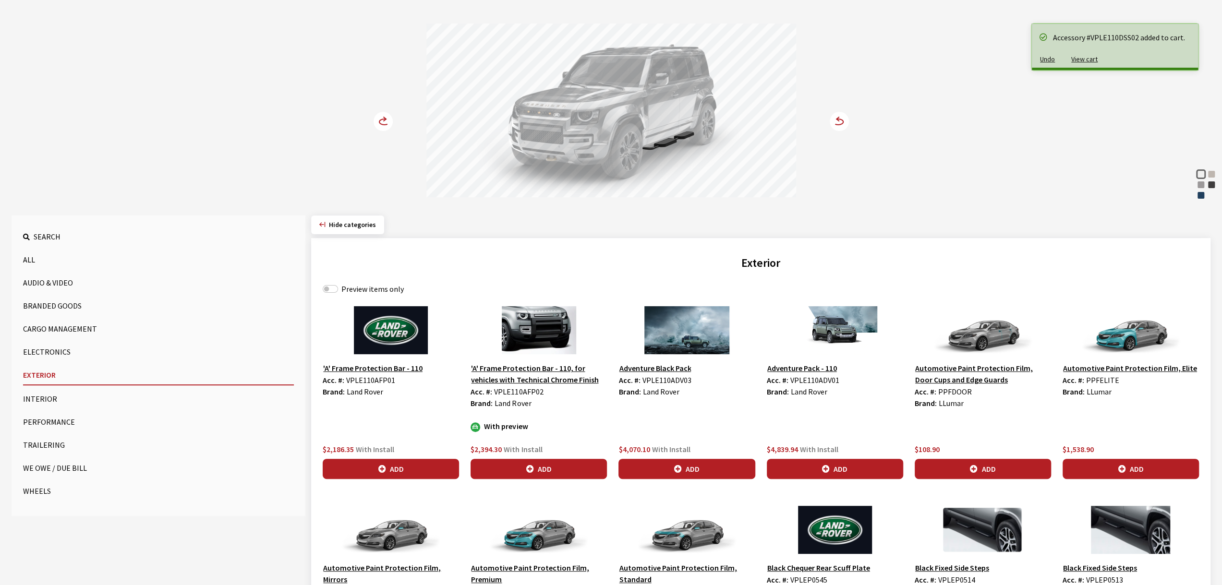
click at [390, 119] on icon at bounding box center [389, 122] width 7 height 8
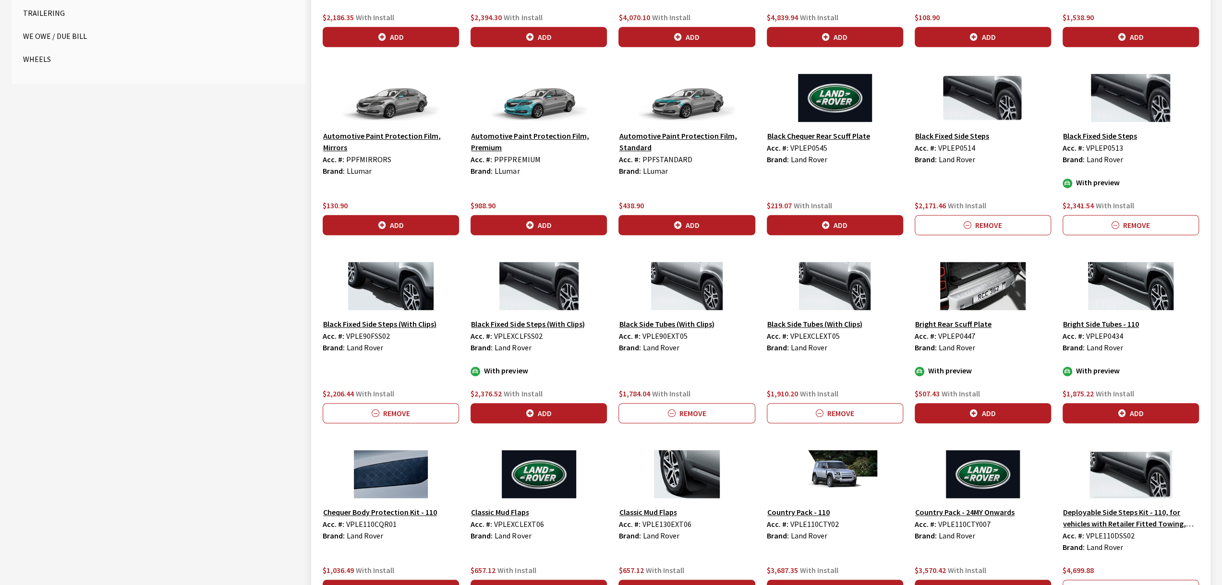
scroll to position [768, 0]
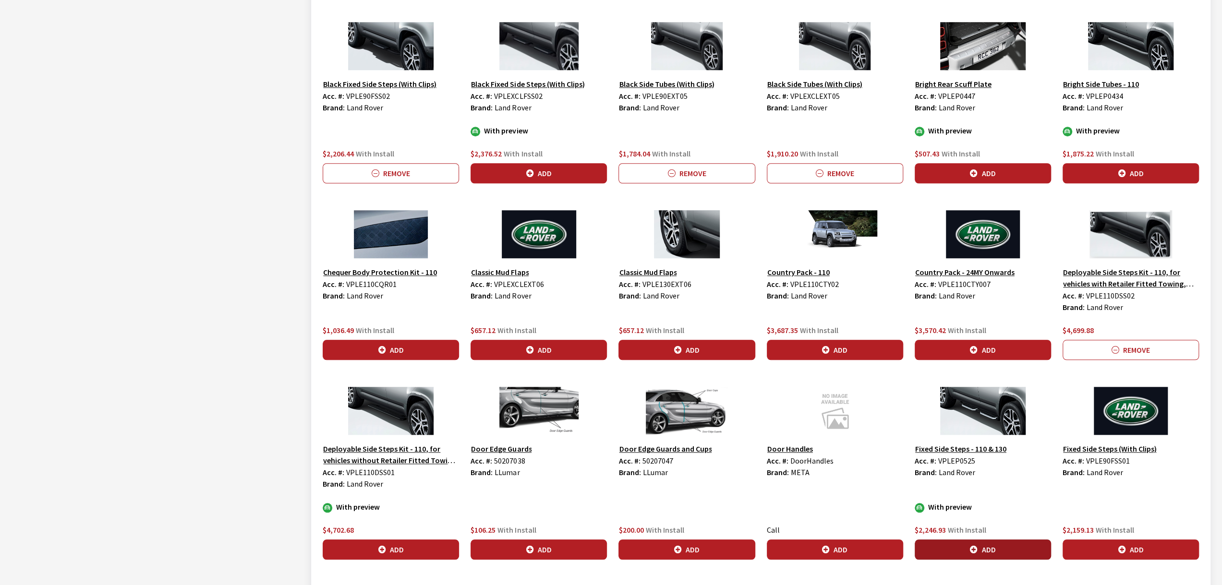
click at [983, 540] on button "Add" at bounding box center [983, 550] width 136 height 20
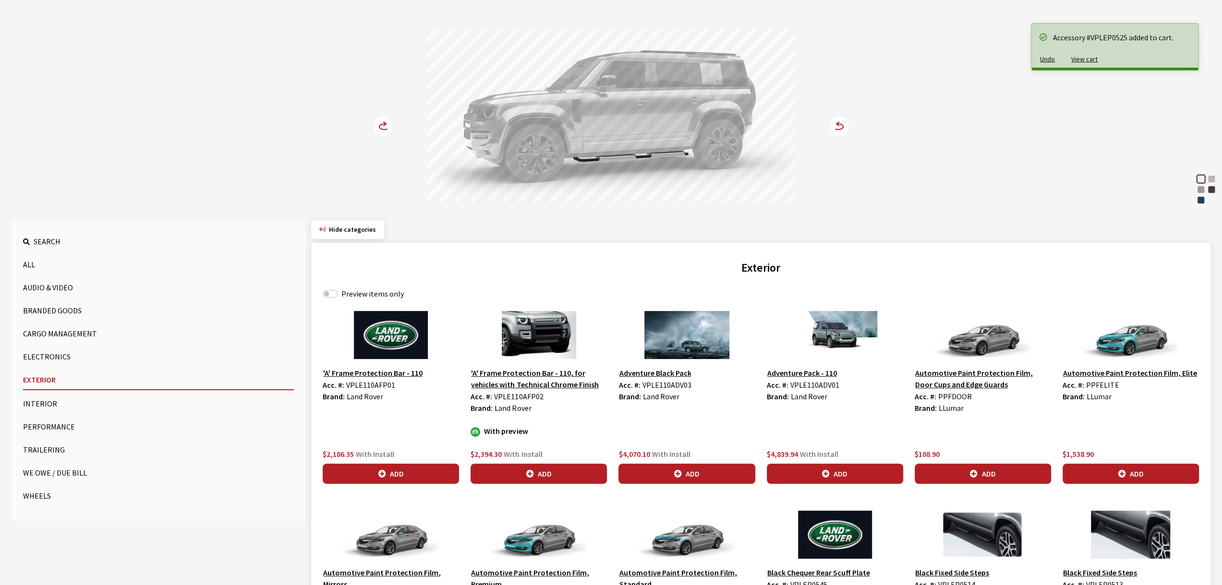
scroll to position [85, 0]
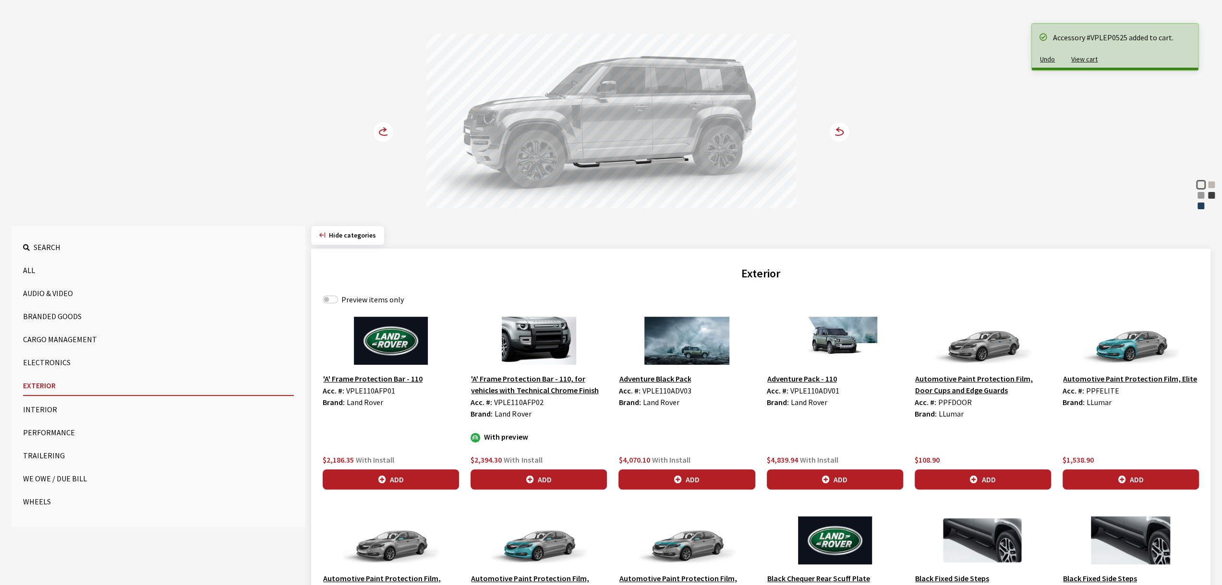
click at [379, 126] on circle at bounding box center [383, 131] width 19 height 19
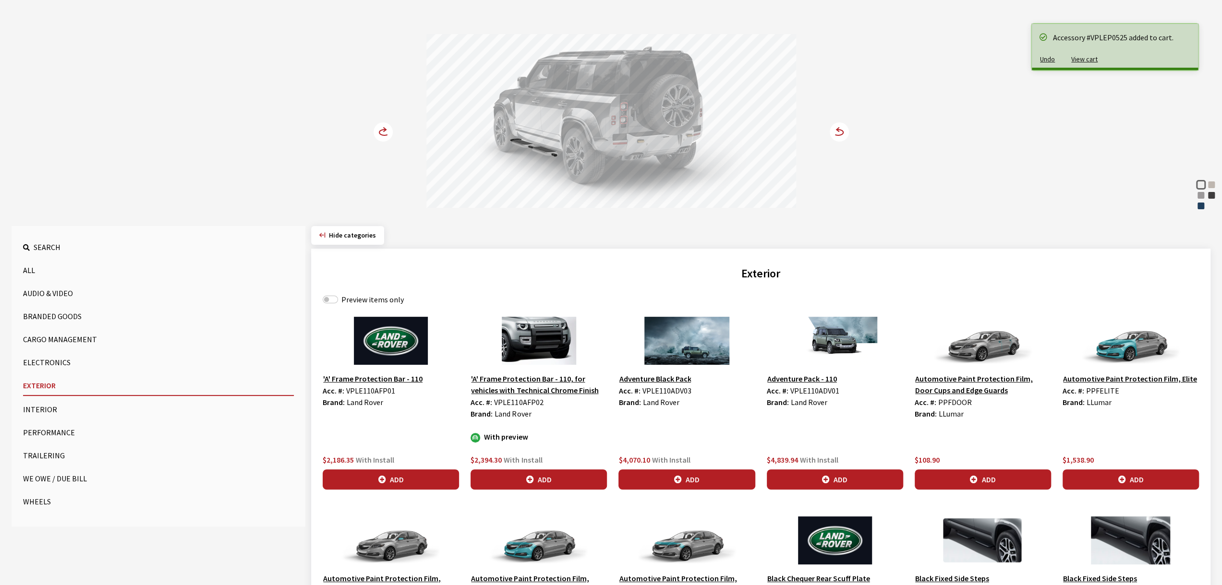
click at [379, 126] on circle at bounding box center [383, 131] width 19 height 19
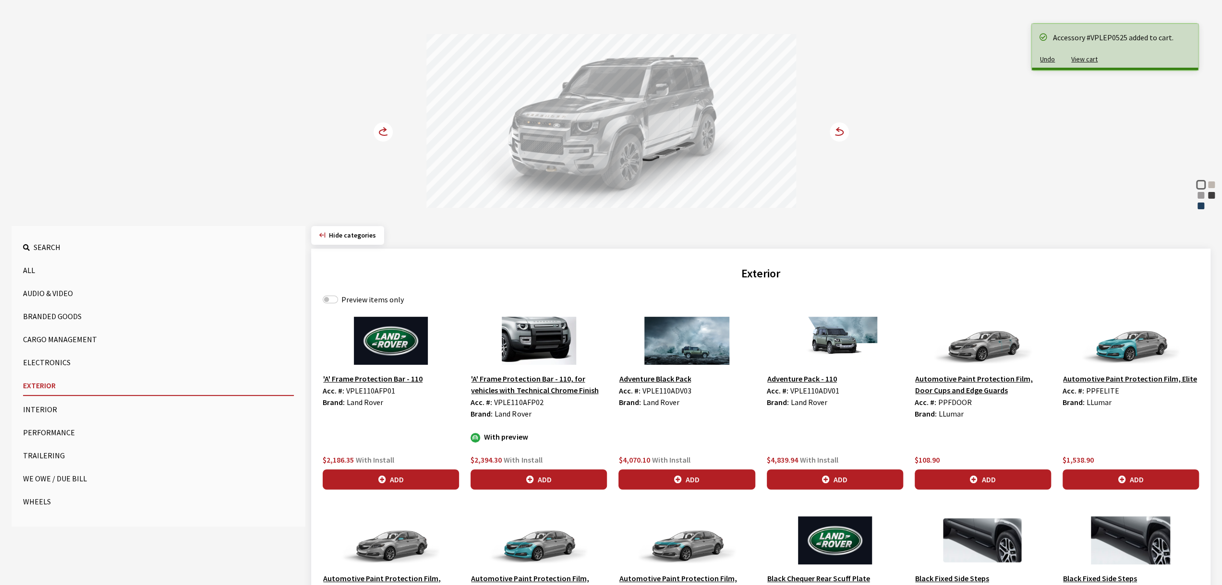
click at [379, 126] on circle at bounding box center [383, 131] width 19 height 19
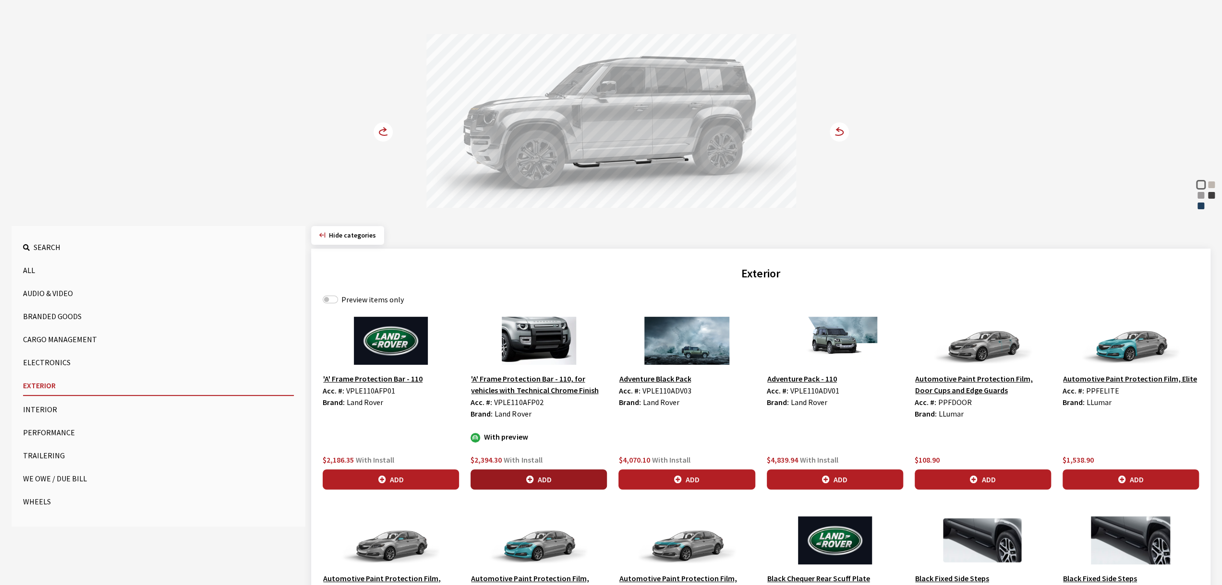
click at [547, 477] on button "Add" at bounding box center [538, 480] width 136 height 20
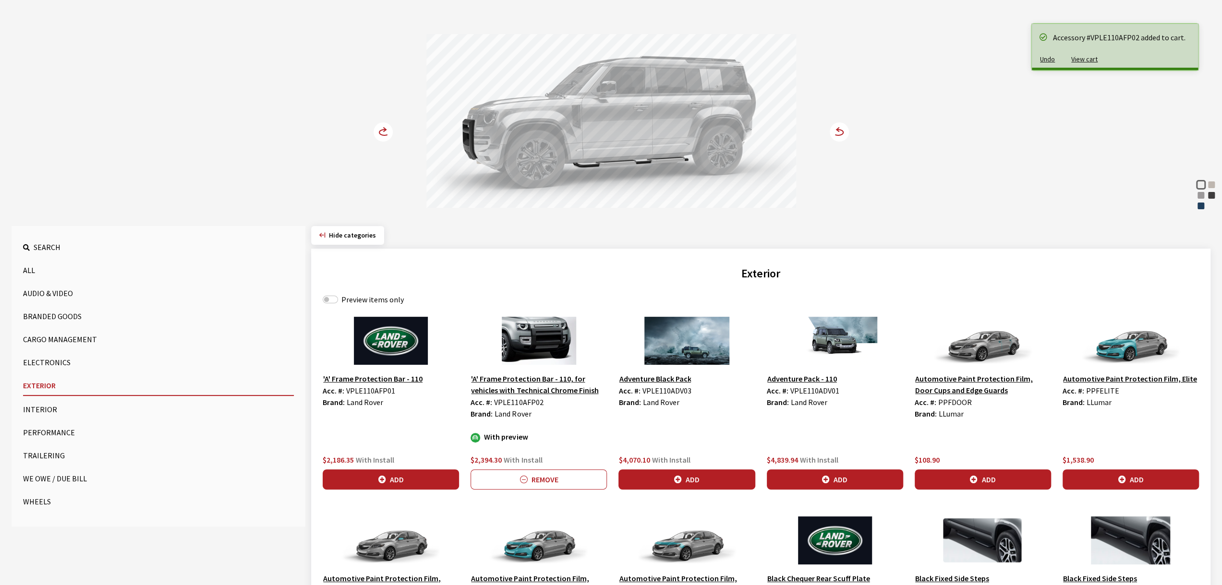
click at [380, 134] on circle at bounding box center [383, 131] width 19 height 19
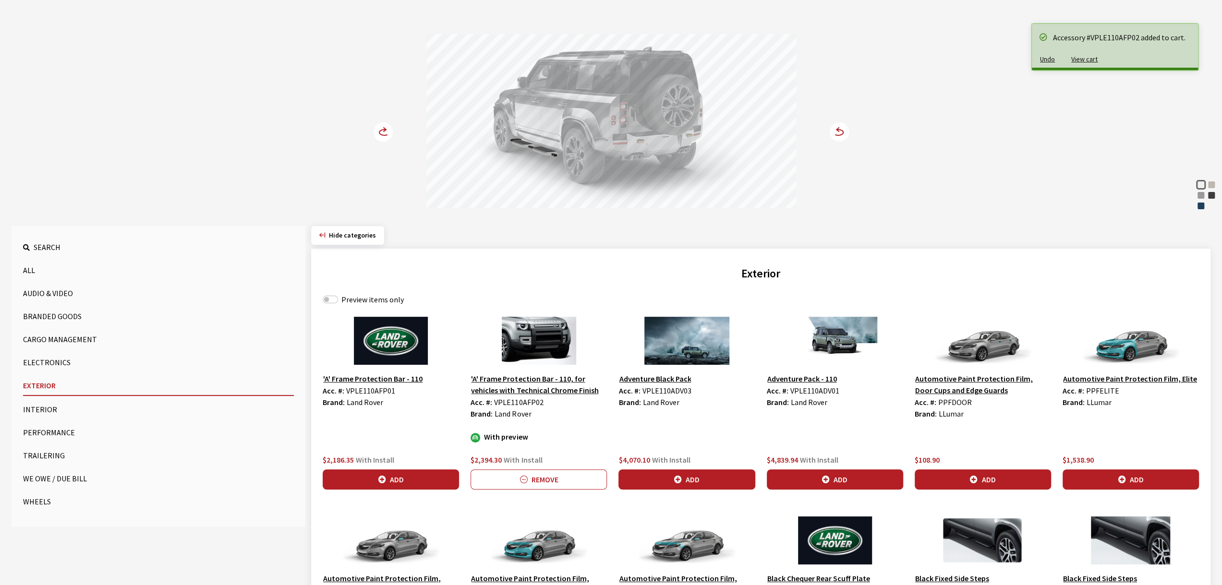
click at [380, 134] on circle at bounding box center [383, 131] width 19 height 19
